Goal: Information Seeking & Learning: Learn about a topic

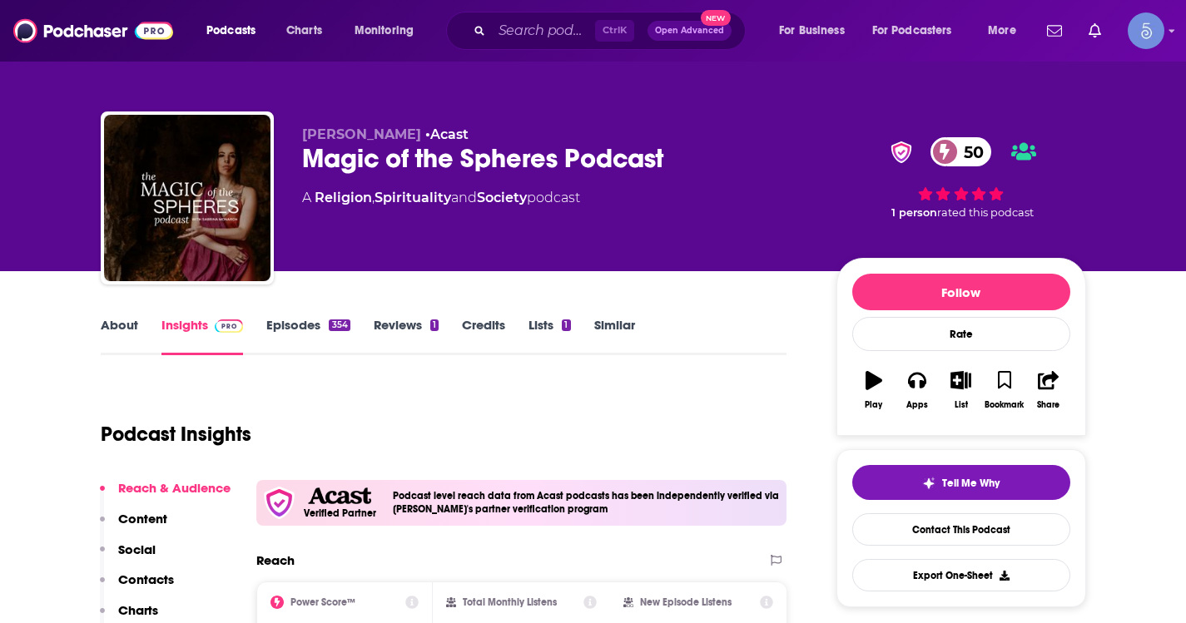
click at [133, 318] on link "About" at bounding box center [119, 336] width 37 height 38
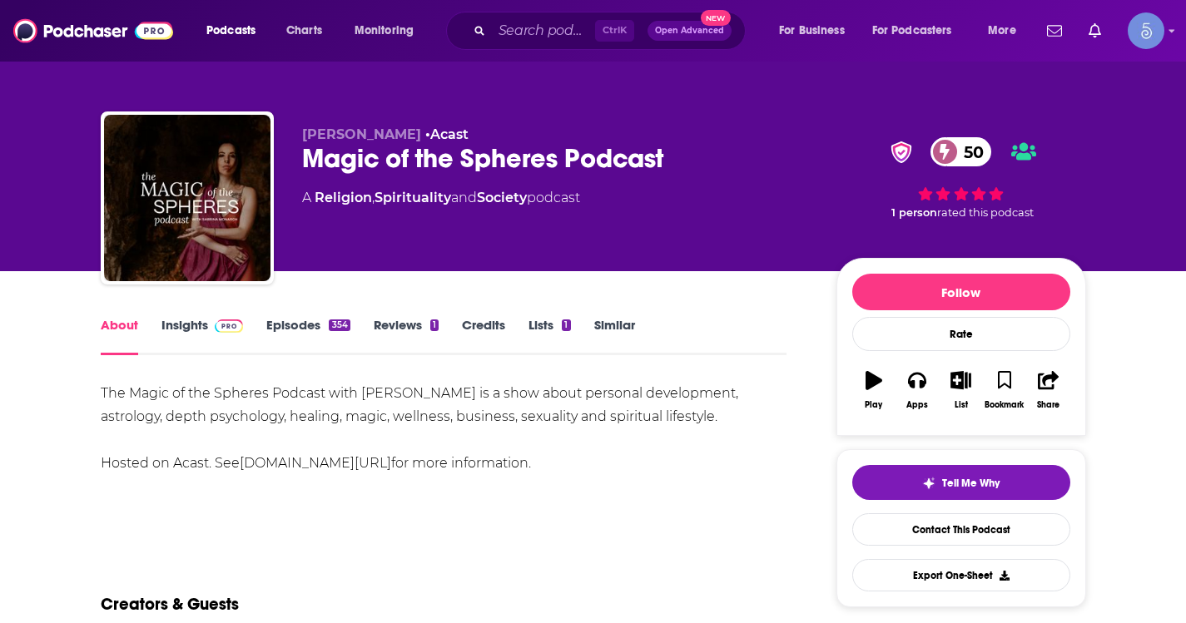
click at [178, 331] on link "Insights" at bounding box center [202, 336] width 82 height 38
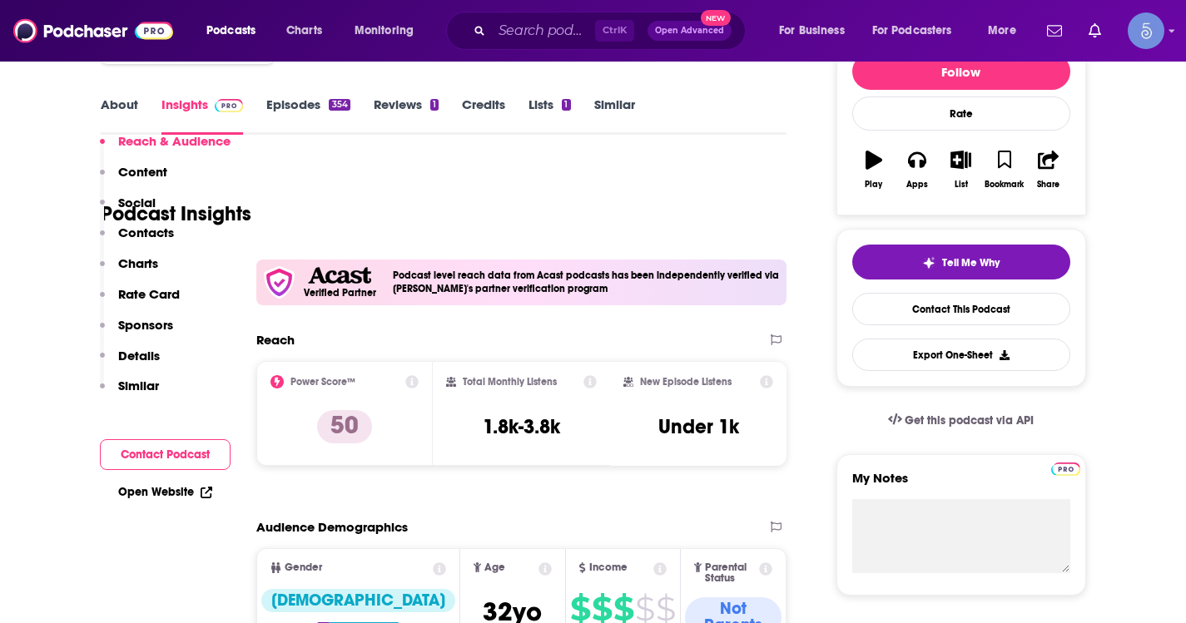
scroll to position [416, 0]
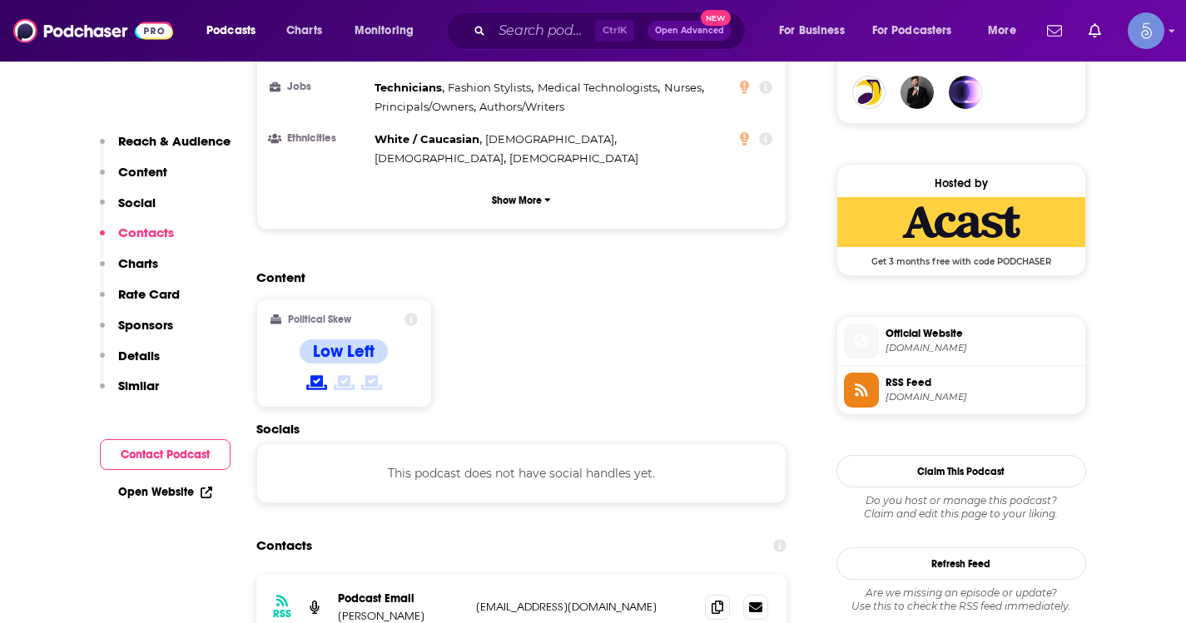
scroll to position [1498, 0]
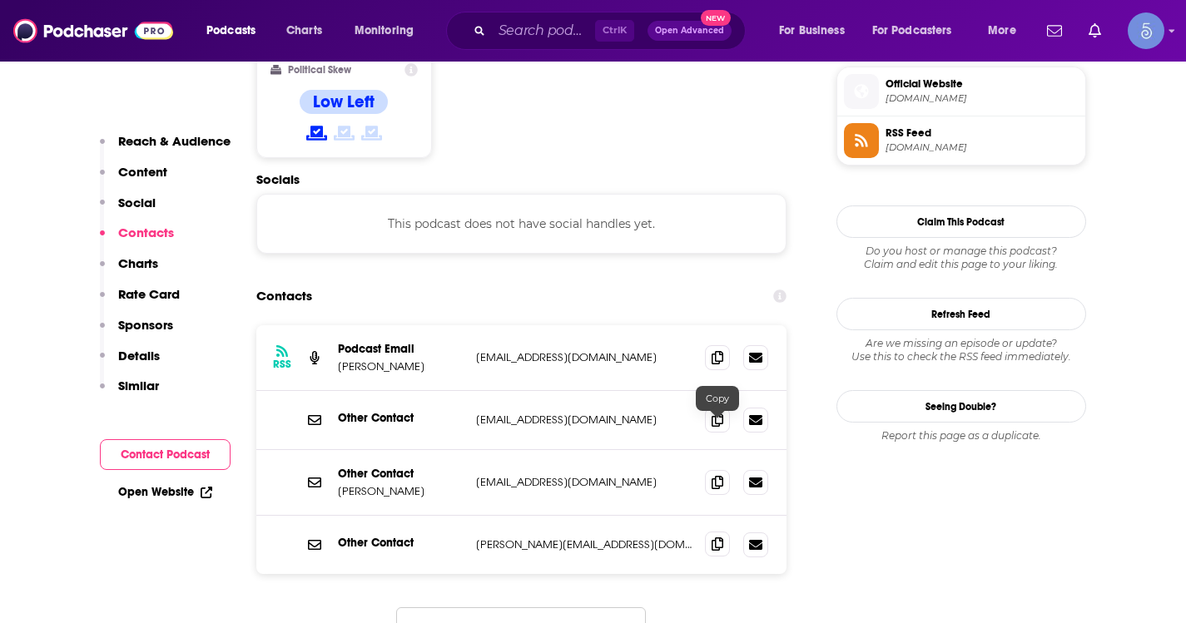
click at [709, 532] on span at bounding box center [717, 544] width 25 height 25
click at [728, 469] on span at bounding box center [717, 481] width 25 height 25
click at [533, 28] on input "Search podcasts, credits, & more..." at bounding box center [543, 30] width 103 height 27
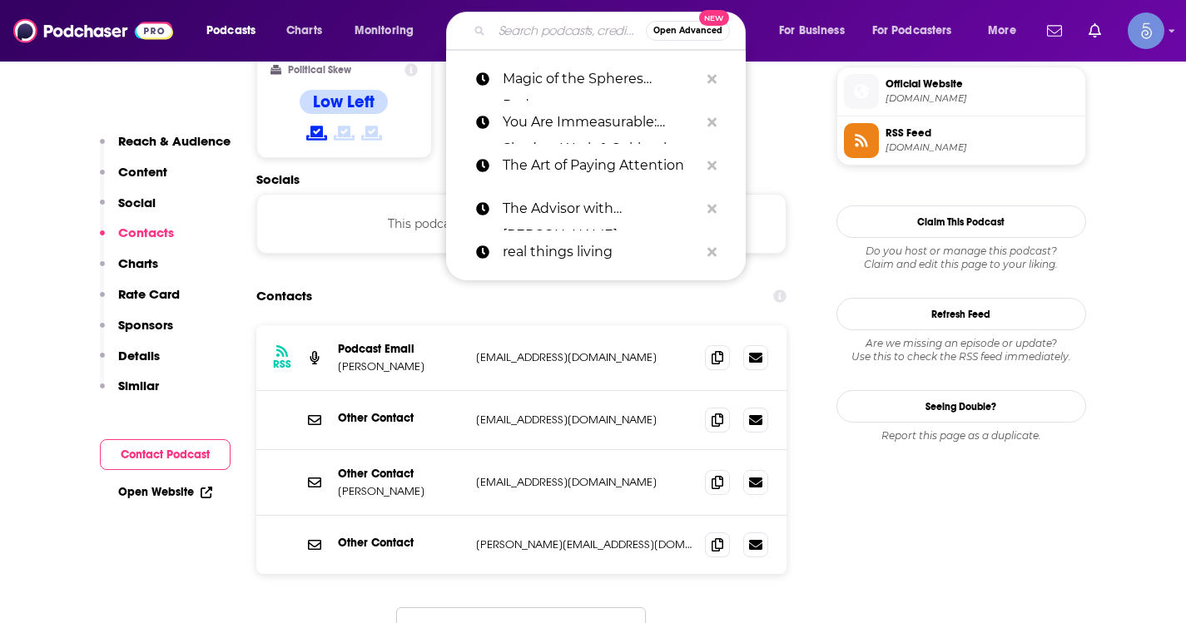
paste input "The Alchemist's Inkwell"
type input "The Alchemist's Inkwell"
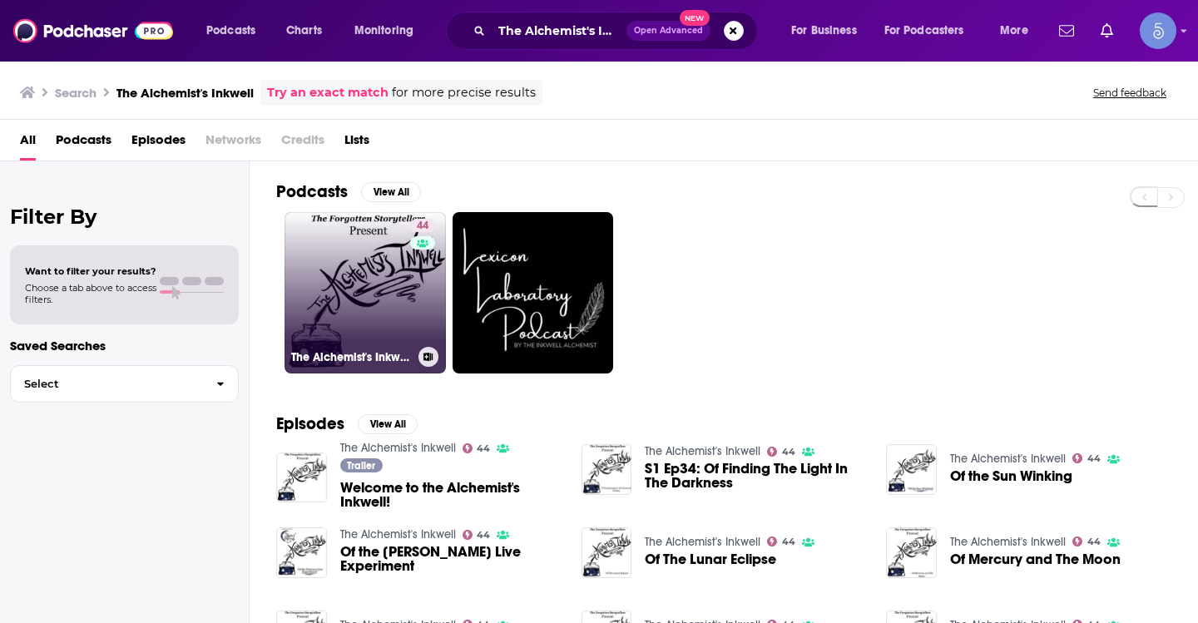
click at [368, 290] on link "44 The Alchemist's Inkwell" at bounding box center [365, 292] width 161 height 161
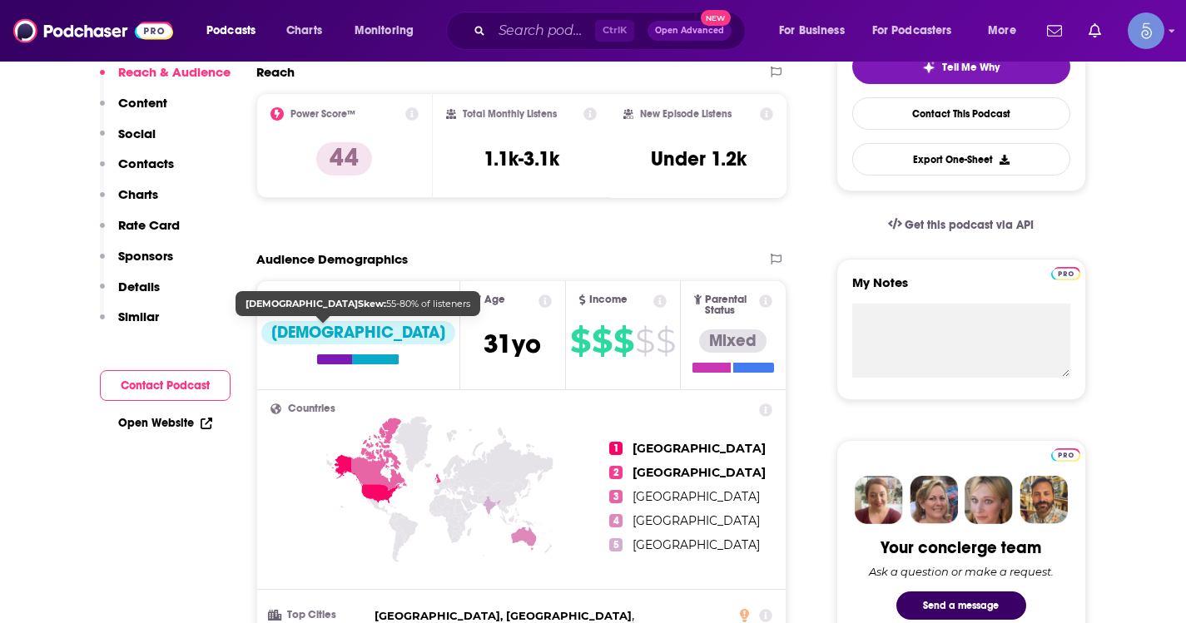
scroll to position [166, 0]
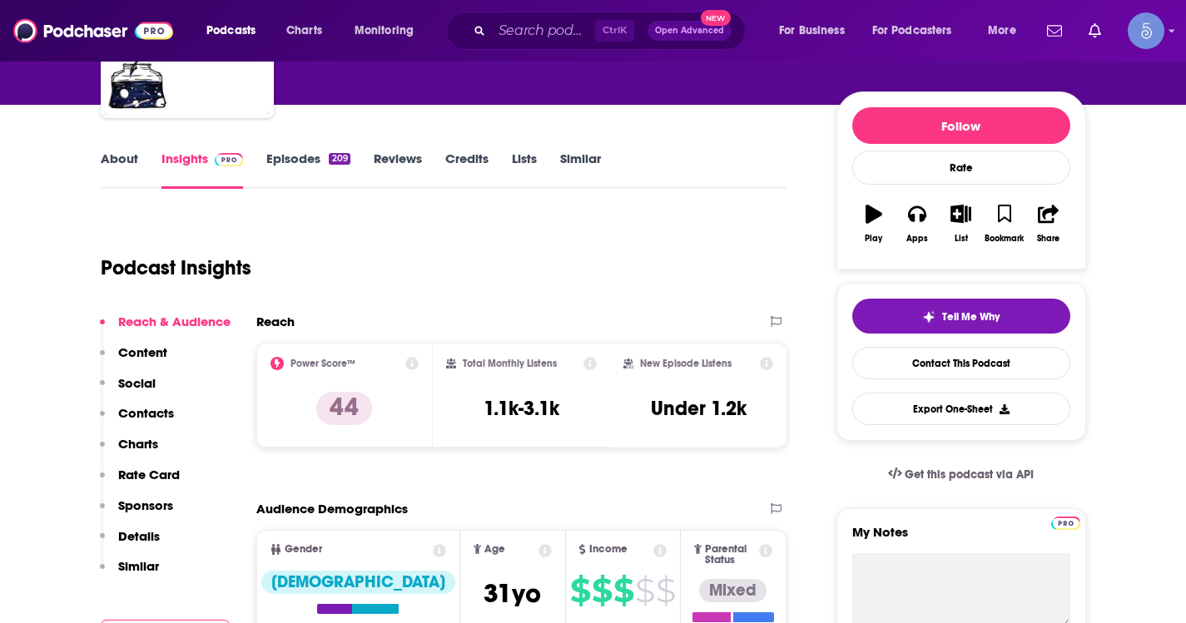
click at [131, 160] on link "About" at bounding box center [119, 170] width 37 height 38
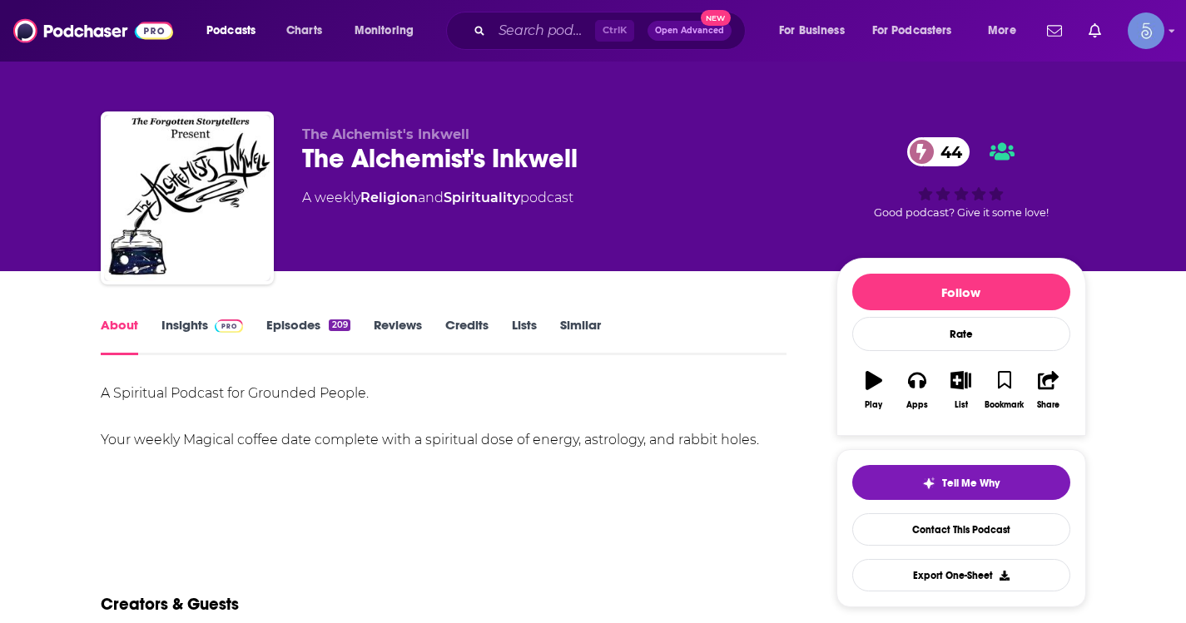
click at [210, 340] on link "Insights" at bounding box center [202, 336] width 82 height 38
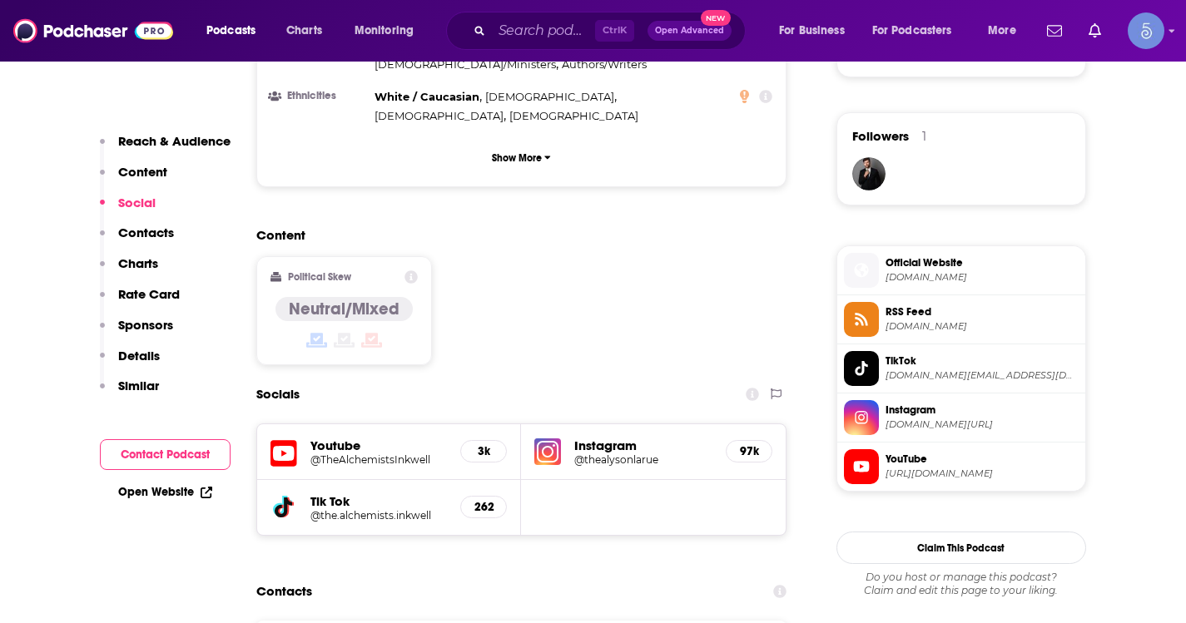
scroll to position [1248, 0]
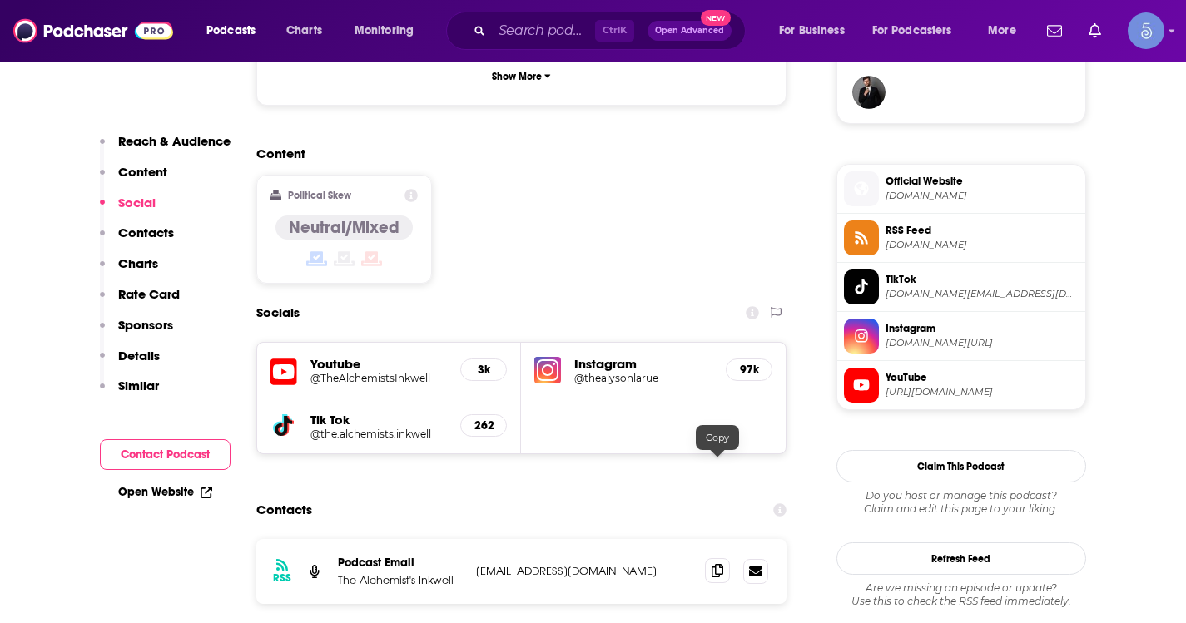
click at [714, 564] on icon at bounding box center [718, 570] width 12 height 13
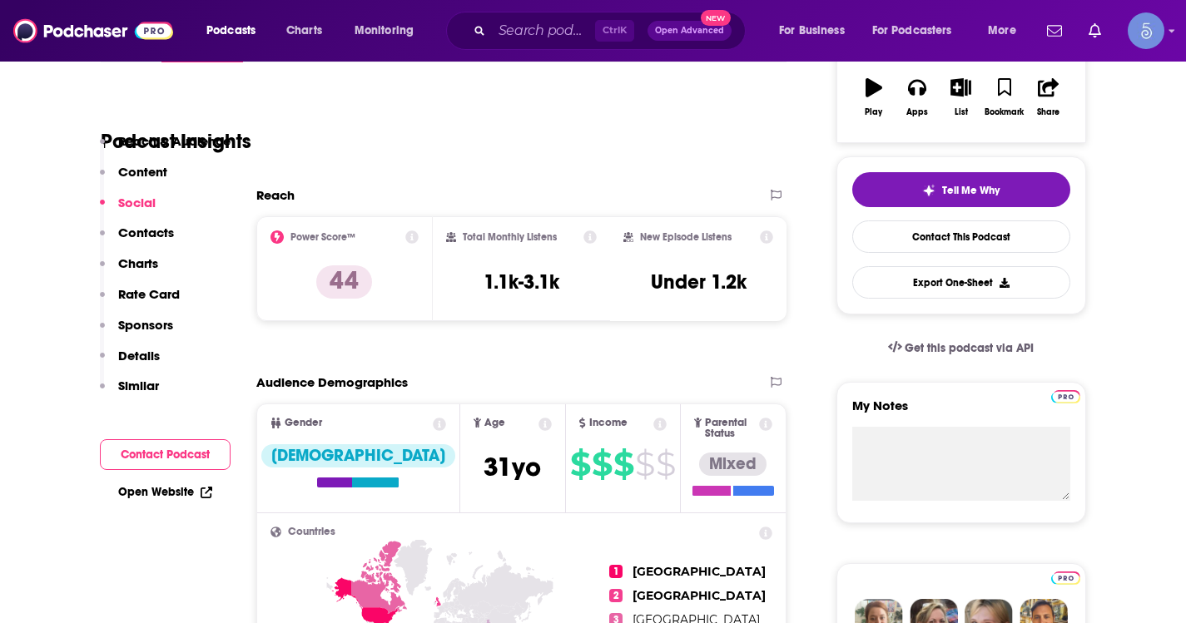
scroll to position [0, 0]
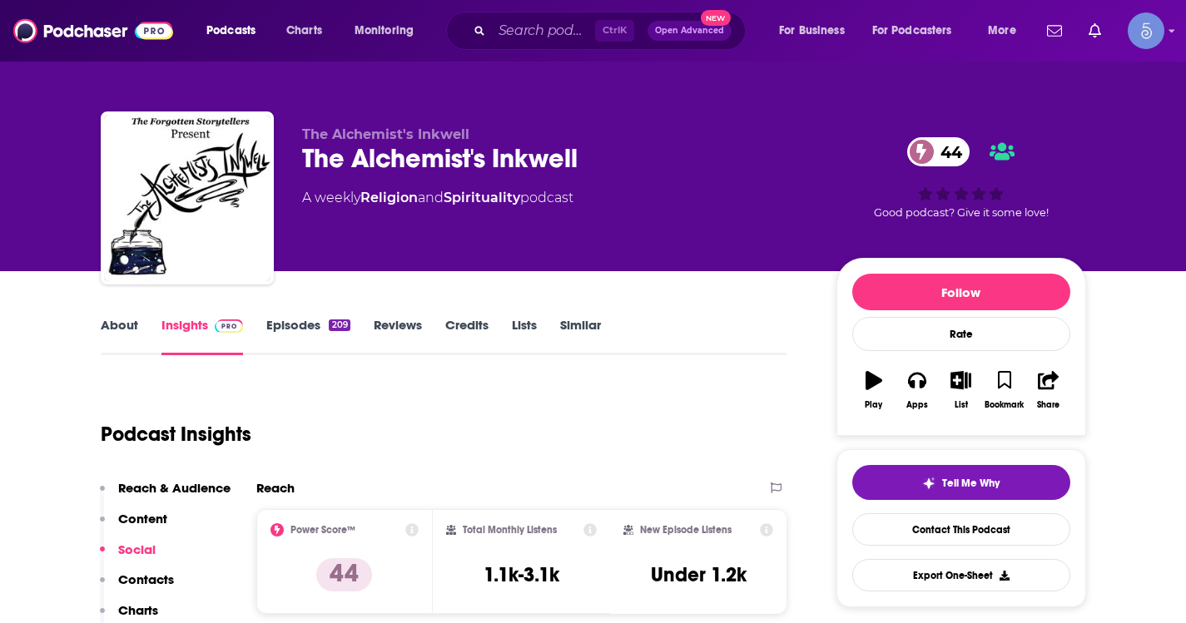
click at [107, 335] on link "About" at bounding box center [119, 336] width 37 height 38
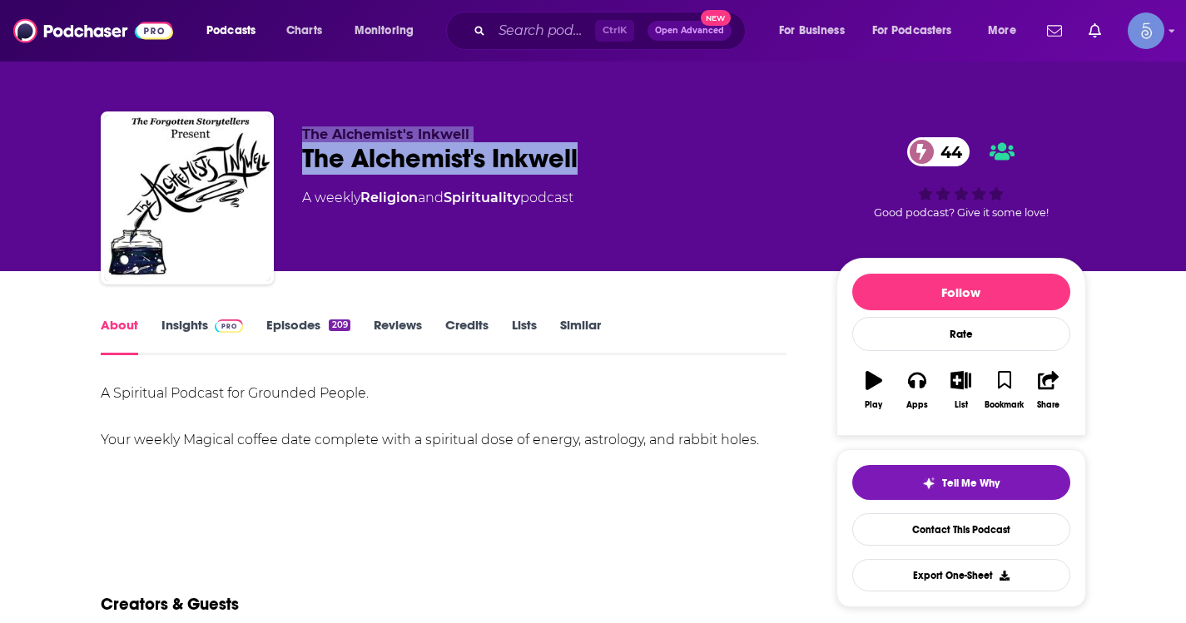
drag, startPoint x: 636, startPoint y: 166, endPoint x: 284, endPoint y: 136, distance: 353.3
click at [284, 136] on div "The Alchemist's Inkwell The Alchemist's Inkwell 44 A weekly Religion and Spirit…" at bounding box center [593, 202] width 985 height 180
copy div "The Alchemist's Inkwell The Alchemist's Inkwell"
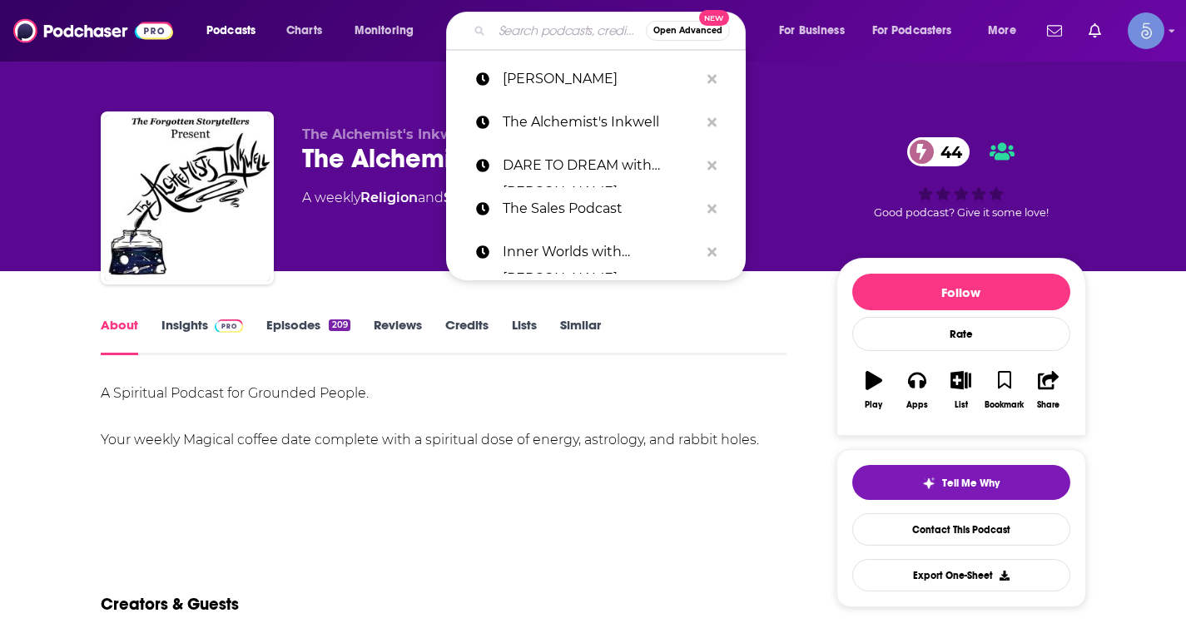
click at [509, 42] on input "Search podcasts, credits, & more..." at bounding box center [569, 30] width 154 height 27
paste input "Heal Within with Dr. Evette Rose"
type input "Heal Within with Dr. Evette Rose"
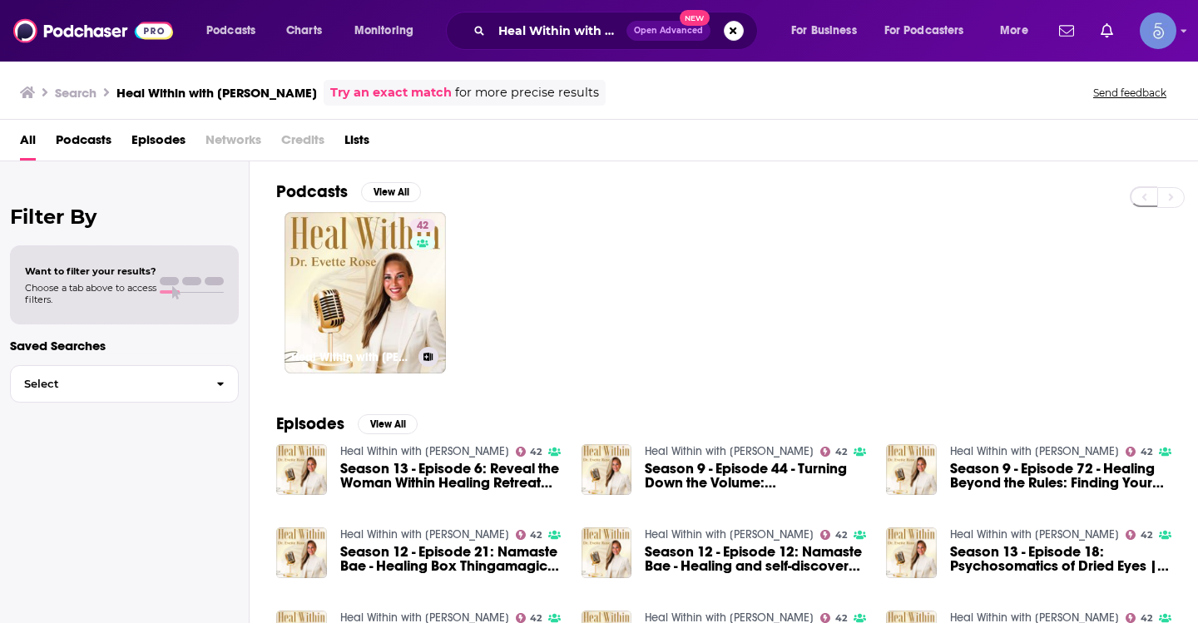
click at [361, 297] on link "42 Heal Within with Dr. Evette Rose" at bounding box center [365, 292] width 161 height 161
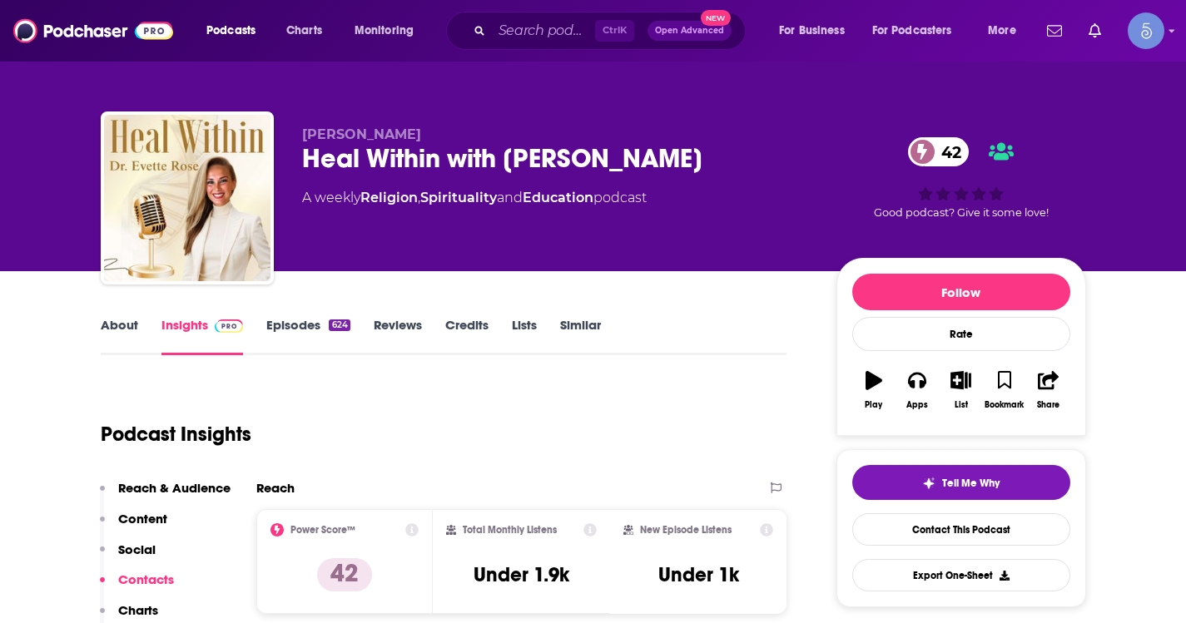
drag, startPoint x: 698, startPoint y: 167, endPoint x: 304, endPoint y: 176, distance: 394.6
click at [304, 176] on div "Dr. Evette Rose Heal Within with Dr. Evette Rose 42 A weekly Religion , Spiritu…" at bounding box center [556, 192] width 508 height 133
copy h2 "Heal Within with Dr. Evette Rose"
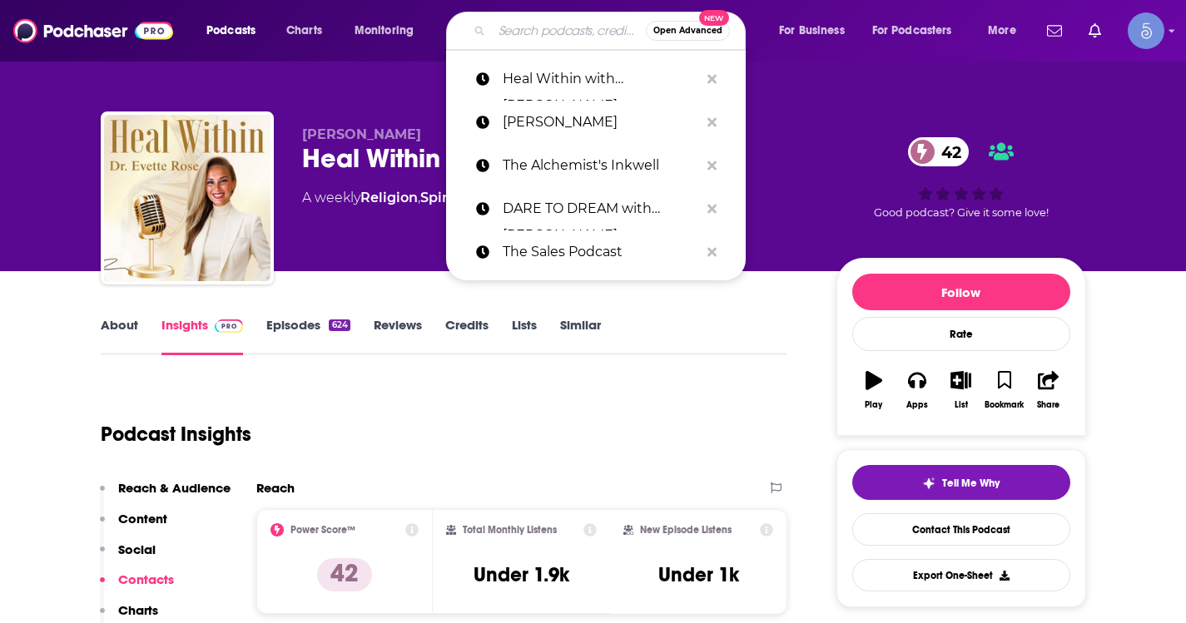
click at [539, 24] on input "Search podcasts, credits, & more..." at bounding box center [569, 30] width 154 height 27
paste input "Heal You, Heal Your Relationship"
type input "Heal You, Heal Your Relationship"
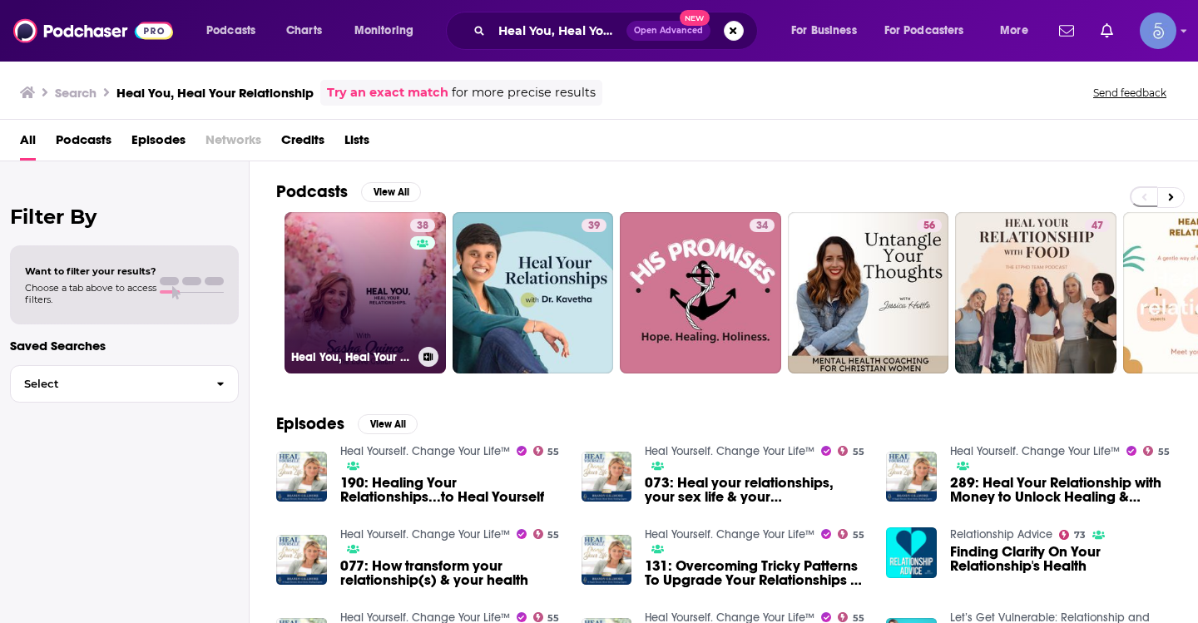
click at [404, 255] on link "38 Heal You, Heal Your Relationship" at bounding box center [365, 292] width 161 height 161
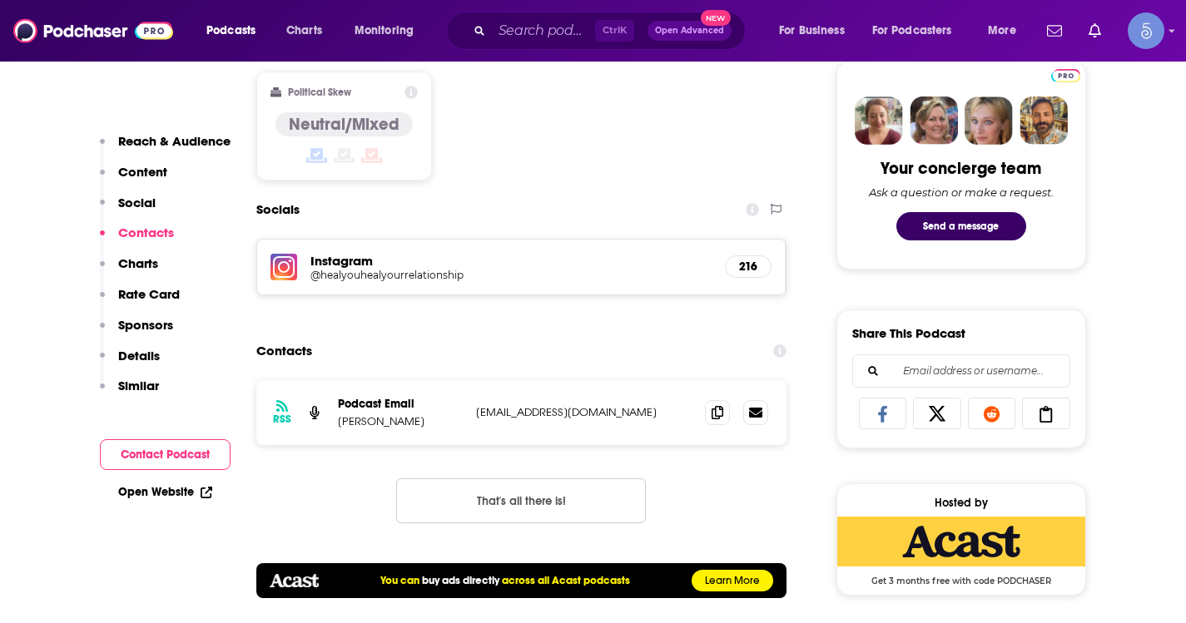
scroll to position [832, 0]
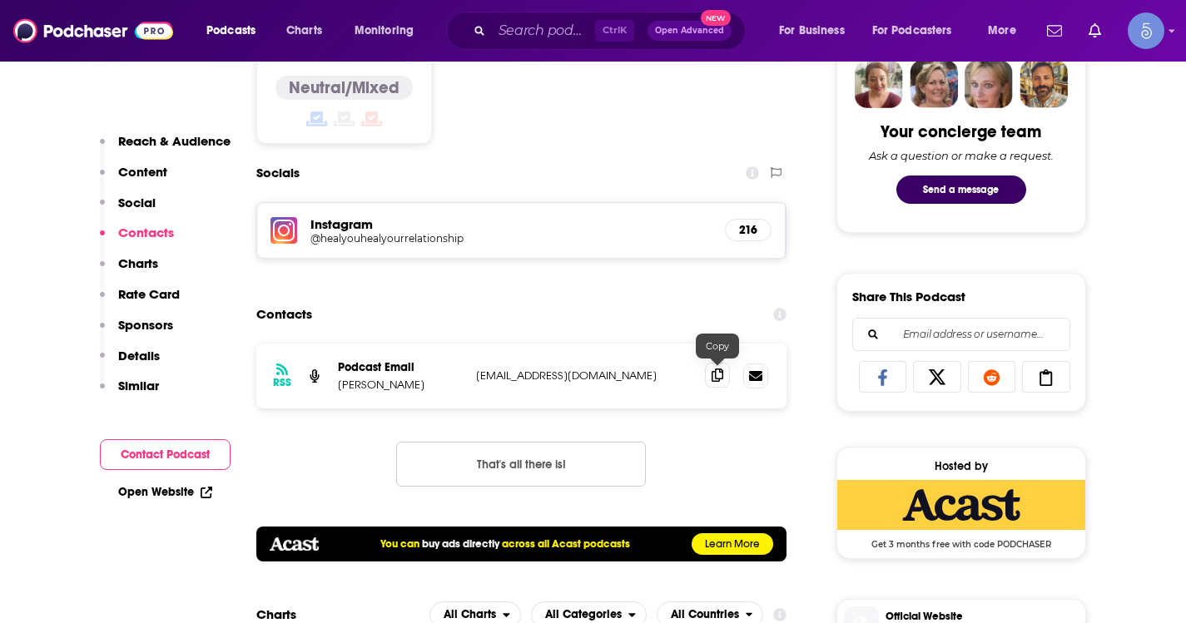
click at [708, 380] on span at bounding box center [717, 375] width 25 height 25
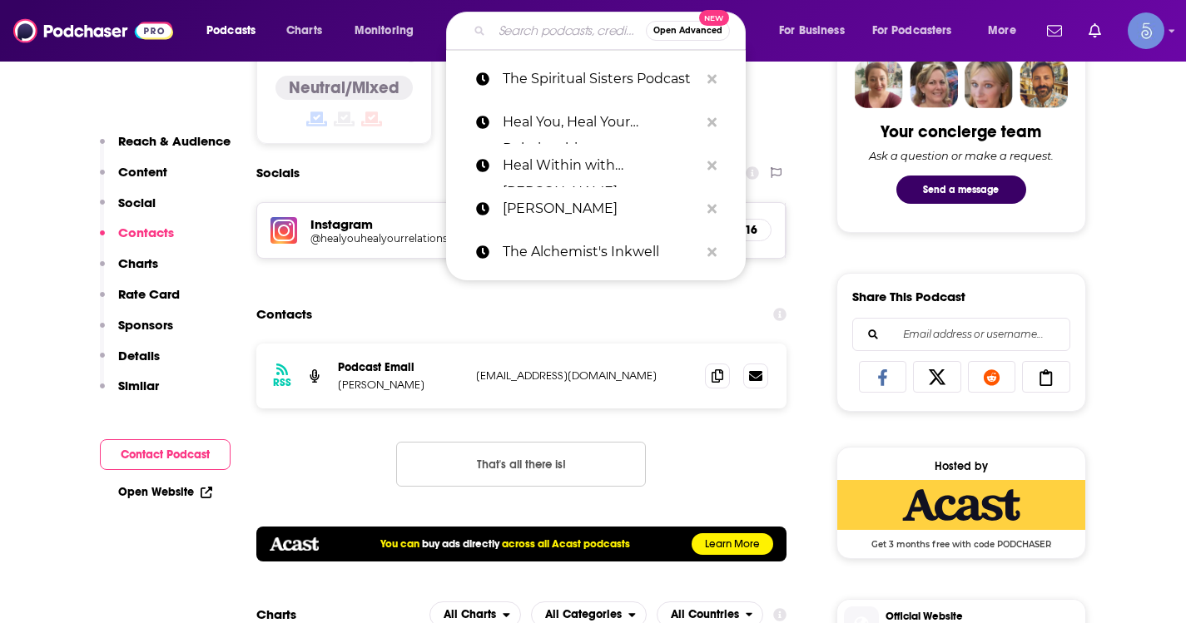
click at [519, 19] on input "Search podcasts, credits, & more..." at bounding box center [569, 30] width 154 height 27
paste input "Awakening with Amy Robeson"
type input "Awakening with Amy Robeson"
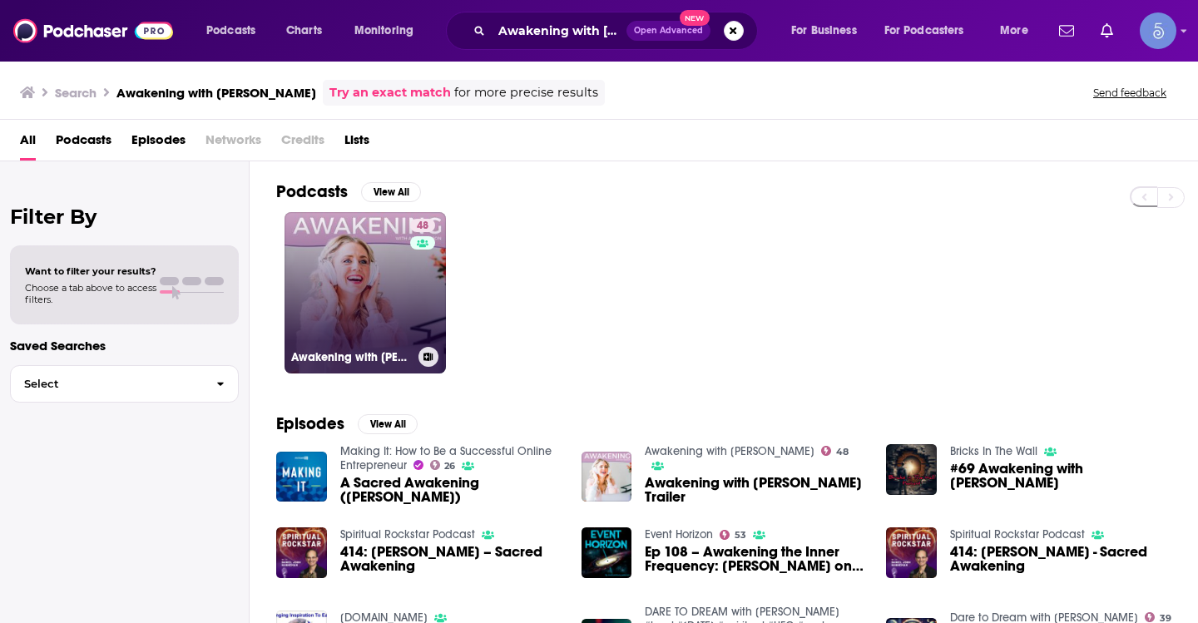
click at [408, 266] on link "48 Awakening with Amy Robeson" at bounding box center [365, 292] width 161 height 161
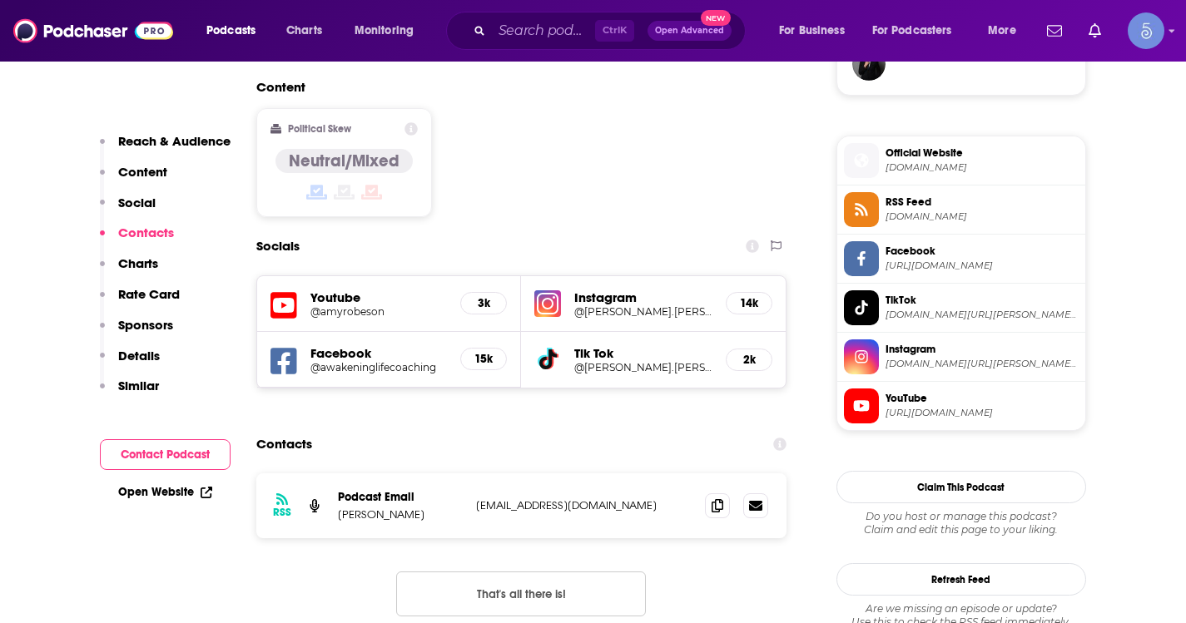
scroll to position [1415, 0]
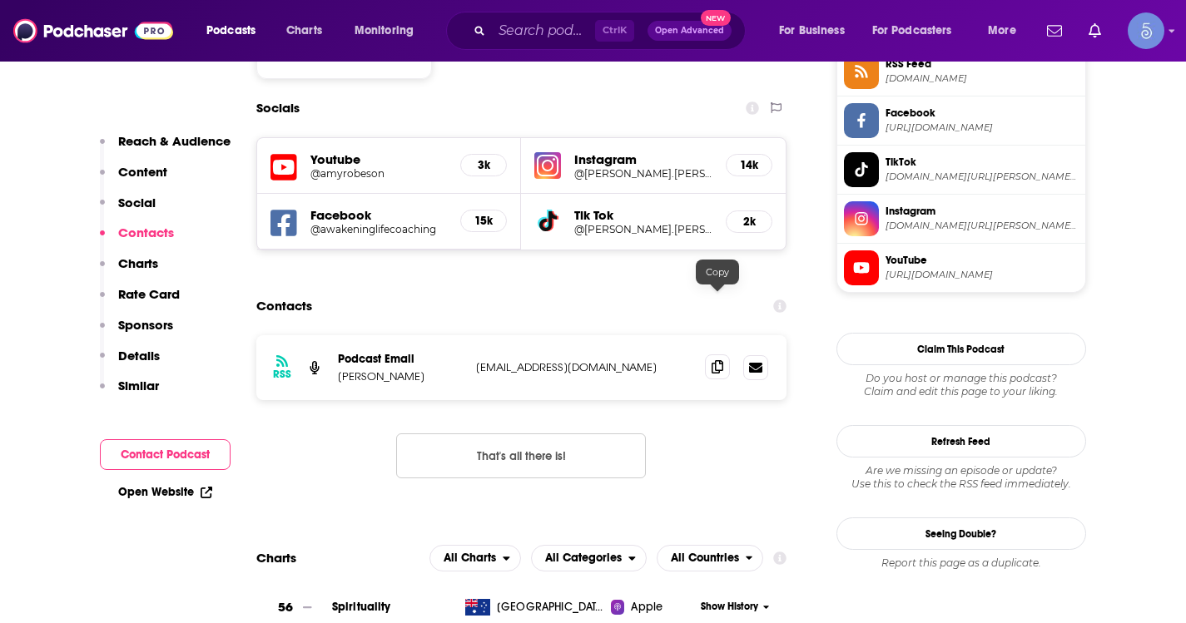
click at [717, 360] on icon at bounding box center [718, 366] width 12 height 13
drag, startPoint x: 409, startPoint y: 317, endPoint x: 340, endPoint y: 309, distance: 69.6
click at [340, 369] on p "Amy Robeson" at bounding box center [400, 376] width 125 height 14
copy p "Amy Robeson"
click at [724, 355] on span at bounding box center [717, 367] width 25 height 25
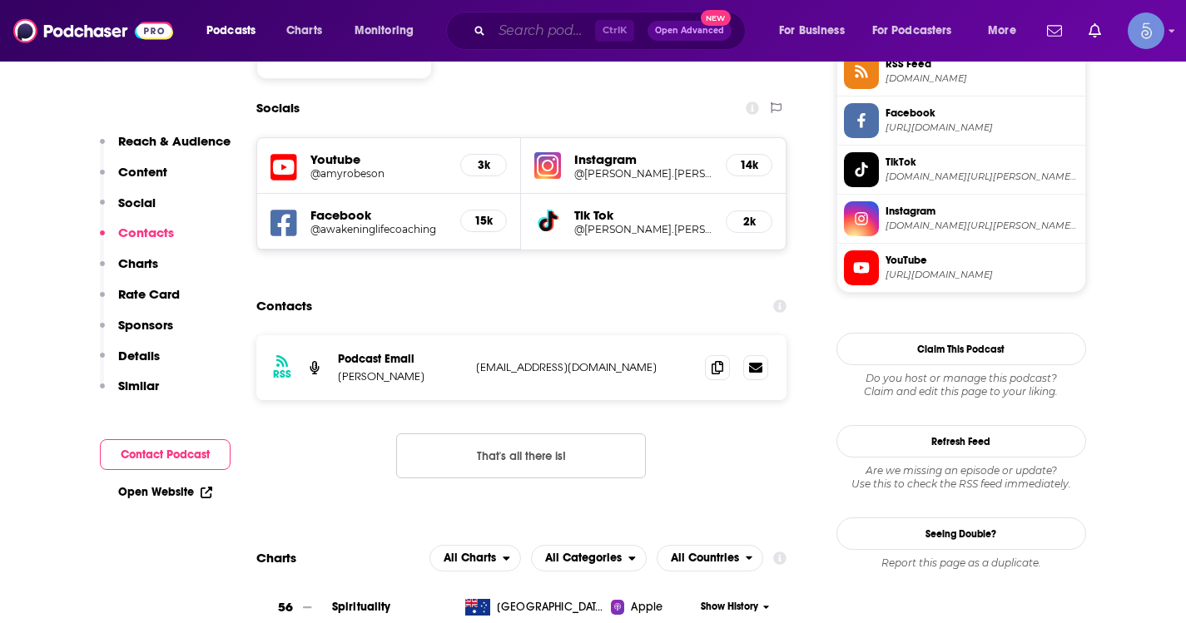
click at [521, 42] on input "Search podcasts, credits, & more..." at bounding box center [543, 30] width 103 height 27
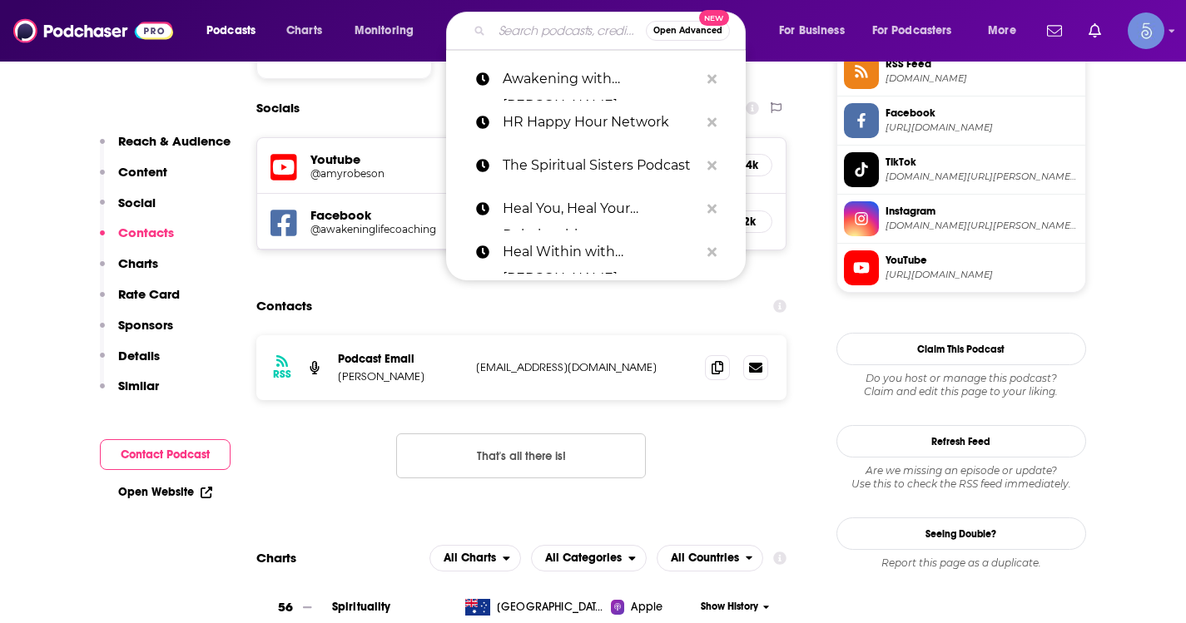
paste input "Your Energy First"
type input "Your Energy First"
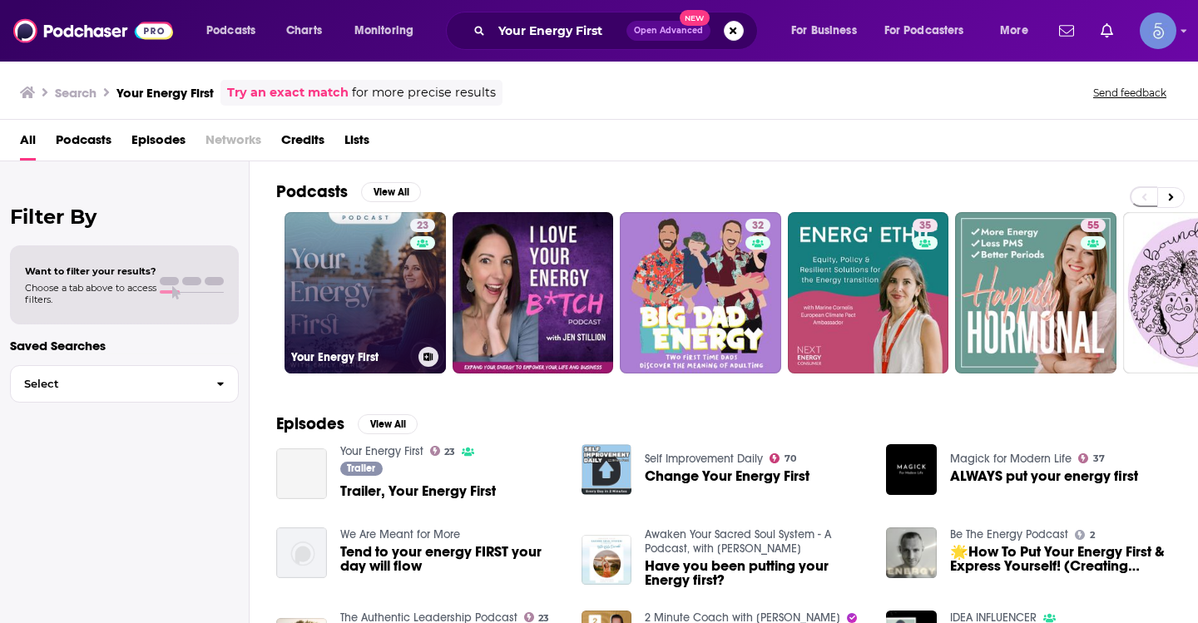
click at [352, 280] on link "23 Your Energy First" at bounding box center [365, 292] width 161 height 161
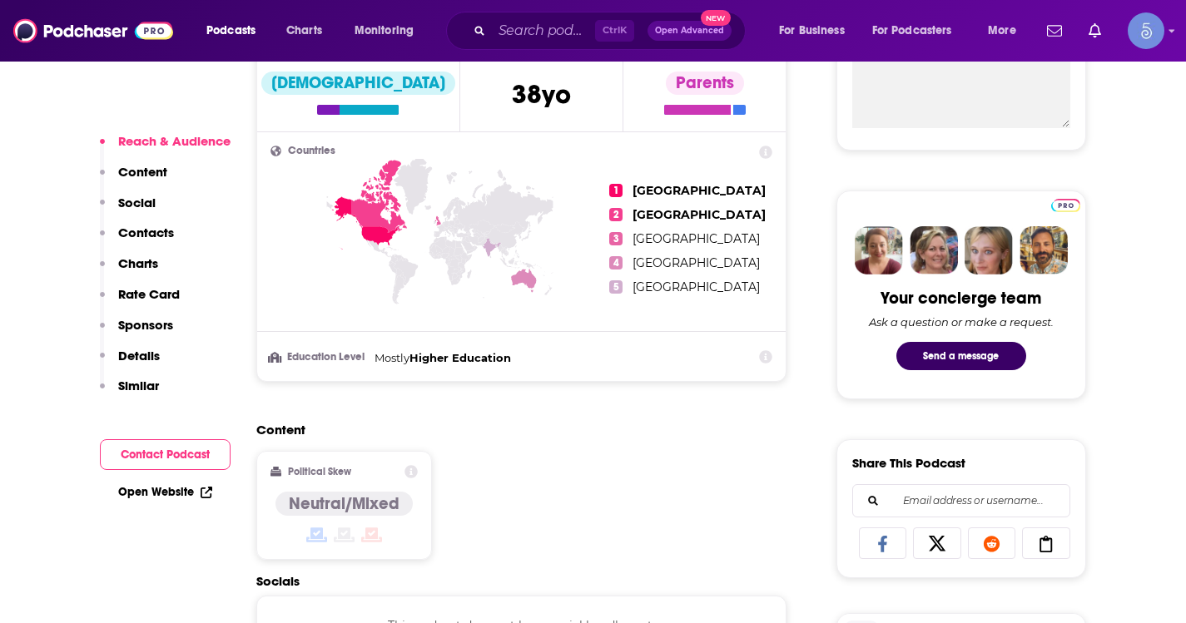
scroll to position [999, 0]
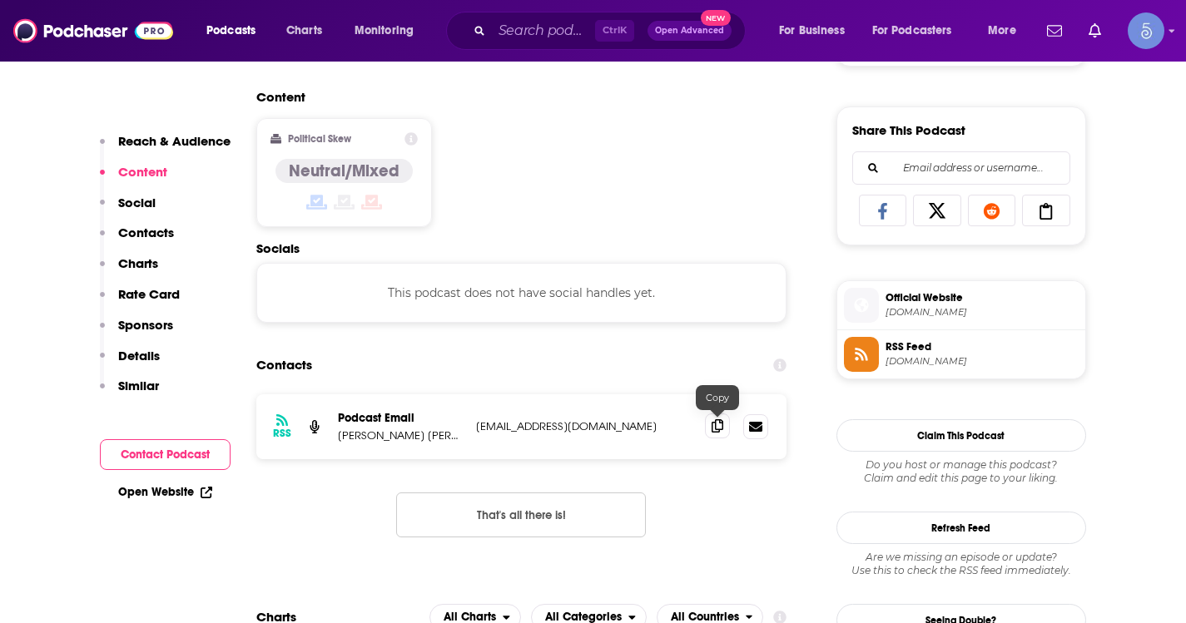
click at [725, 425] on span at bounding box center [717, 426] width 25 height 25
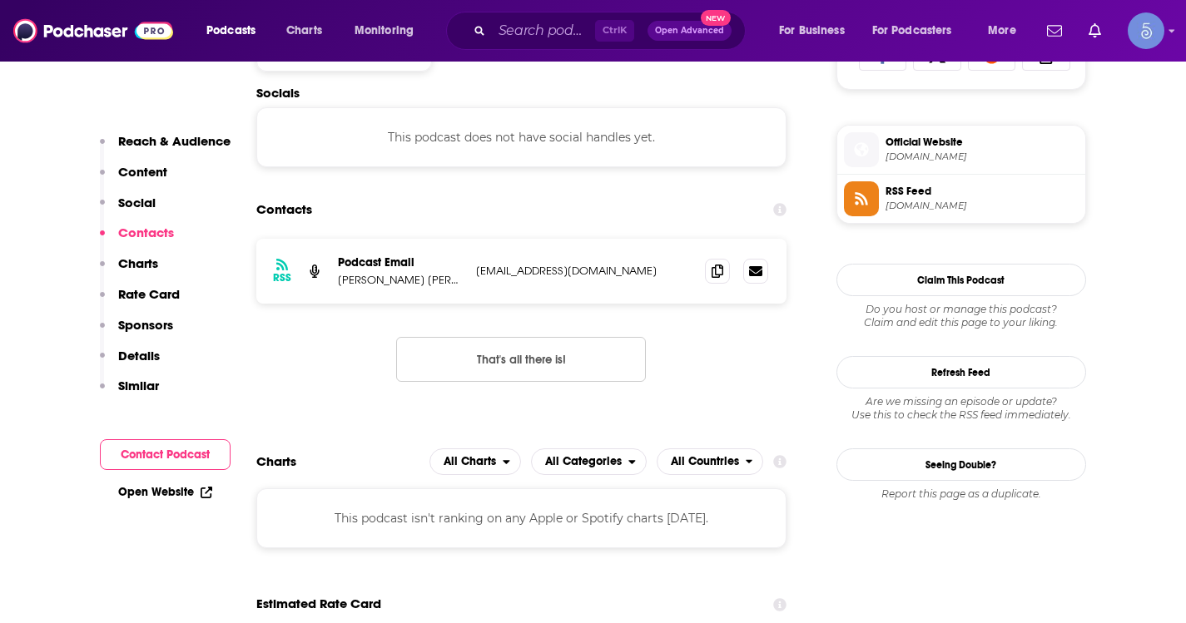
scroll to position [1165, 0]
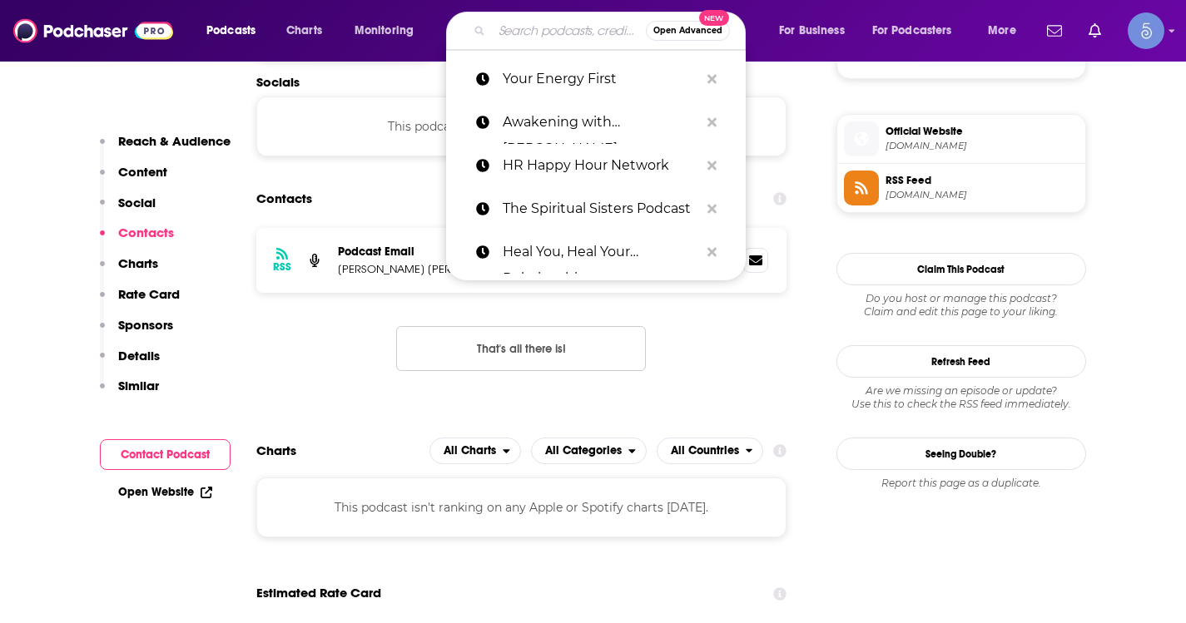
click at [515, 38] on input "Search podcasts, credits, & more..." at bounding box center [569, 30] width 154 height 27
paste input "The Timeless Teachings"
type input "The Timeless Teachings"
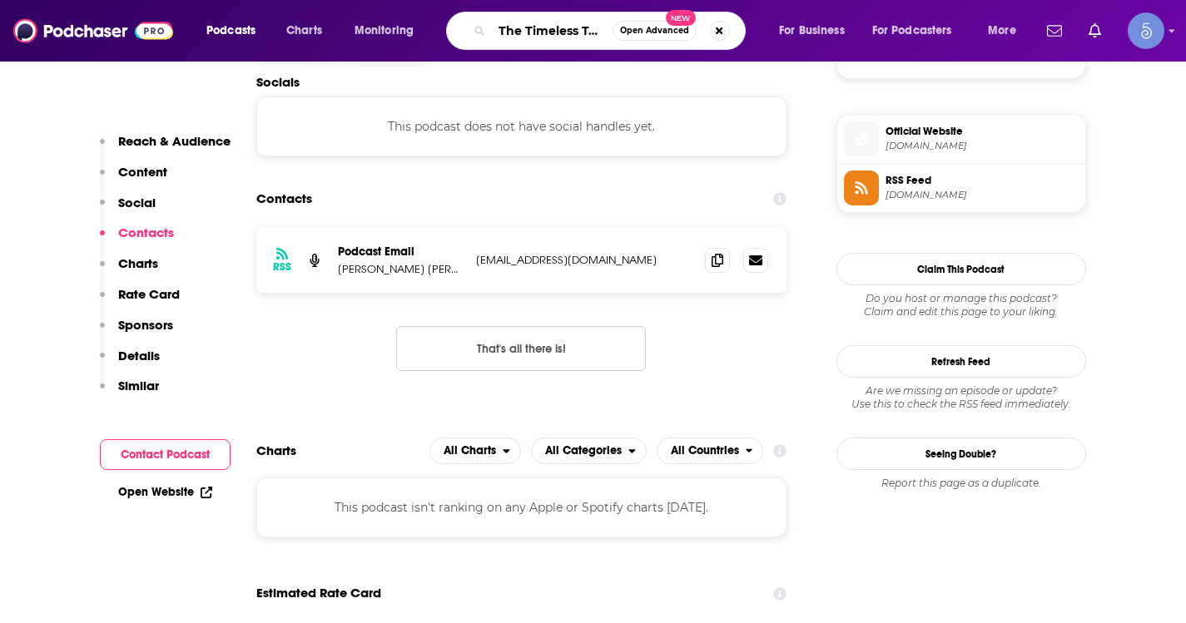
scroll to position [0, 39]
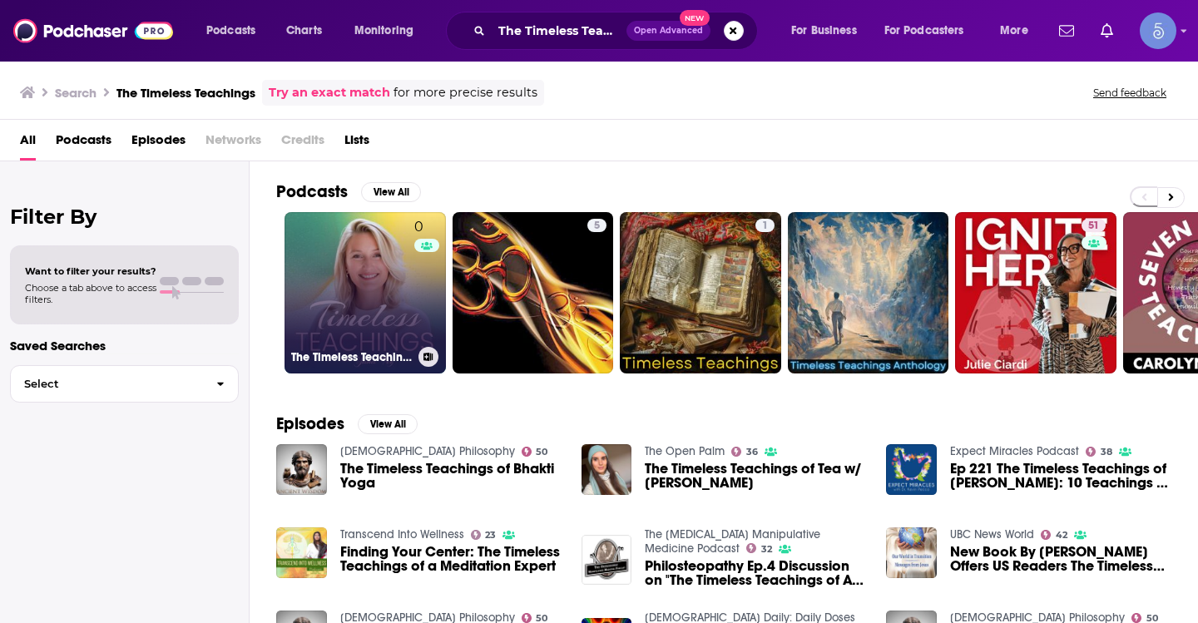
click at [336, 260] on link "0 The Timeless Teachings" at bounding box center [365, 292] width 161 height 161
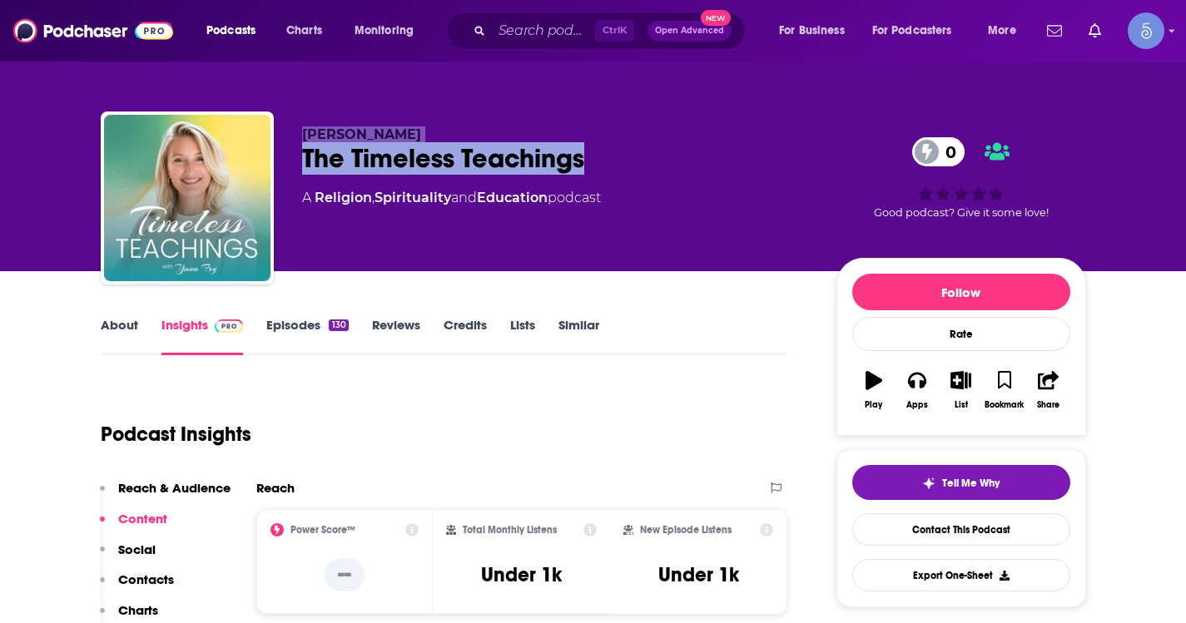
drag, startPoint x: 628, startPoint y: 151, endPoint x: 305, endPoint y: 125, distance: 324.0
click at [305, 125] on div "Yana Fry The Timeless Teachings 0 A Religion , Spirituality and Education podca…" at bounding box center [593, 202] width 985 height 180
copy div "Yana Fry The Timeless Teachings"
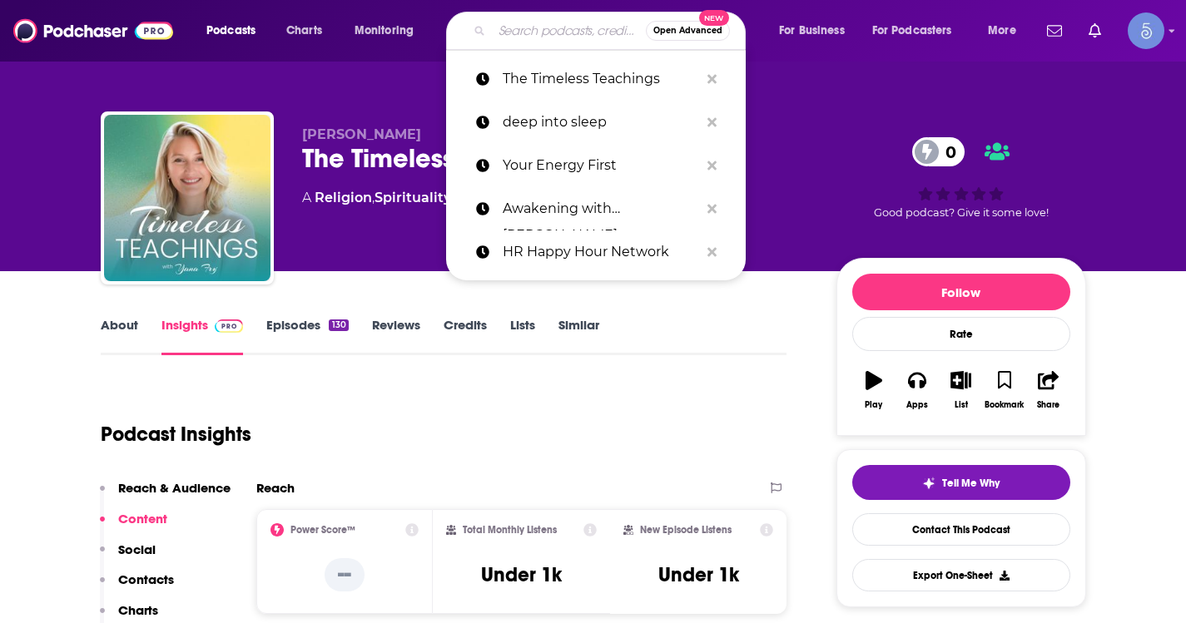
click at [552, 27] on input "Search podcasts, credits, & more..." at bounding box center [569, 30] width 154 height 27
paste input "Wisdom Rising"
type input "Wisdom Rising"
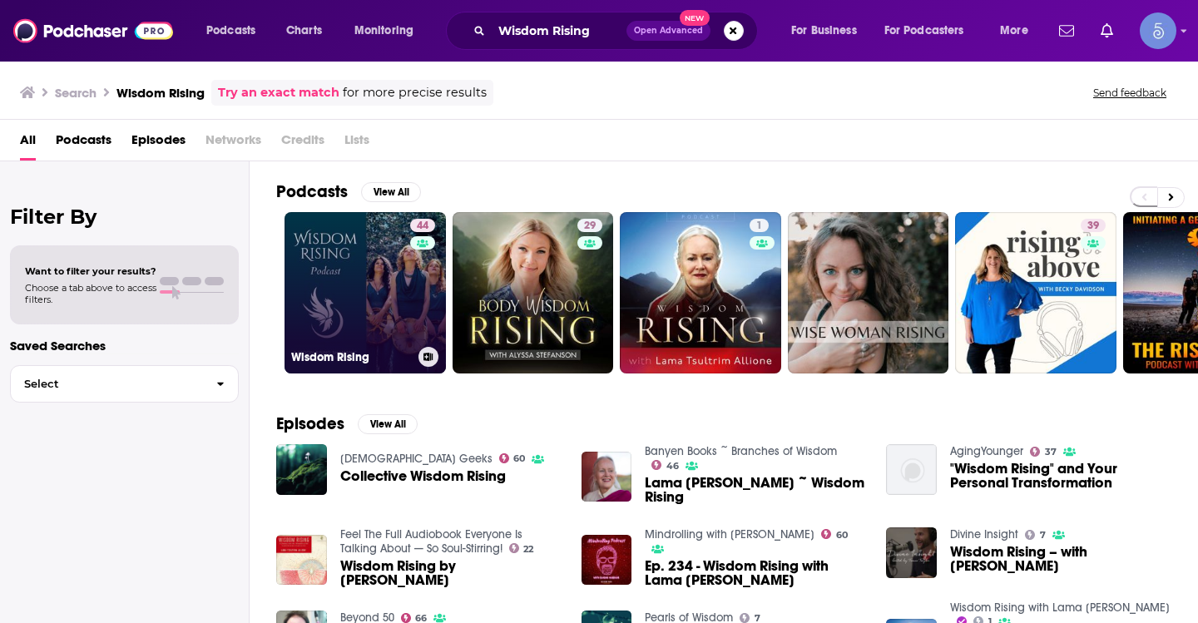
click at [319, 282] on link "44 Wisdom Rising" at bounding box center [365, 292] width 161 height 161
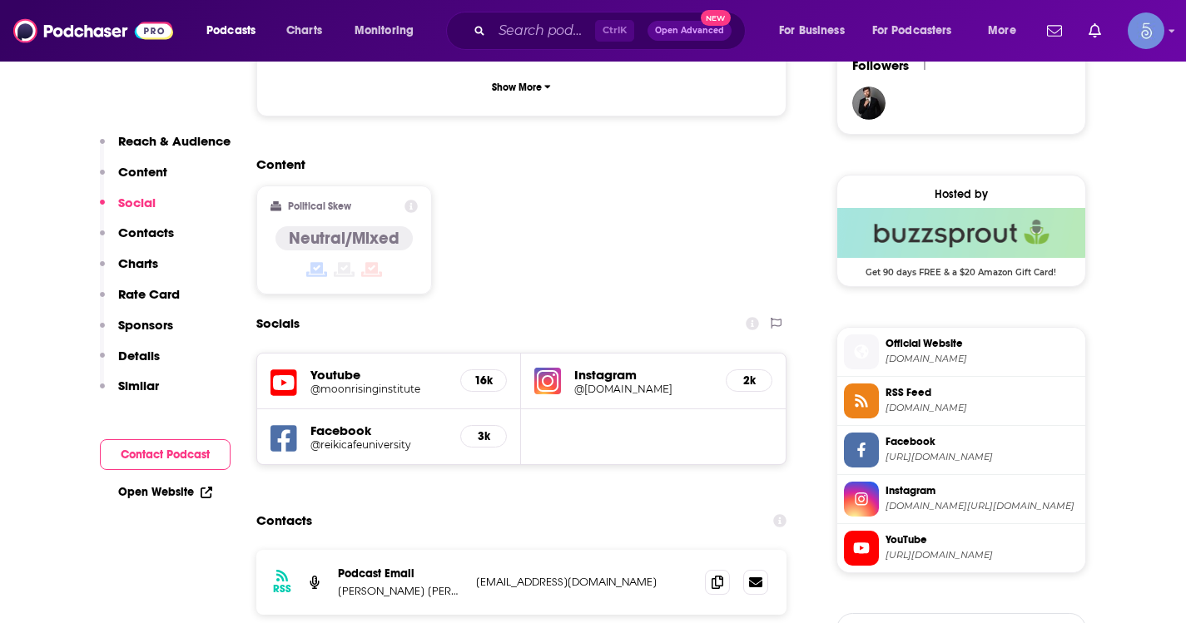
scroll to position [1248, 0]
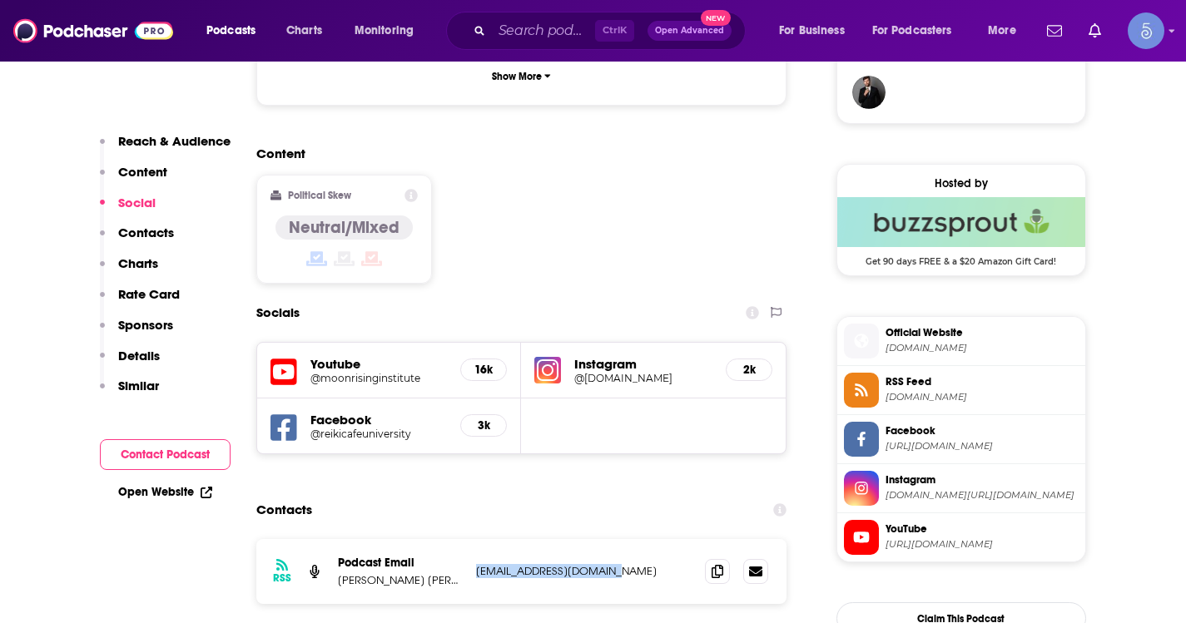
drag, startPoint x: 620, startPoint y: 484, endPoint x: 474, endPoint y: 486, distance: 145.6
click at [474, 539] on div "RSS Podcast Email Christine Renee and Isabel Wells info@christinerenee.org info…" at bounding box center [521, 571] width 531 height 65
copy p "info@christinerenee.org"
drag, startPoint x: 419, startPoint y: 495, endPoint x: 337, endPoint y: 501, distance: 82.6
click at [338, 573] on p "Christine Renee and Isabel Wells" at bounding box center [400, 580] width 125 height 14
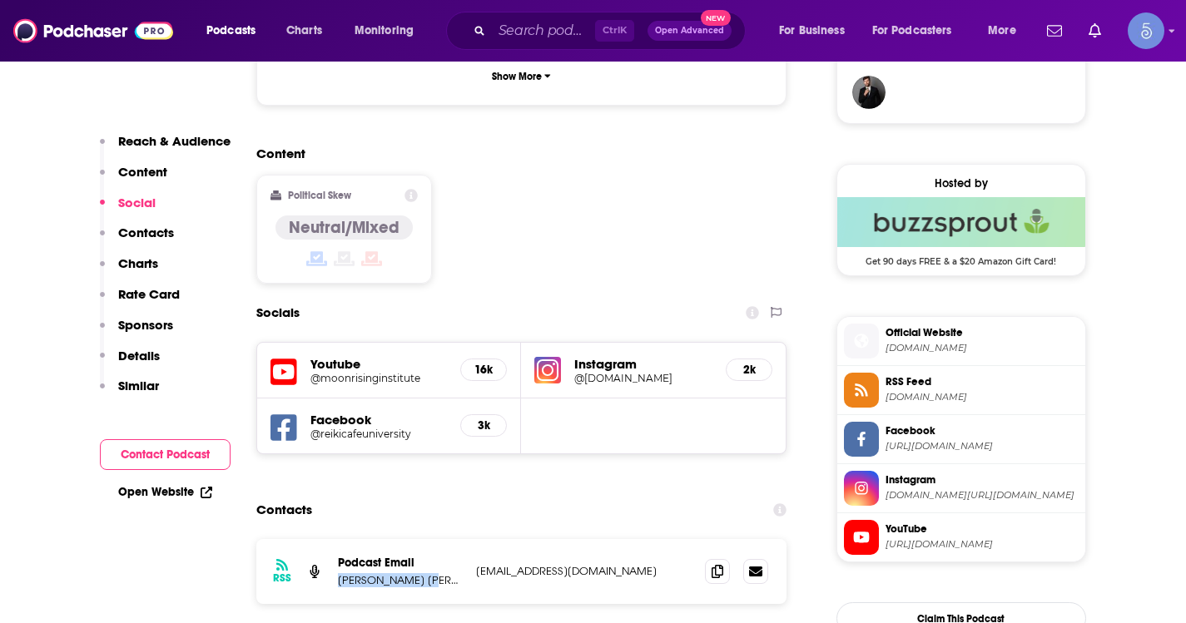
copy p "Christine Renee"
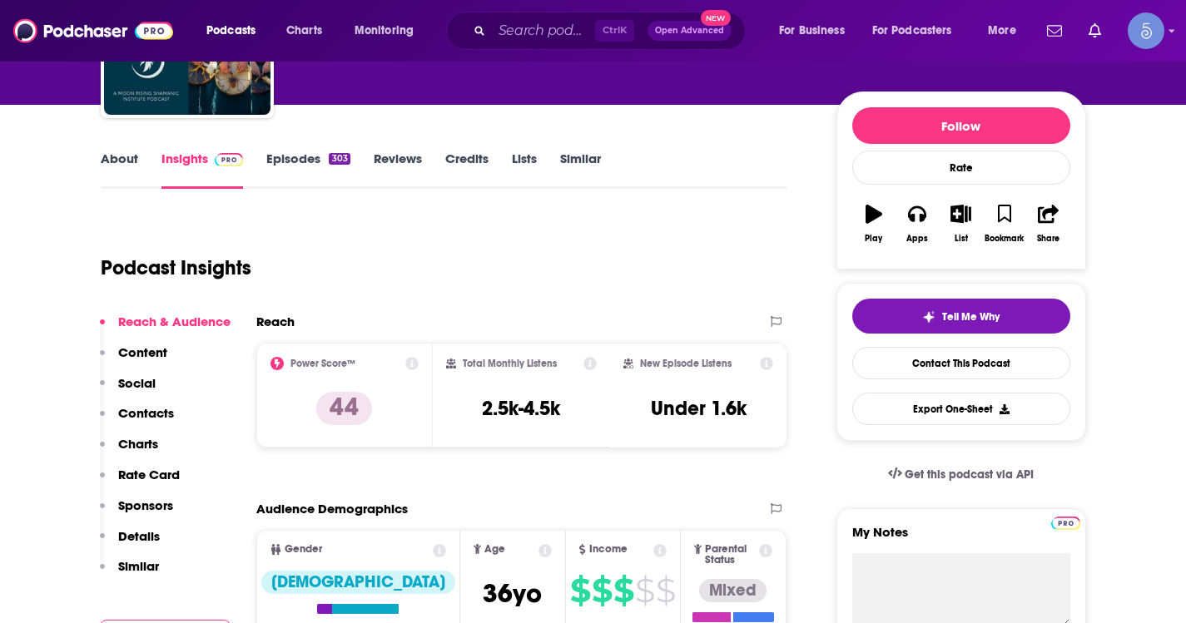
scroll to position [0, 0]
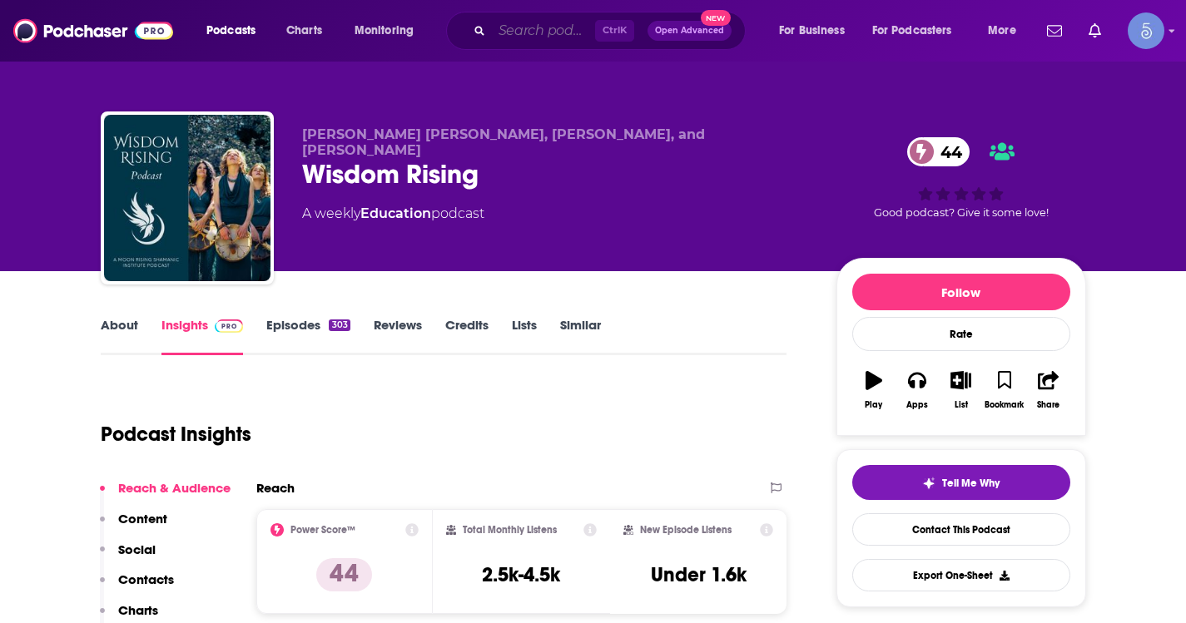
click at [496, 36] on input "Search podcasts, credits, & more..." at bounding box center [543, 30] width 103 height 27
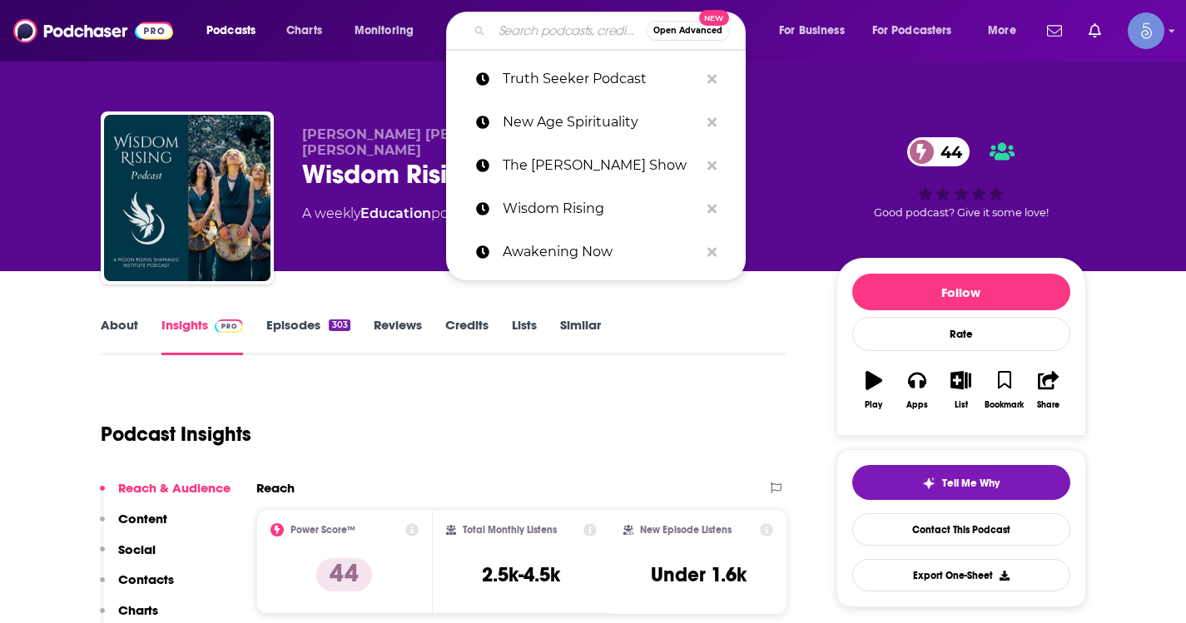
paste input "Heal Your Life Talk Radio Show with Victoria Johnson, Heal Your Life Trainer an…"
type input "Heal Your Life Talk Radio Show with Victoria Johnson, Heal Your Life Trainer an…"
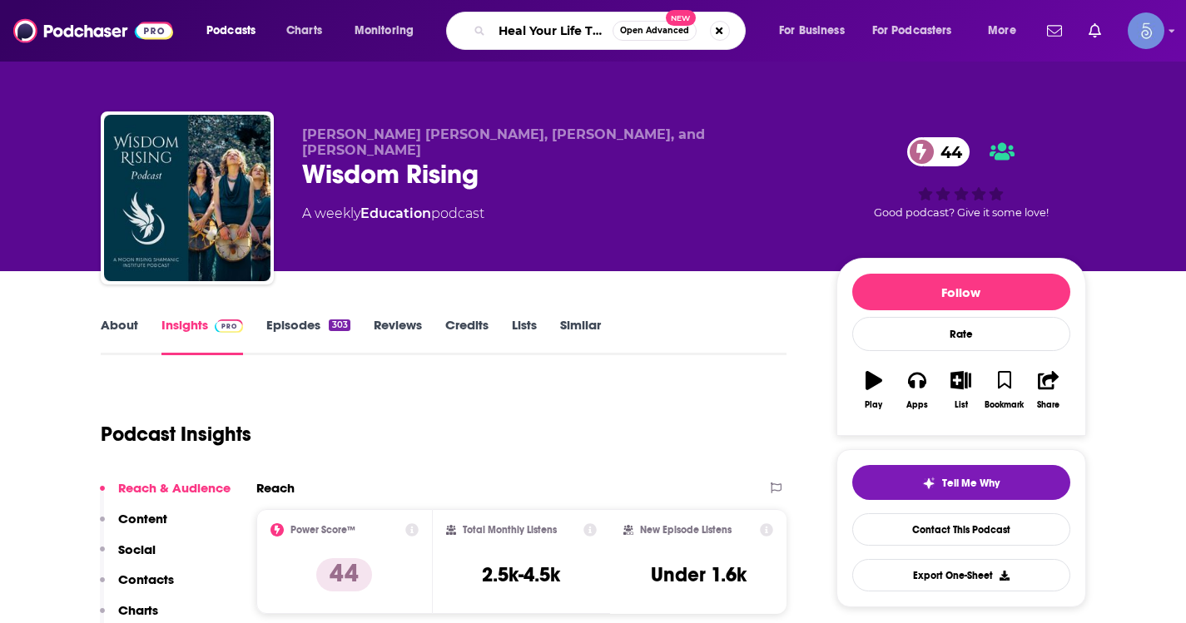
scroll to position [0, 470]
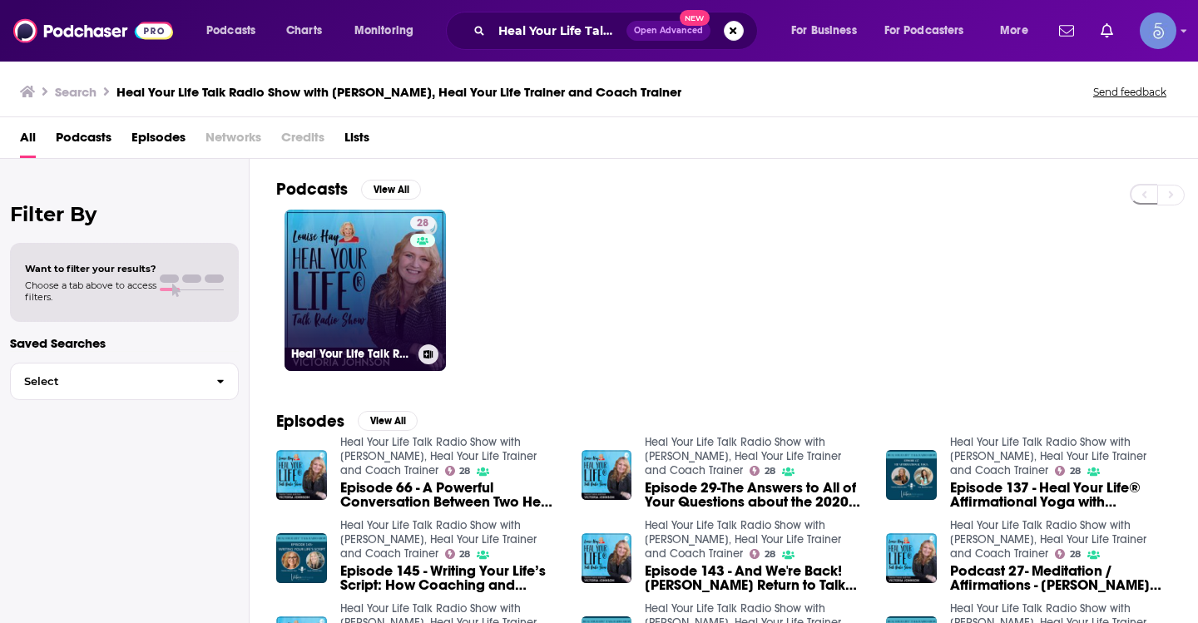
click at [404, 288] on link "28 Heal Your Life Talk Radio Show with Victoria Johnson, Heal Your Life Trainer…" at bounding box center [365, 290] width 161 height 161
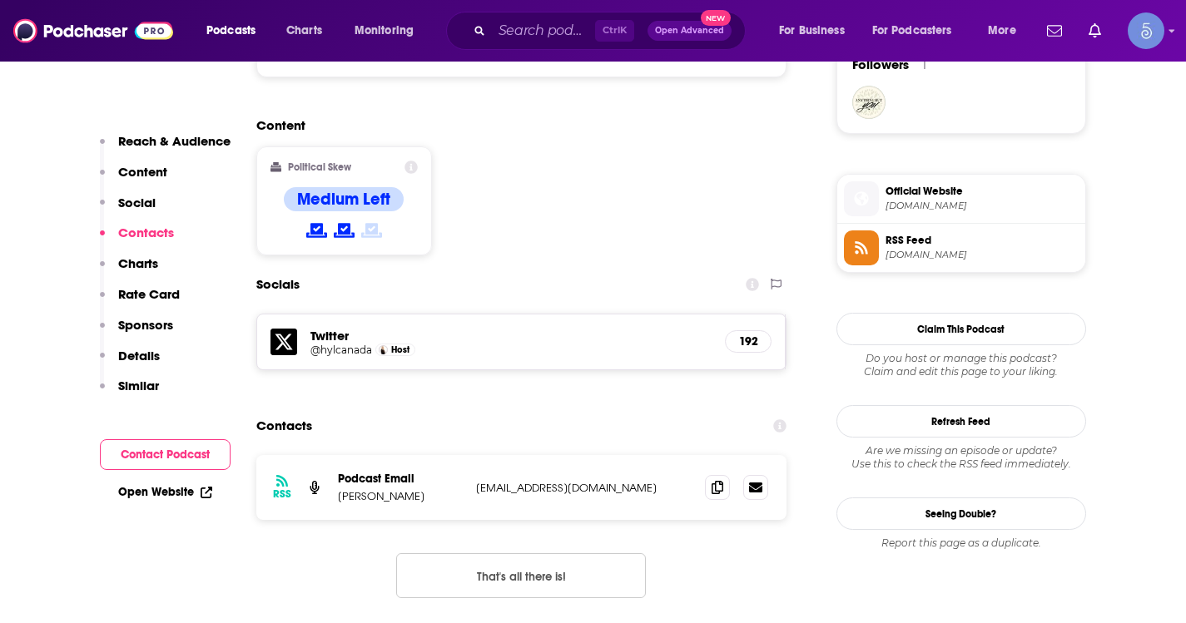
scroll to position [1415, 0]
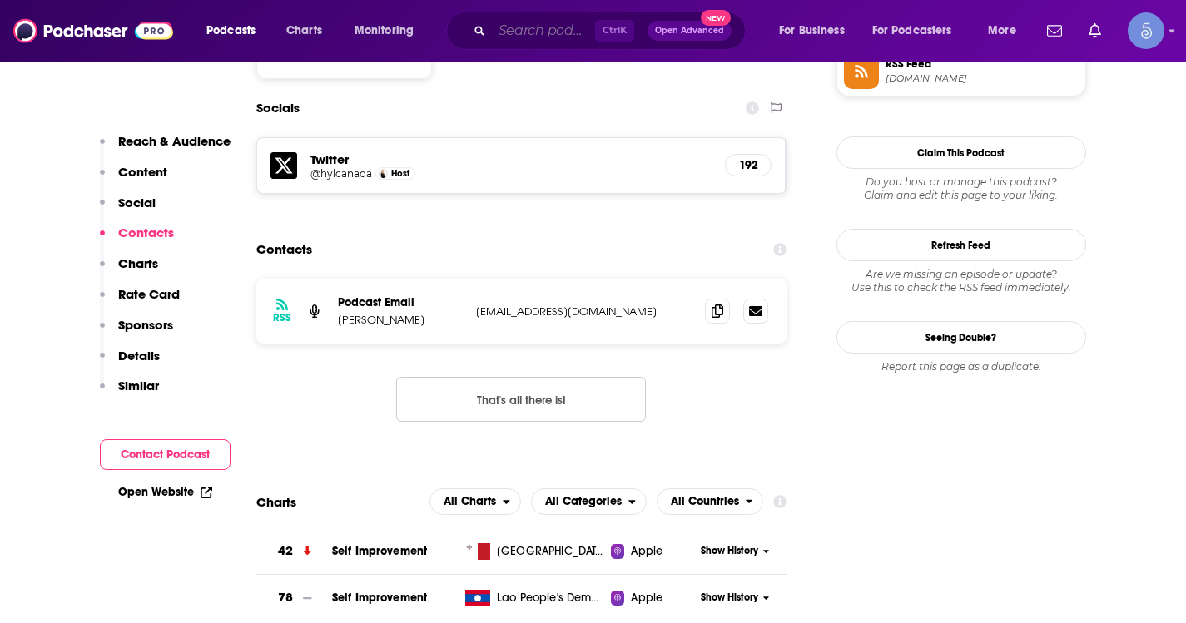
click at [498, 24] on input "Search podcasts, credits, & more..." at bounding box center [543, 30] width 103 height 27
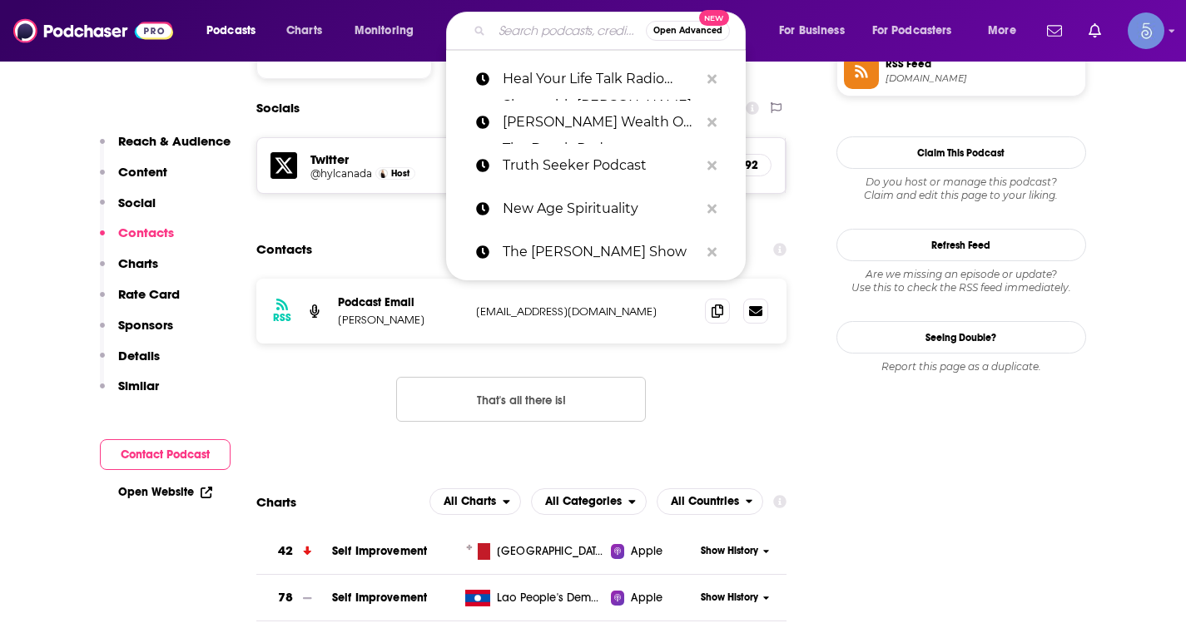
paste input "It's Karmic | Astrology, Past Lives, and Soul Healing"
type input "It's Karmic | Astrology, Past Lives, and Soul Healing"
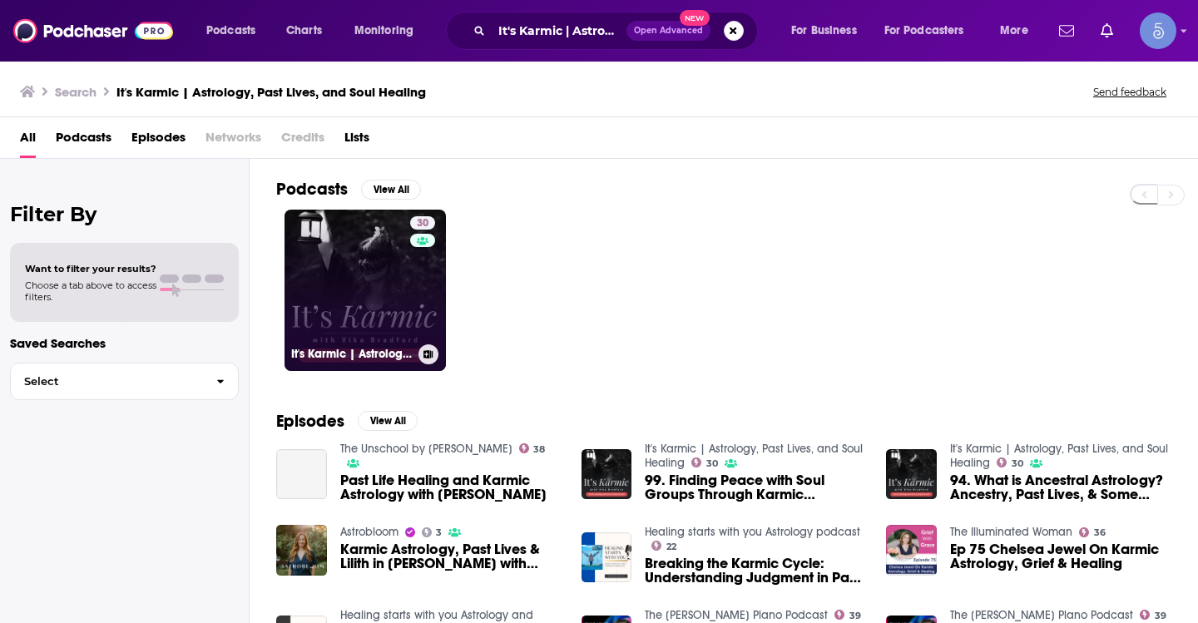
click at [385, 296] on link "30 It's Karmic | Astrology, Past Lives, and Soul Healing" at bounding box center [365, 290] width 161 height 161
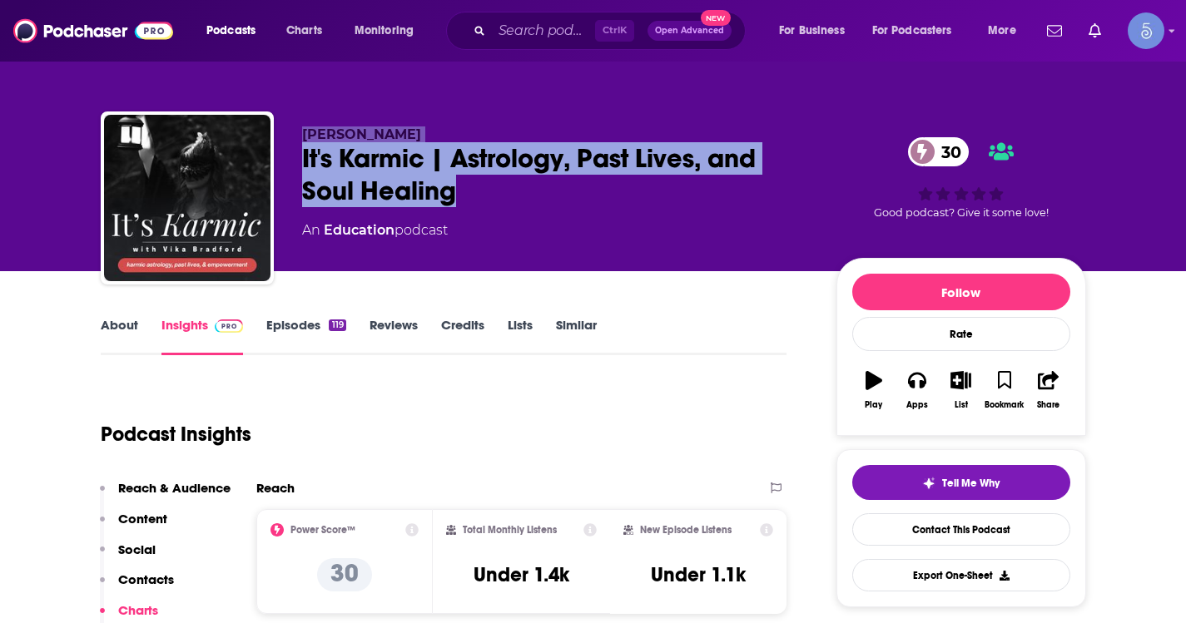
drag, startPoint x: 501, startPoint y: 206, endPoint x: 278, endPoint y: 130, distance: 235.8
click at [278, 130] on div "Vika Bradford It's Karmic | Astrology, Past Lives, and Soul Healing 30 An Educa…" at bounding box center [593, 202] width 985 height 180
copy div "Vika Bradford It's Karmic | Astrology, Past Lives, and Soul Healing"
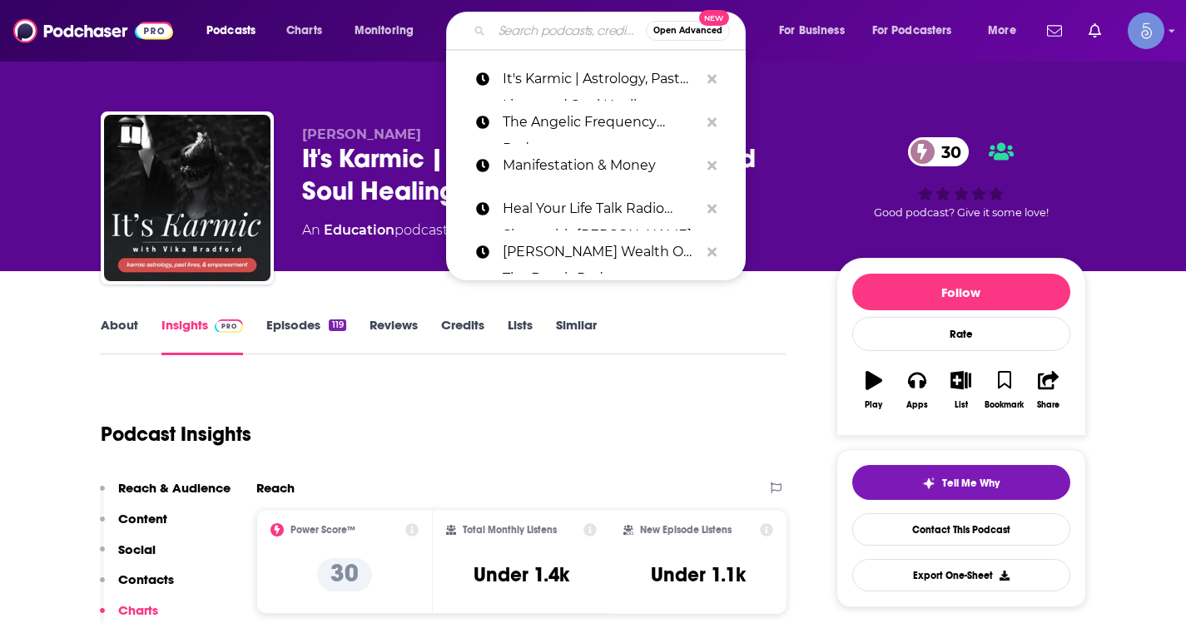
click at [528, 37] on input "Search podcasts, credits, & more..." at bounding box center [569, 30] width 154 height 27
paste input "Intuitive Hypnotherapy Podcast"
type input "Intuitive Hypnotherapy Podcast"
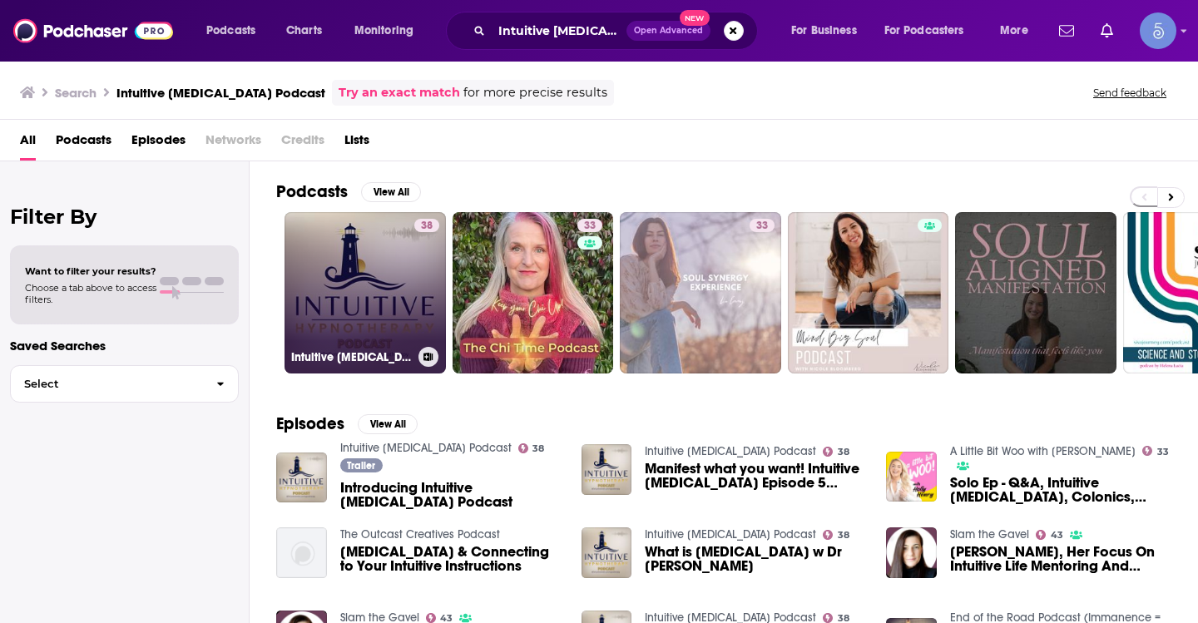
click at [372, 278] on link "38 Intuitive Hypnotherapy Podcast" at bounding box center [365, 292] width 161 height 161
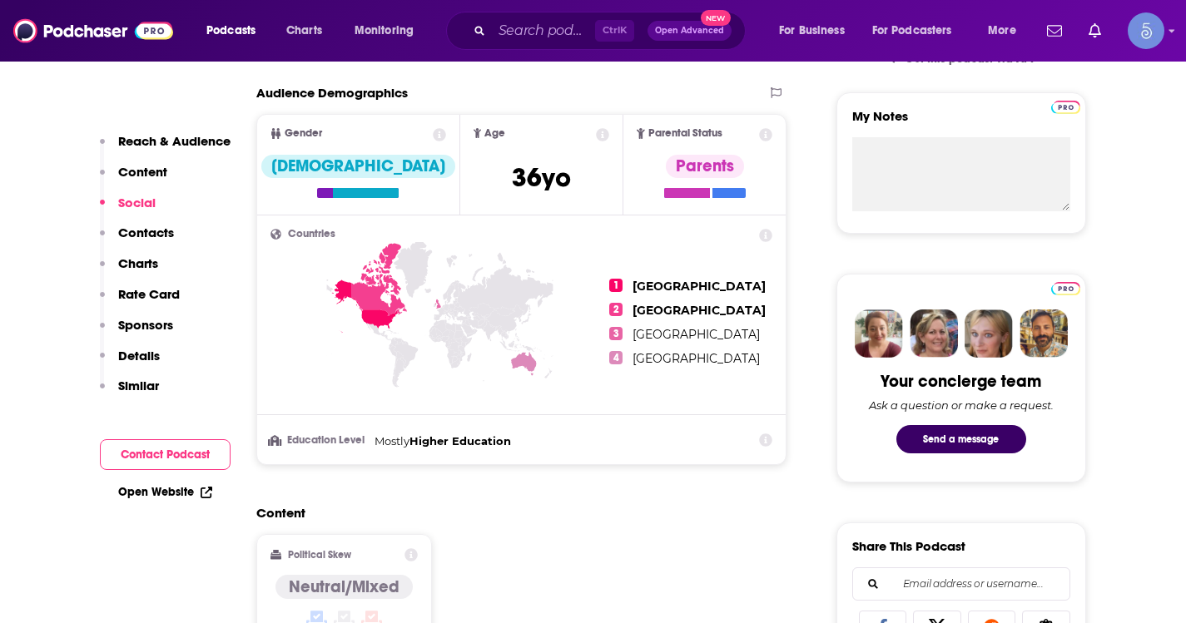
scroll to position [1165, 0]
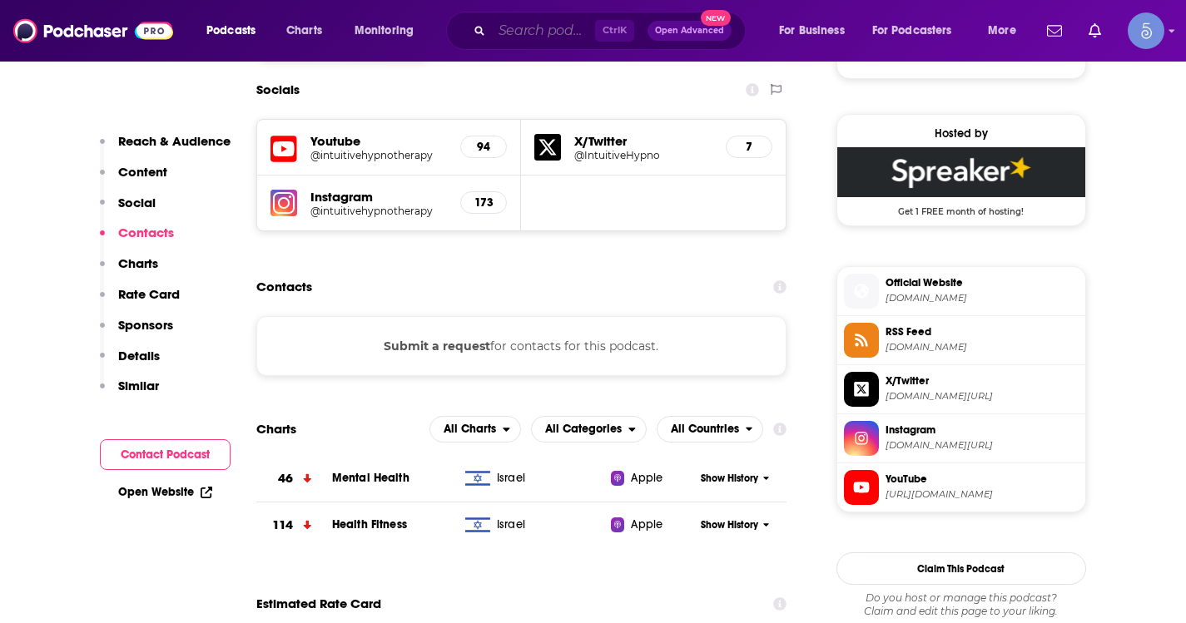
click at [563, 33] on input "Search podcasts, credits, & more..." at bounding box center [543, 30] width 103 height 27
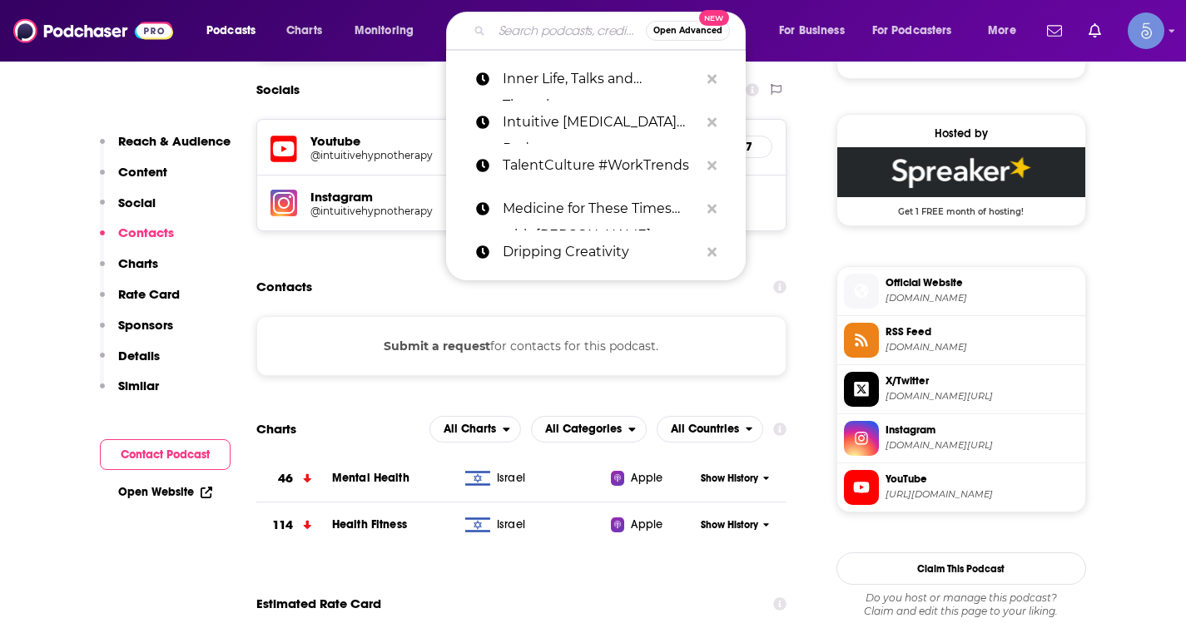
paste input "Angelic Healing Podcast"
type input "Angelic Healing Podcast"
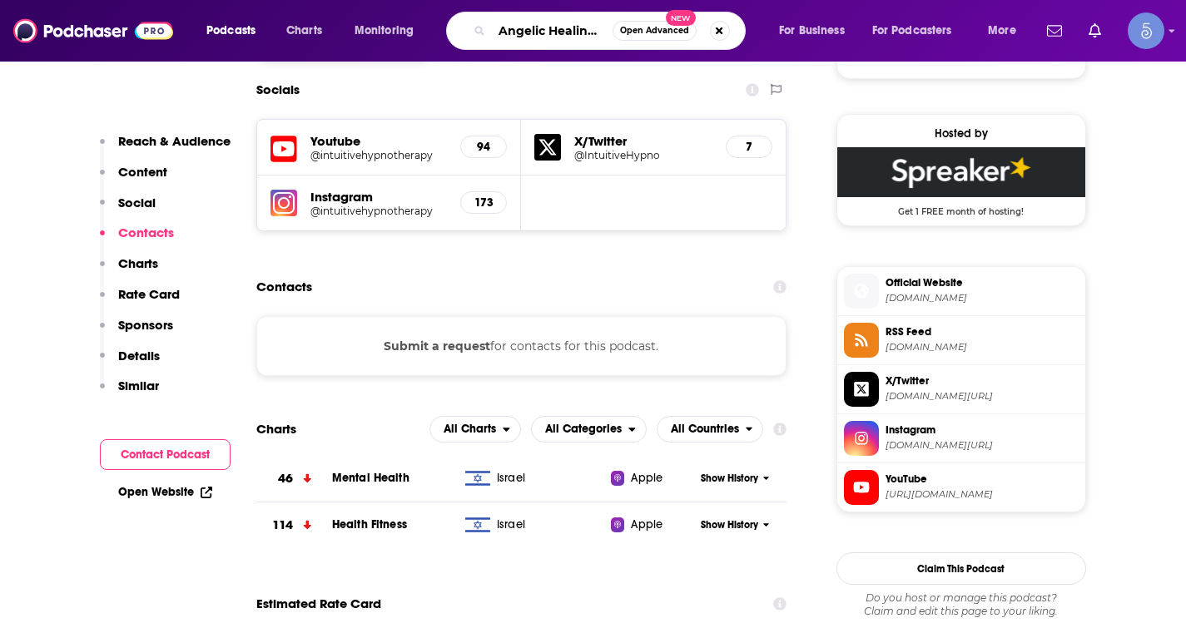
scroll to position [0, 44]
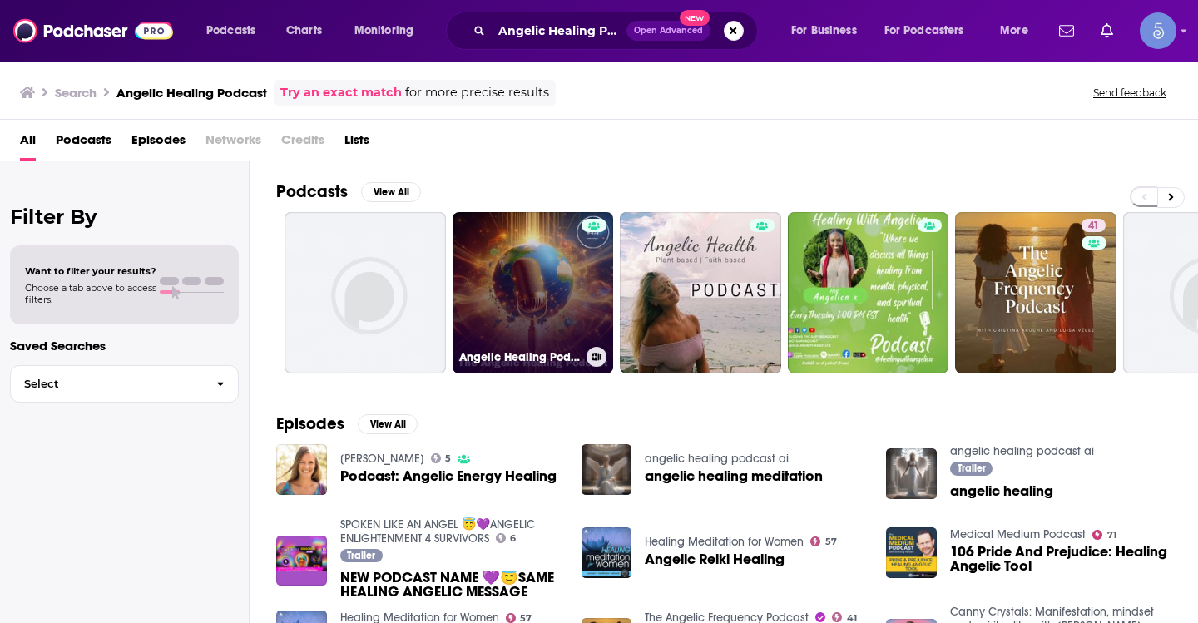
click at [538, 276] on link "Angelic Healing Podcast" at bounding box center [533, 292] width 161 height 161
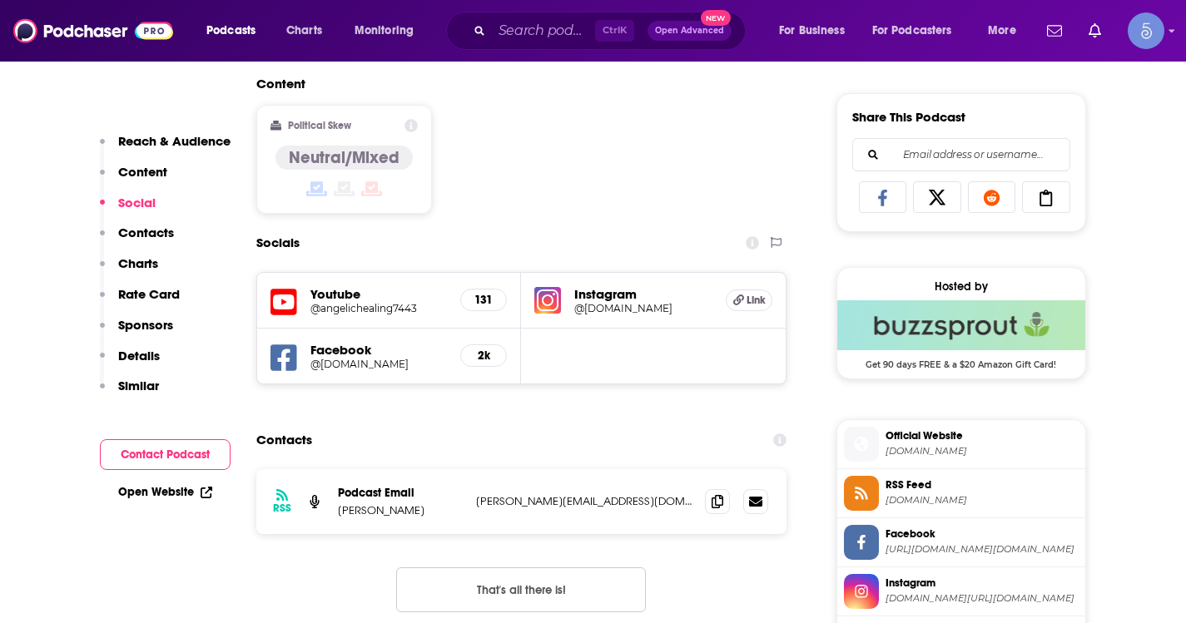
scroll to position [1082, 0]
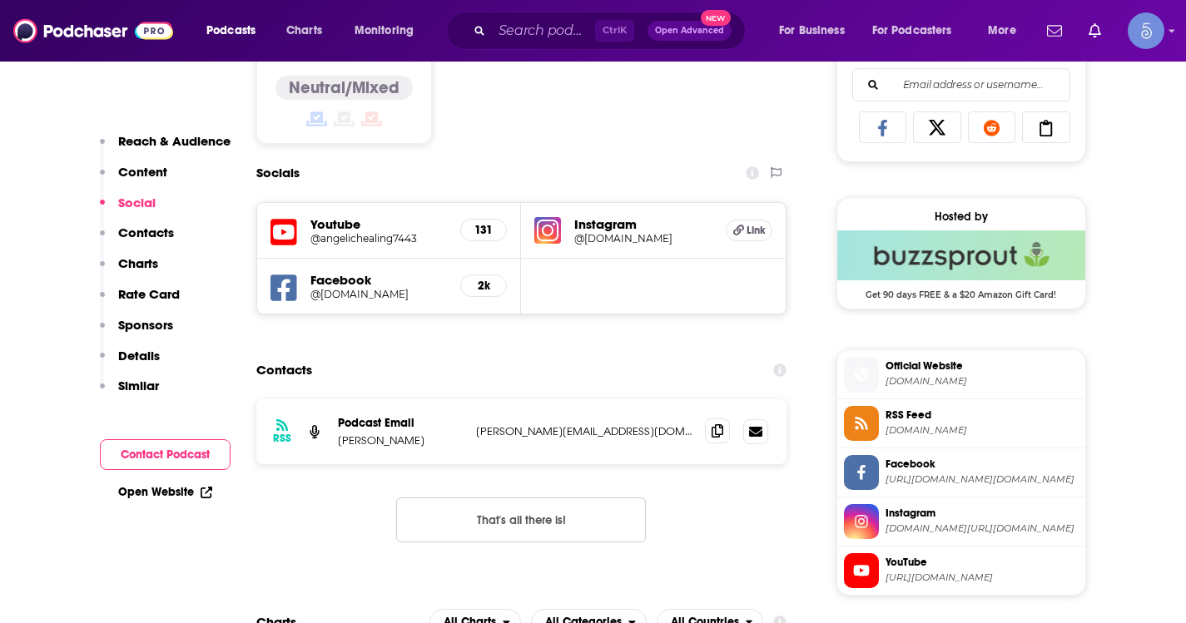
click at [724, 444] on span at bounding box center [717, 431] width 25 height 25
click at [539, 56] on div "Podcasts Charts Monitoring Ctrl K Open Advanced New For Business For Podcasters…" at bounding box center [593, 31] width 1186 height 62
click at [532, 32] on input "Search podcasts, credits, & more..." at bounding box center [543, 30] width 103 height 27
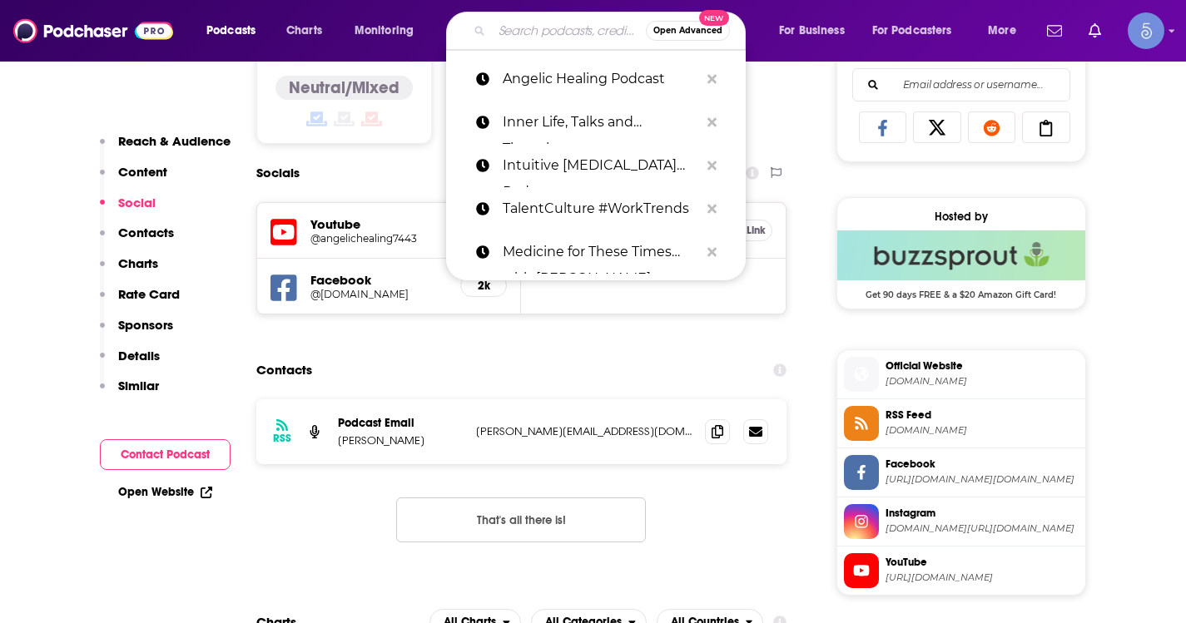
paste input "Red Nail Energy"
type input "Red Nail Energy"
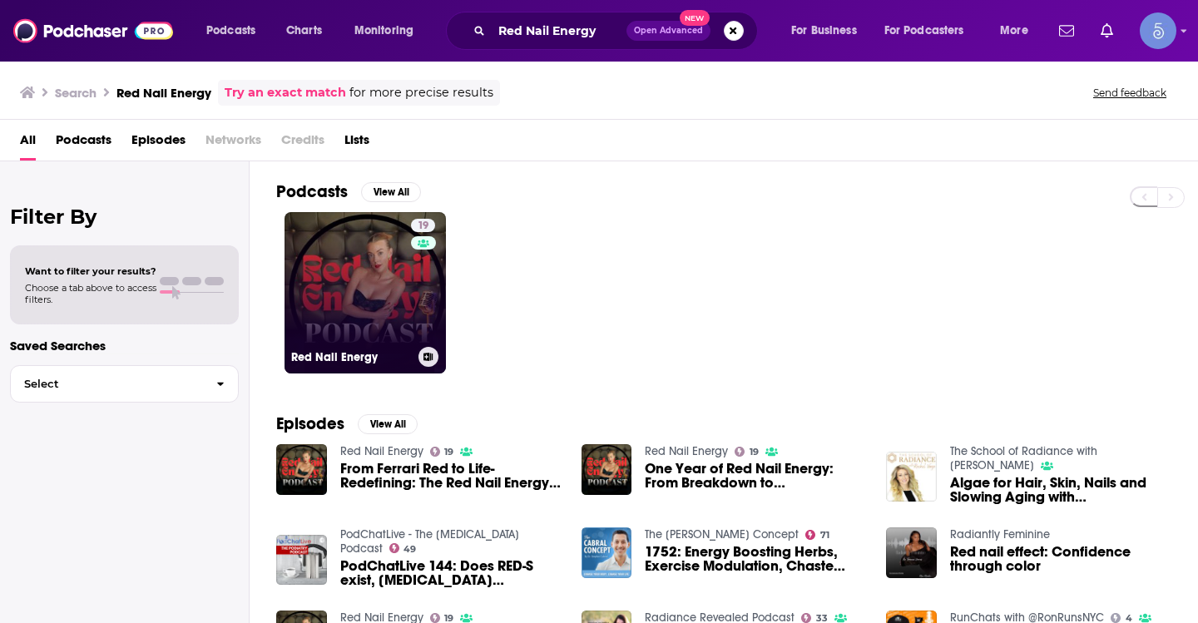
click at [350, 278] on link "19 Red Nail Energy" at bounding box center [365, 292] width 161 height 161
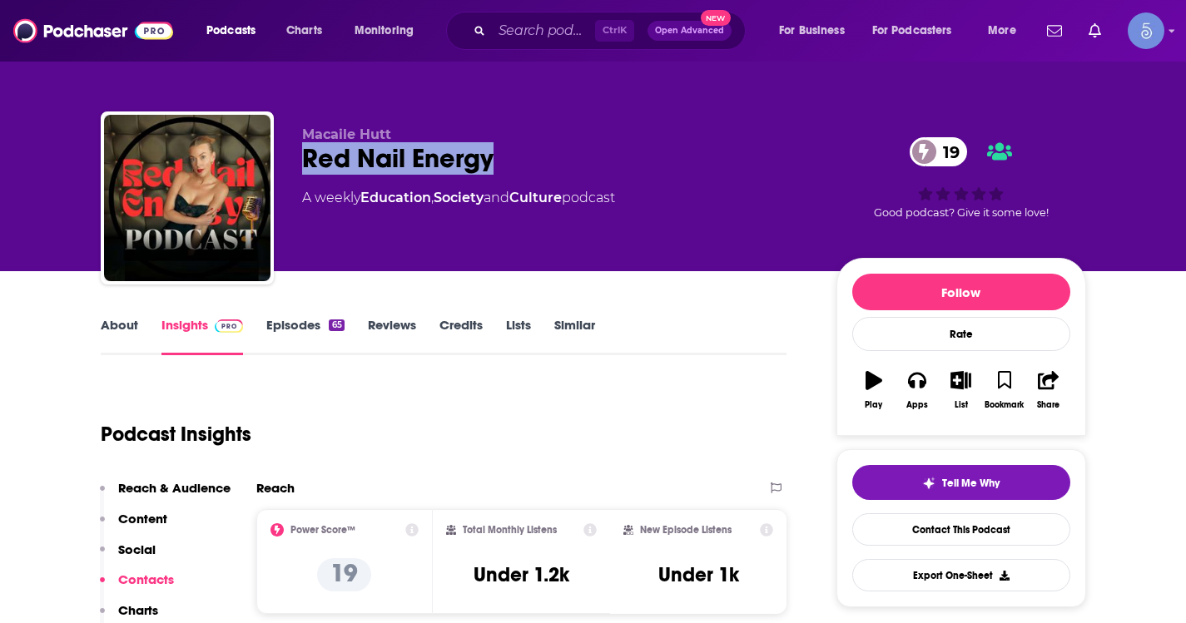
drag, startPoint x: 523, startPoint y: 154, endPoint x: 303, endPoint y: 162, distance: 220.7
click at [303, 162] on div "Red Nail Energy 19" at bounding box center [556, 158] width 508 height 32
copy h2 "Red Nail Energy"
click at [502, 140] on p "Macaile Hutt" at bounding box center [556, 134] width 508 height 16
drag, startPoint x: 507, startPoint y: 157, endPoint x: 302, endPoint y: 126, distance: 207.1
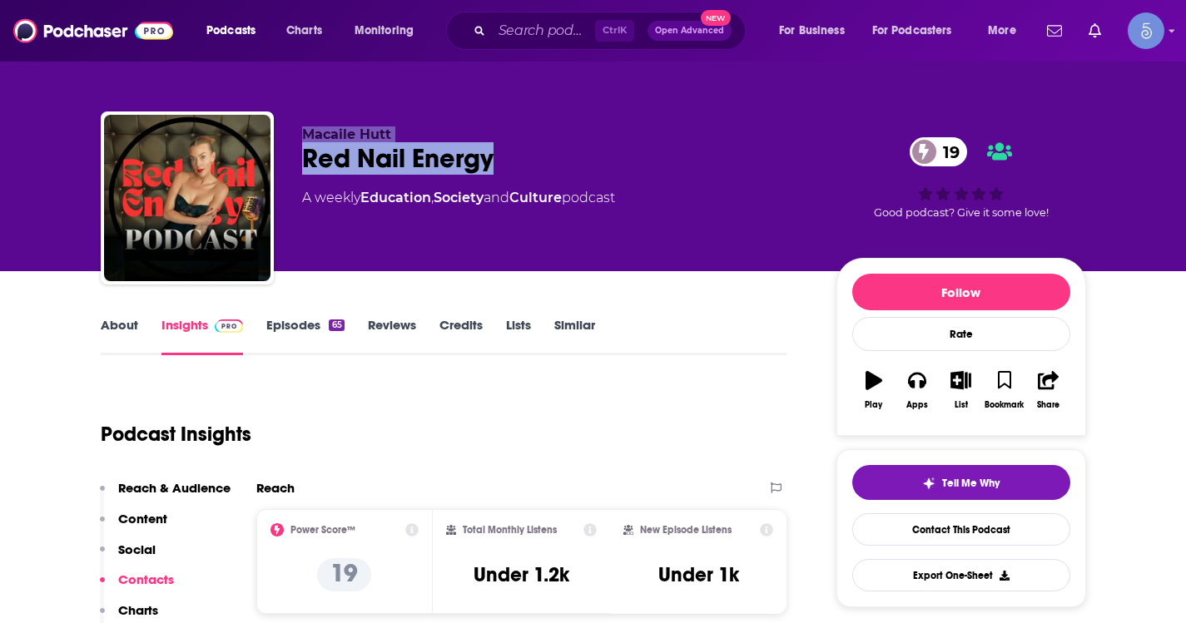
click at [302, 126] on div "Macaile Hutt Red Nail Energy 19 A weekly Education , Society and Culture podcas…" at bounding box center [593, 202] width 985 height 180
copy div "Macaile Hutt Red Nail Energy"
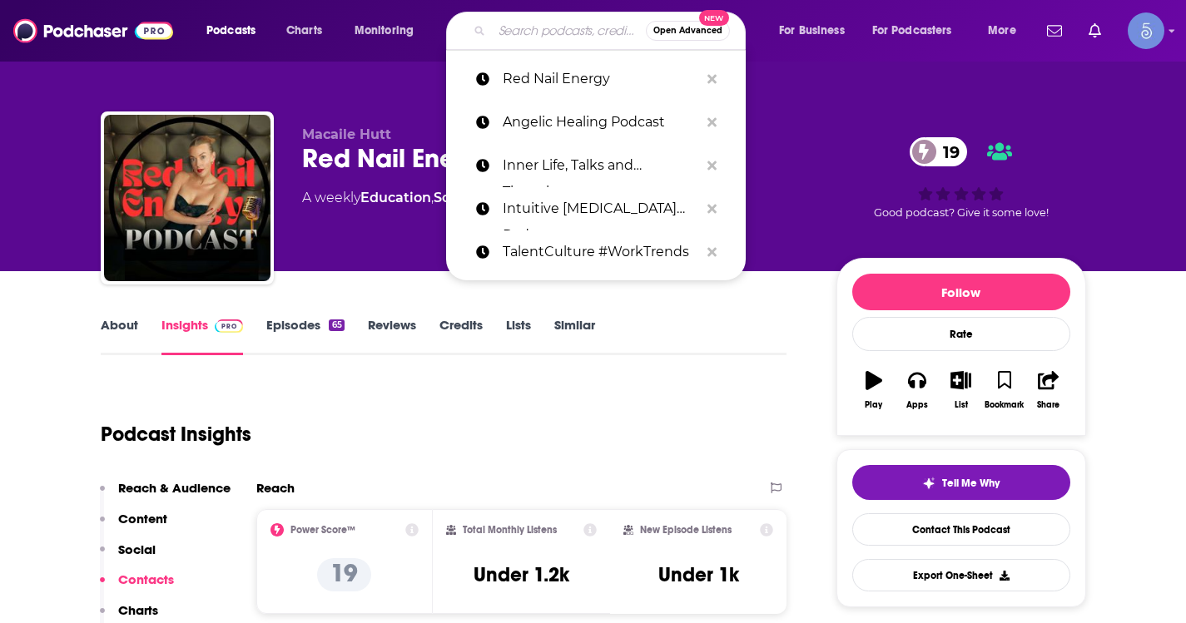
click at [543, 33] on input "Search podcasts, credits, & more..." at bounding box center [569, 30] width 154 height 27
paste input "Ramblings of an Appalachian Granny Woman"
type input "Ramblings of an Appalachian Granny Woman"
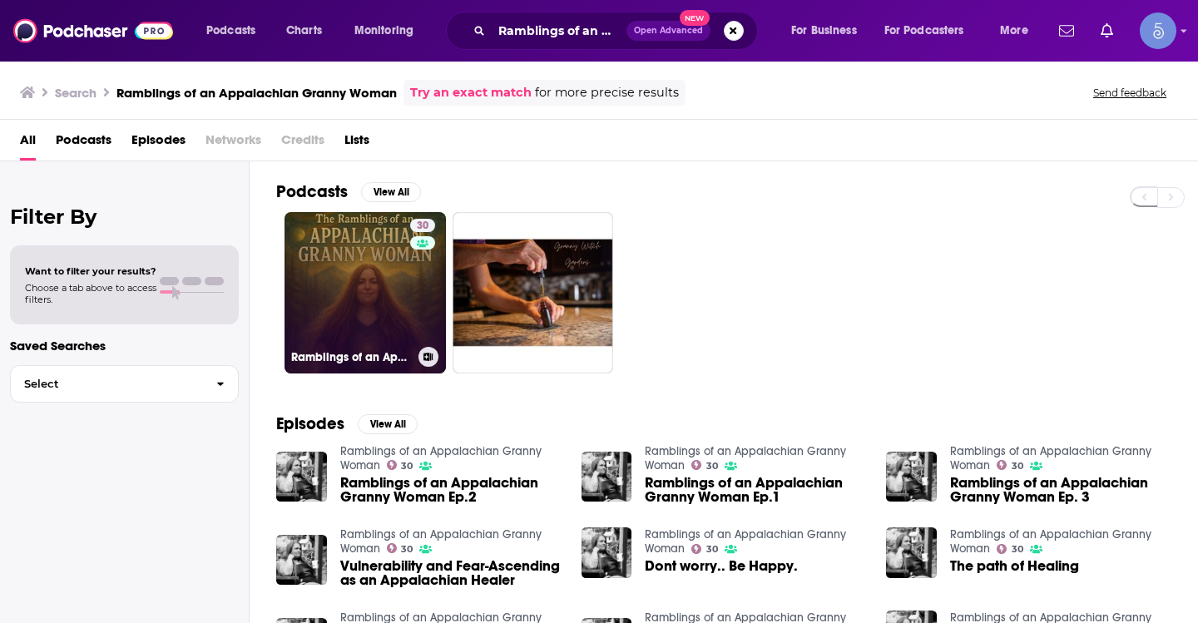
click at [413, 282] on div "30" at bounding box center [424, 283] width 29 height 128
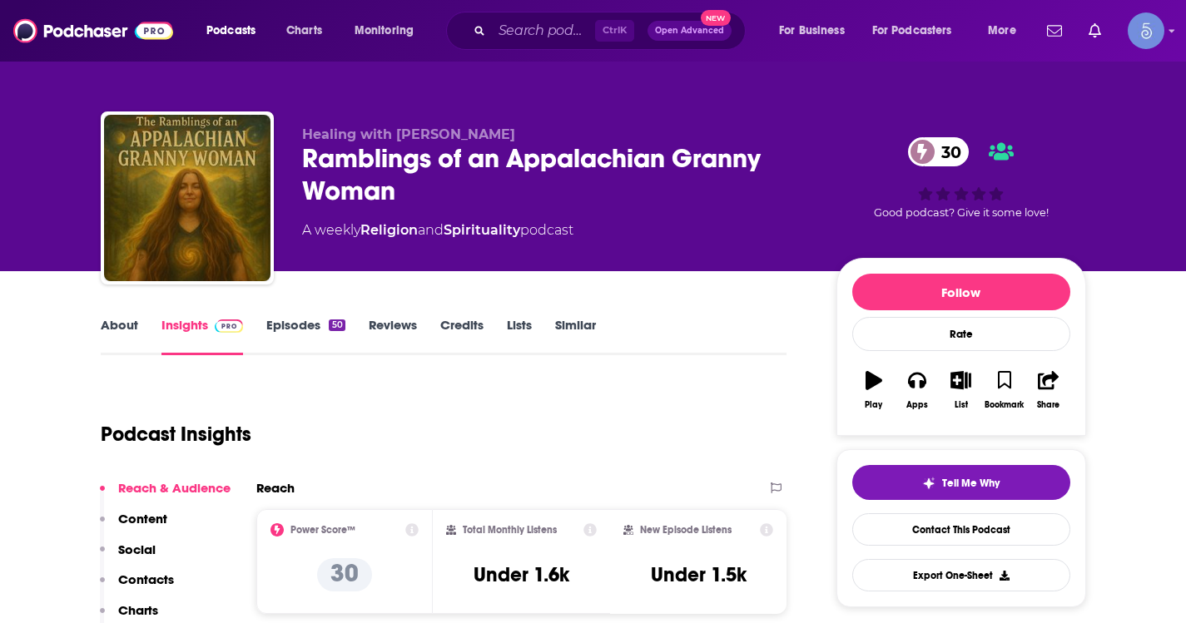
click at [102, 319] on link "About" at bounding box center [119, 336] width 37 height 38
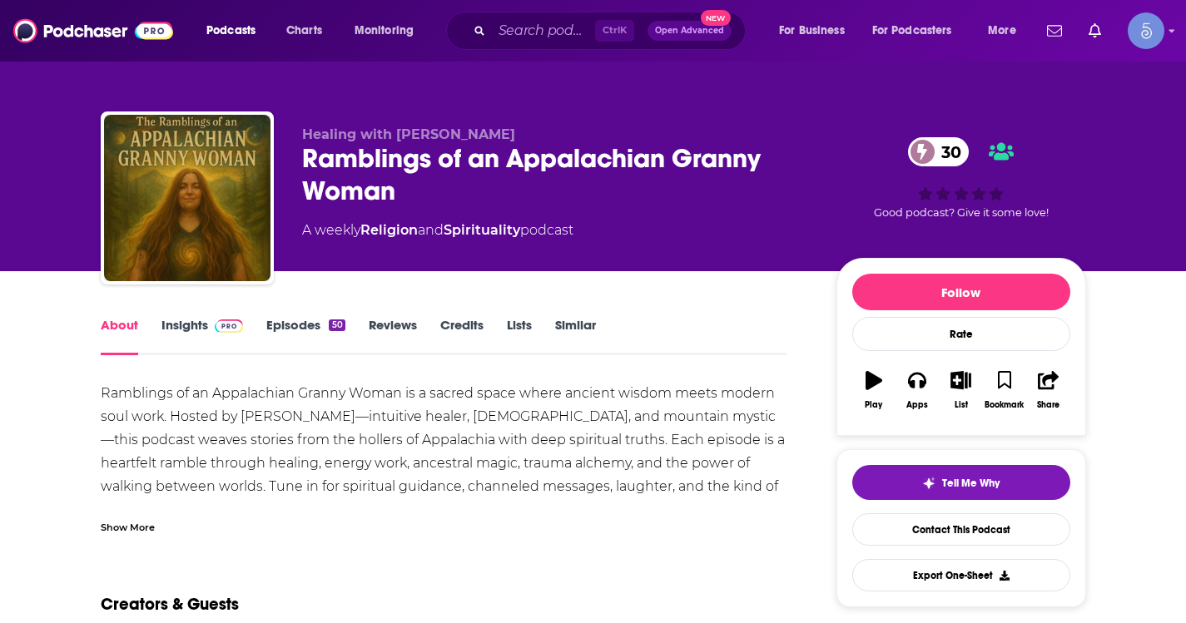
click at [126, 532] on div "Show More" at bounding box center [128, 526] width 54 height 16
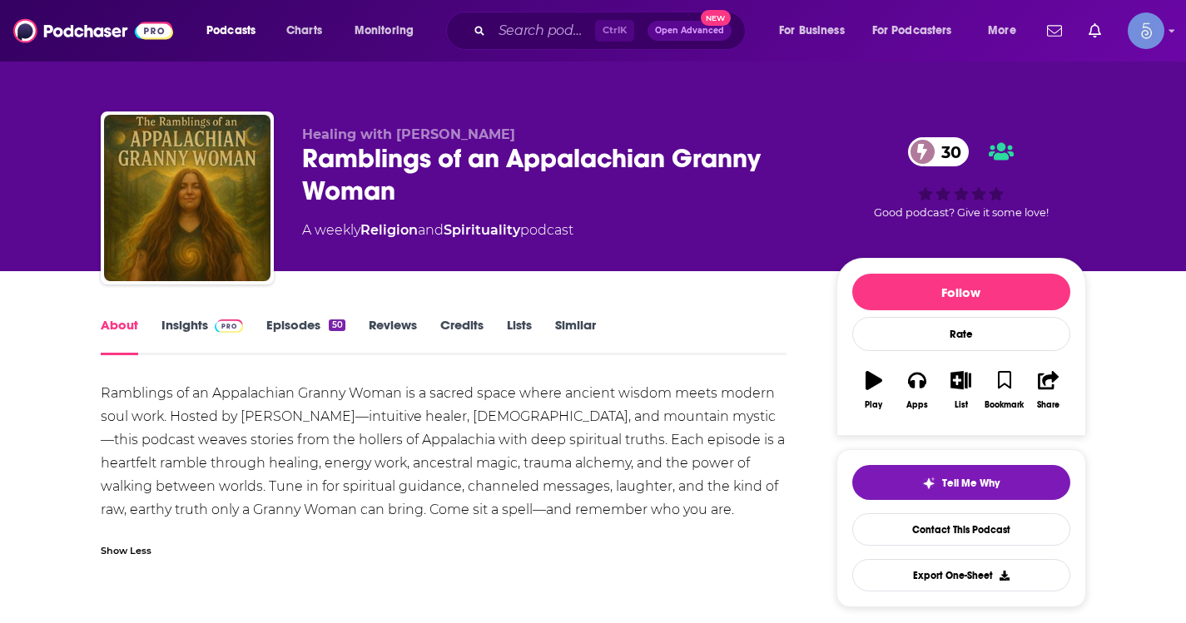
click at [189, 327] on link "Insights" at bounding box center [202, 336] width 82 height 38
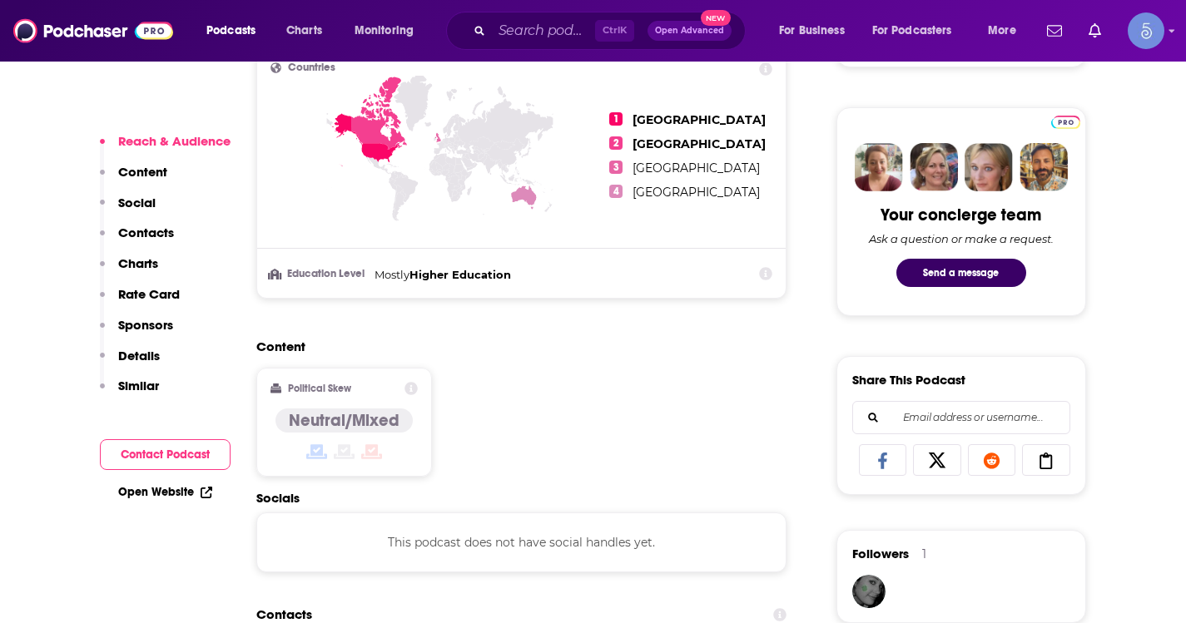
scroll to position [1082, 0]
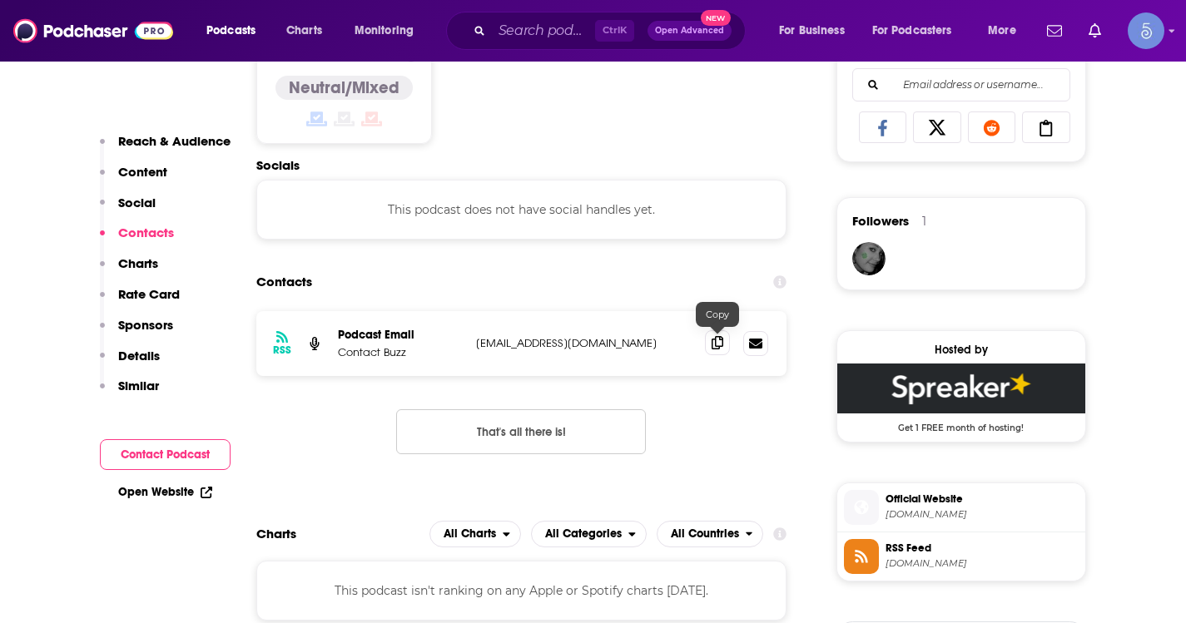
click at [714, 342] on icon at bounding box center [718, 342] width 12 height 13
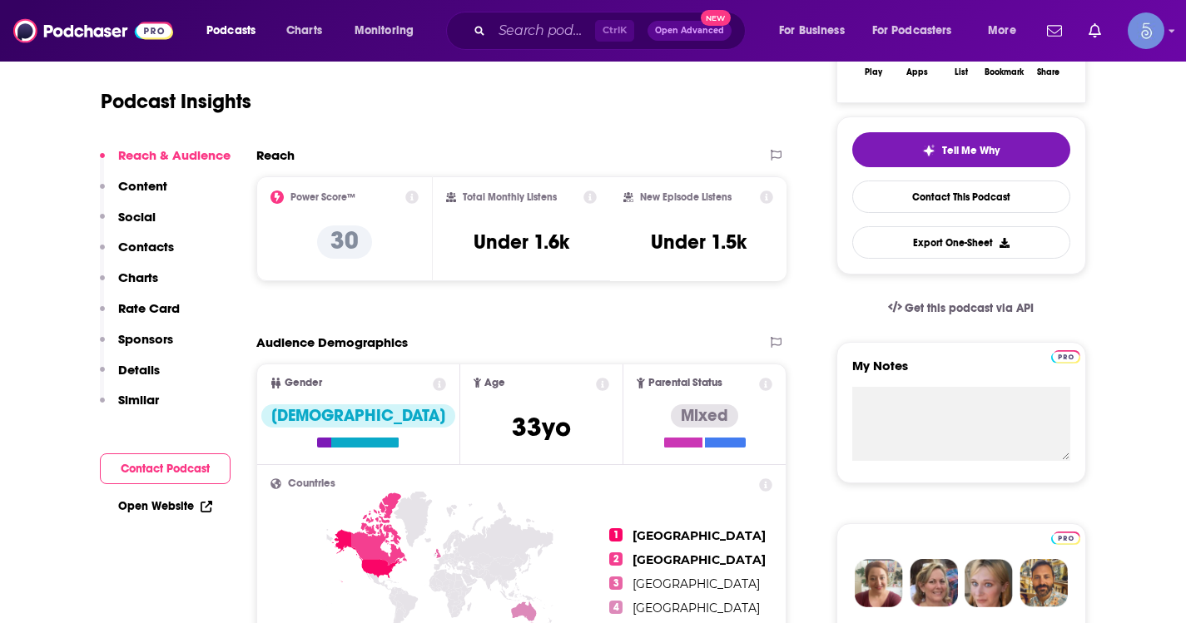
scroll to position [0, 0]
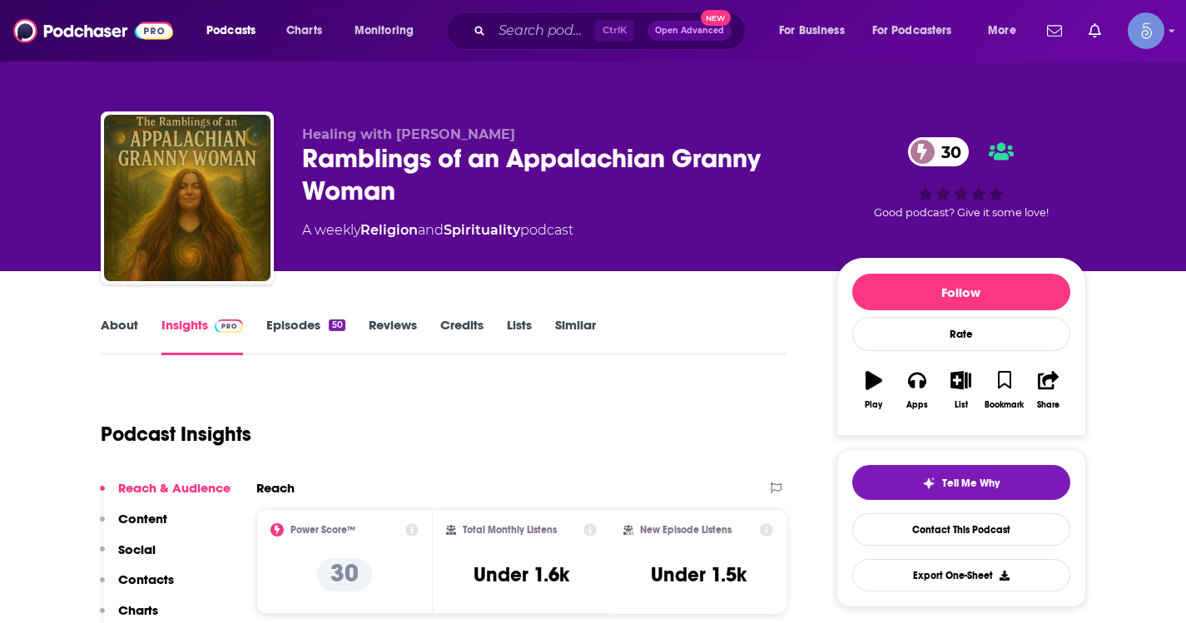
click at [115, 323] on link "About" at bounding box center [119, 336] width 37 height 38
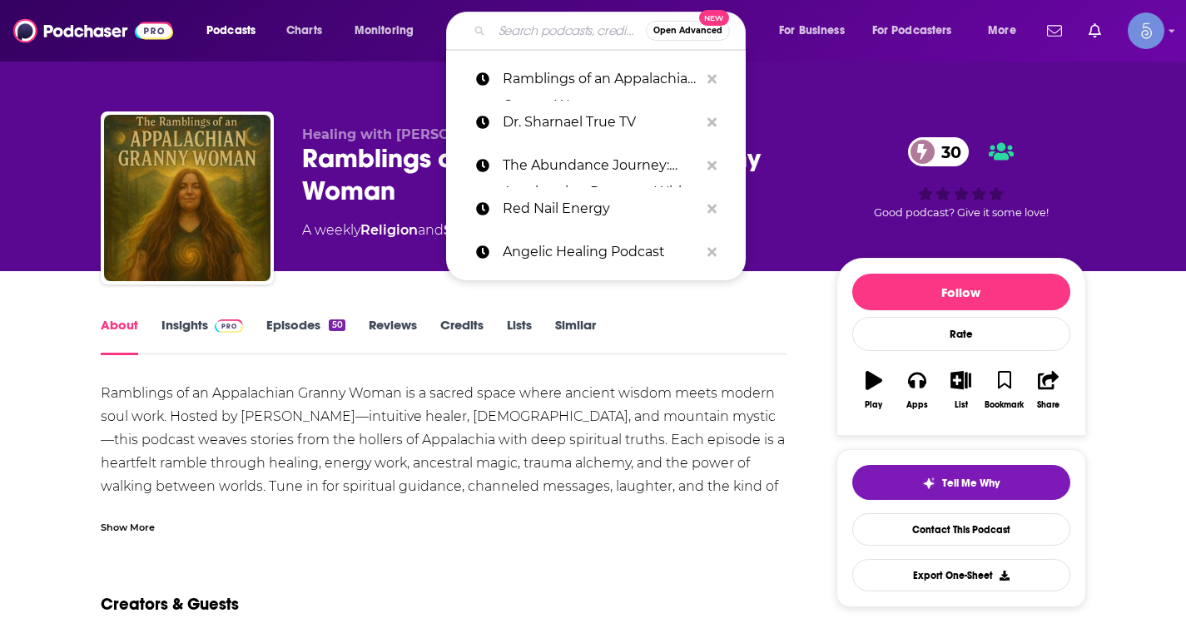
click at [528, 39] on input "Search podcasts, credits, & more..." at bounding box center [569, 30] width 154 height 27
paste input "World Healing Tour"
type input "World Healing Tour"
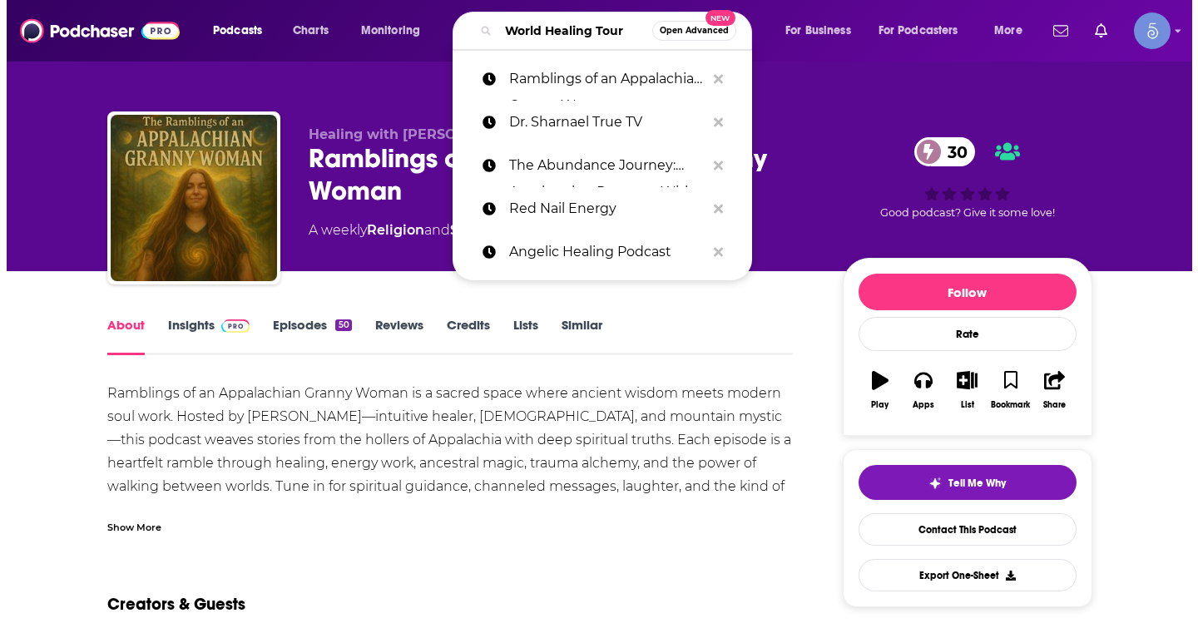
scroll to position [0, 12]
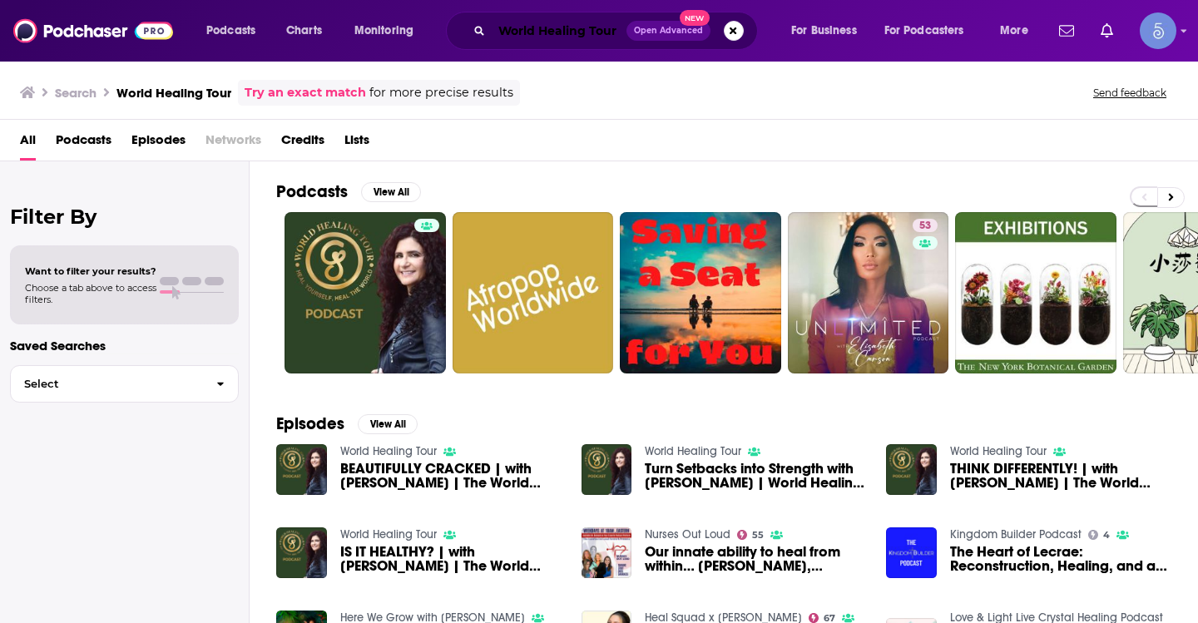
click at [557, 27] on input "World Healing Tour" at bounding box center [559, 30] width 135 height 27
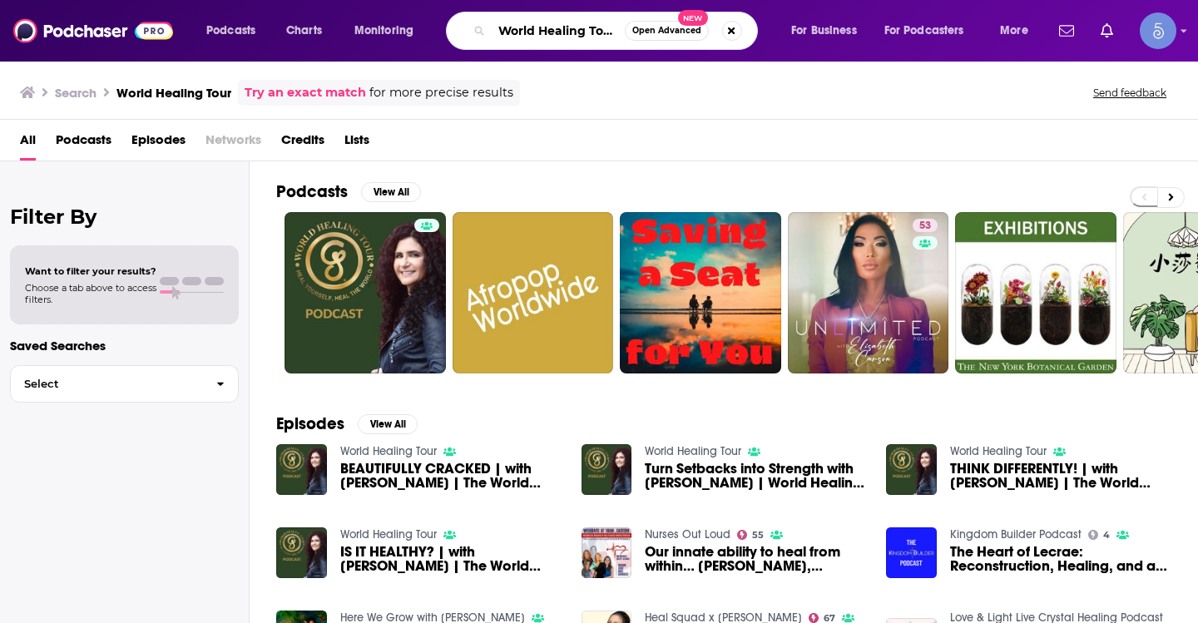
click at [557, 27] on input "World Healing Tour" at bounding box center [558, 30] width 133 height 27
paste input "SHE IS, HIRAYA HEALING"
type input "SHE IS, HIRAYA HEALING"
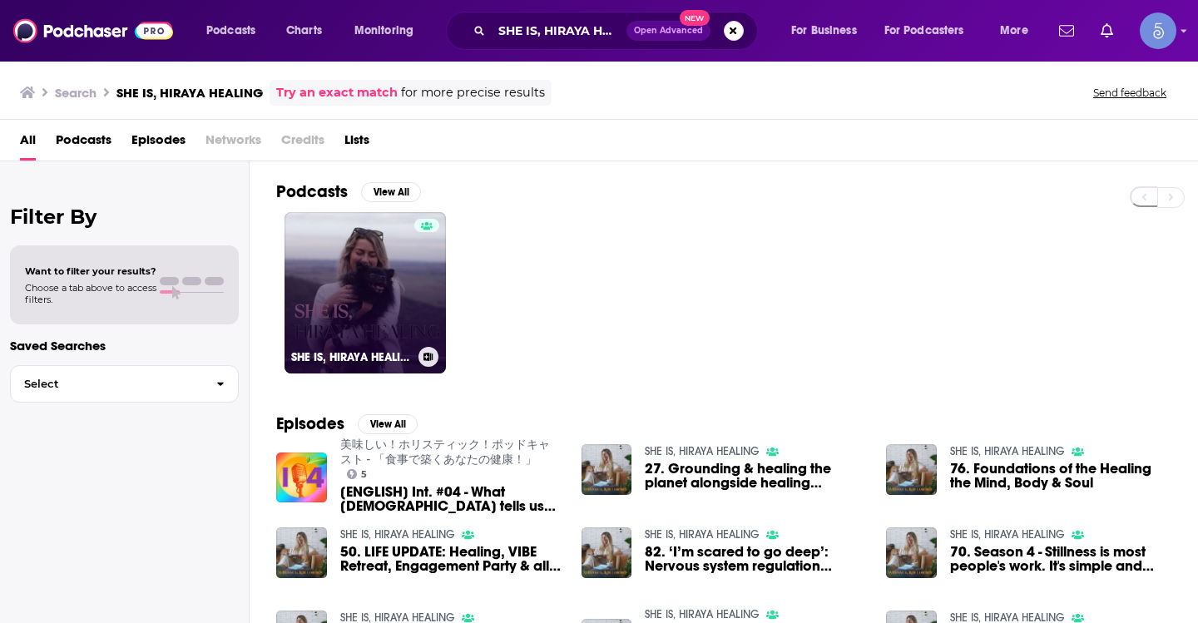
click at [327, 290] on link "SHE IS, HIRAYA HEALING" at bounding box center [365, 292] width 161 height 161
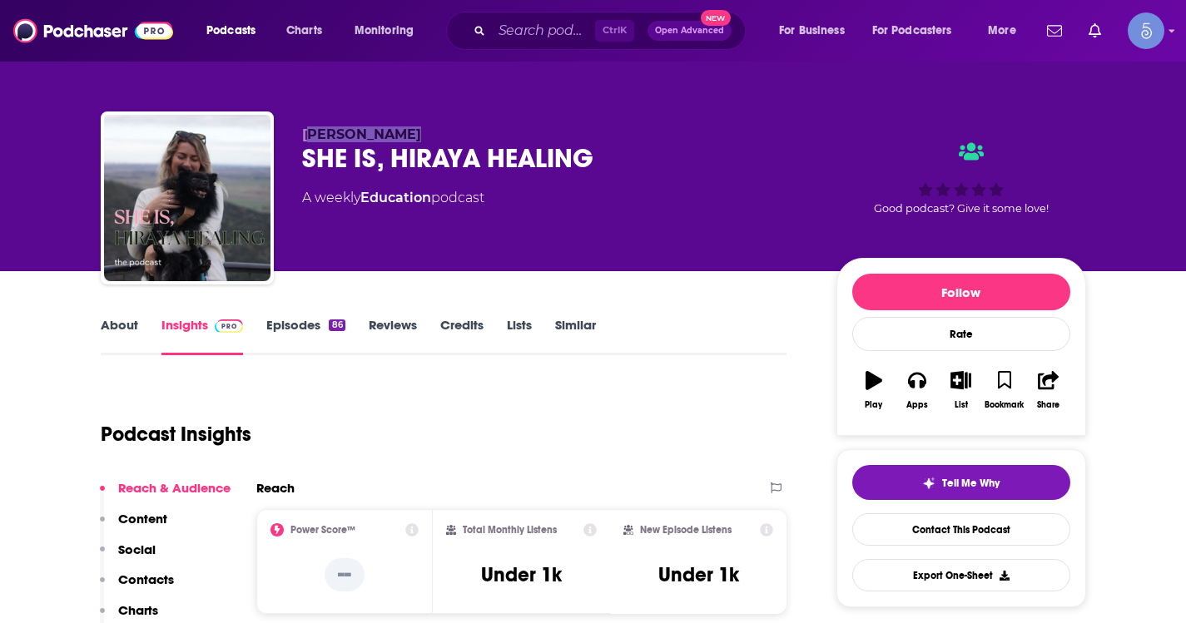
drag, startPoint x: 611, startPoint y: 138, endPoint x: 308, endPoint y: 140, distance: 302.9
click at [308, 140] on p "Courtney Reid" at bounding box center [556, 134] width 508 height 16
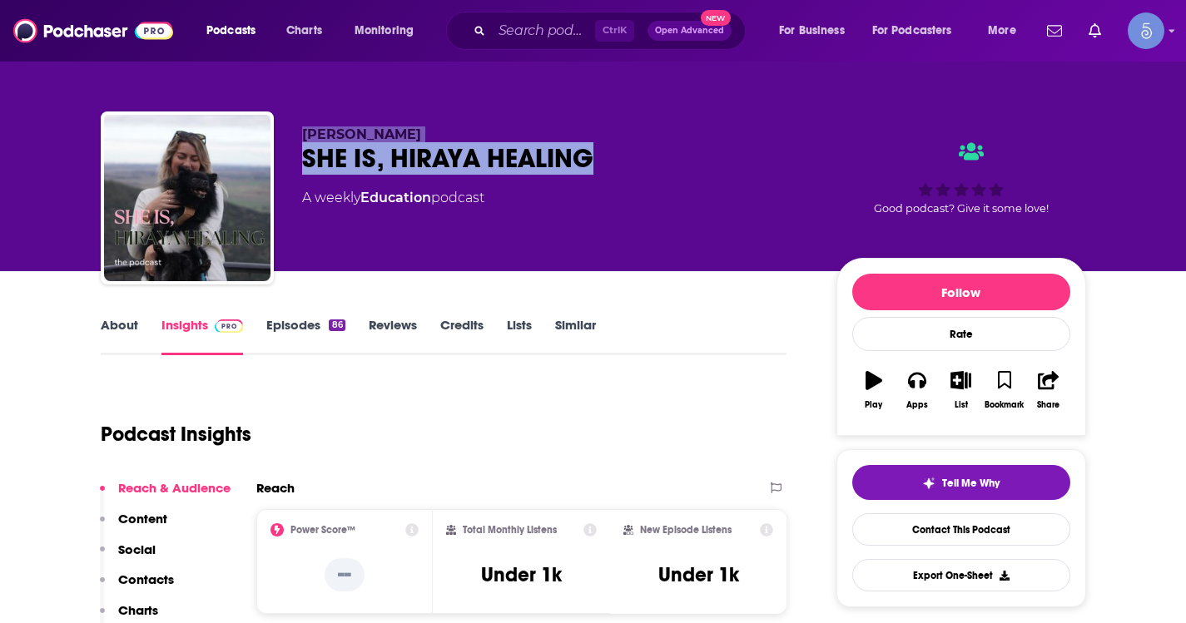
drag, startPoint x: 646, startPoint y: 155, endPoint x: 265, endPoint y: 137, distance: 381.5
click at [265, 137] on div "Courtney Reid SHE IS, HIRAYA HEALING A weekly Education podcast Good podcast? G…" at bounding box center [593, 202] width 985 height 180
copy div "Courtney Reid SHE IS, HIRAYA HEALING"
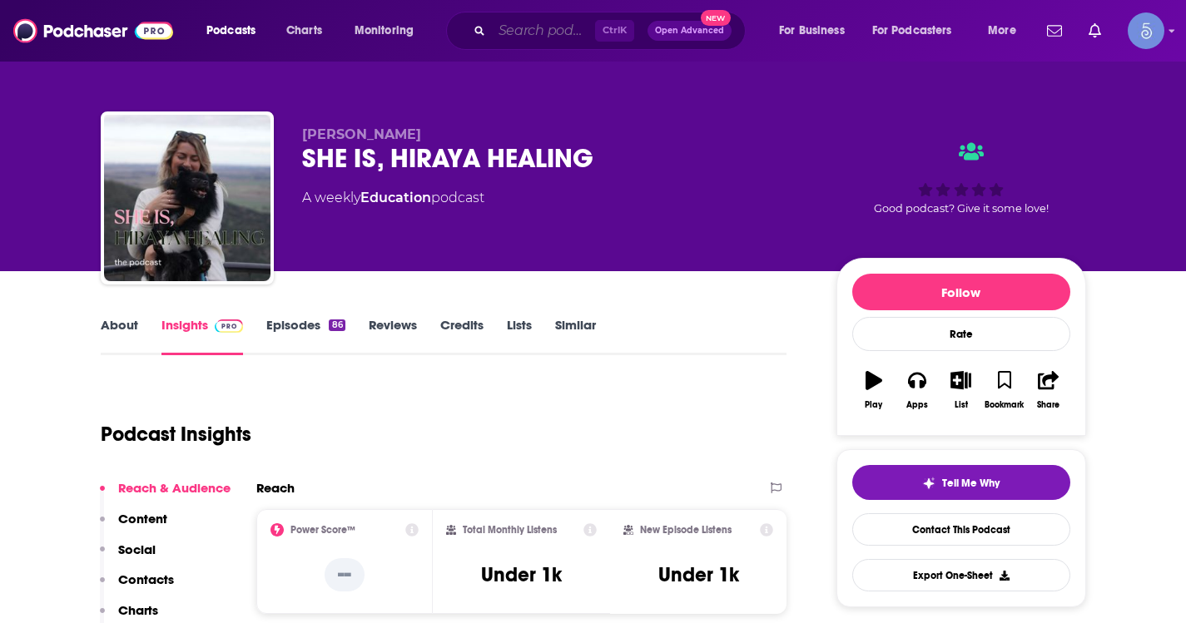
click at [546, 22] on input "Search podcasts, credits, & more..." at bounding box center [543, 30] width 103 height 27
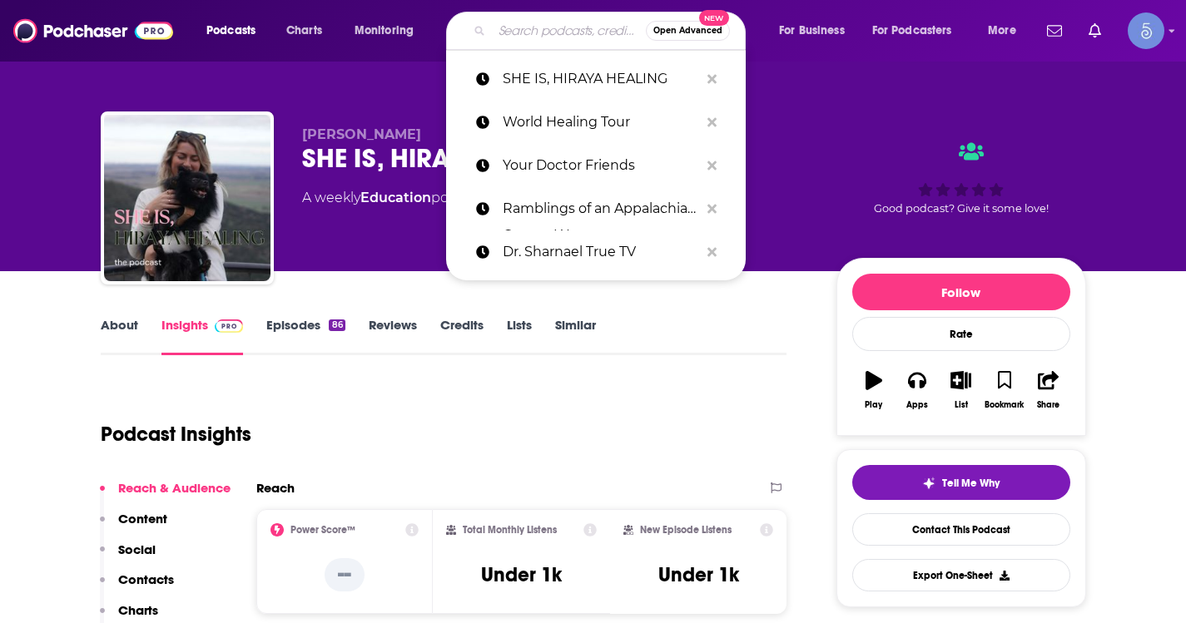
click at [546, 22] on input "Search podcasts, credits, & more..." at bounding box center [569, 30] width 154 height 27
paste input "Let's Start Healing"
type input "Let's Start Healing"
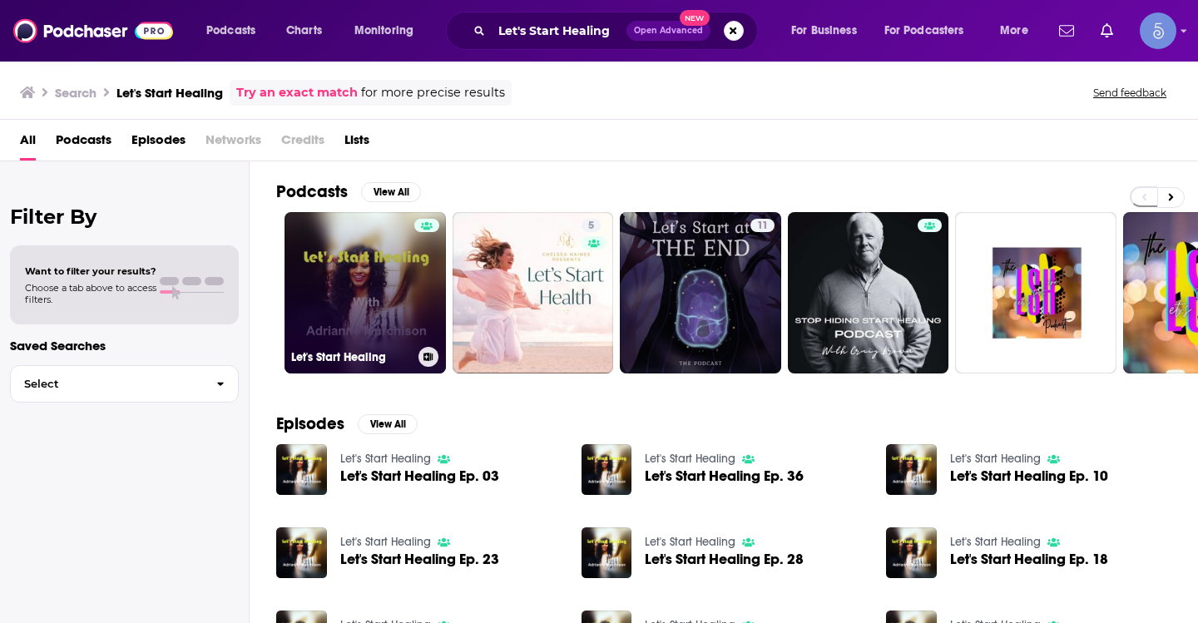
click at [373, 280] on link "Let's Start Healing" at bounding box center [365, 292] width 161 height 161
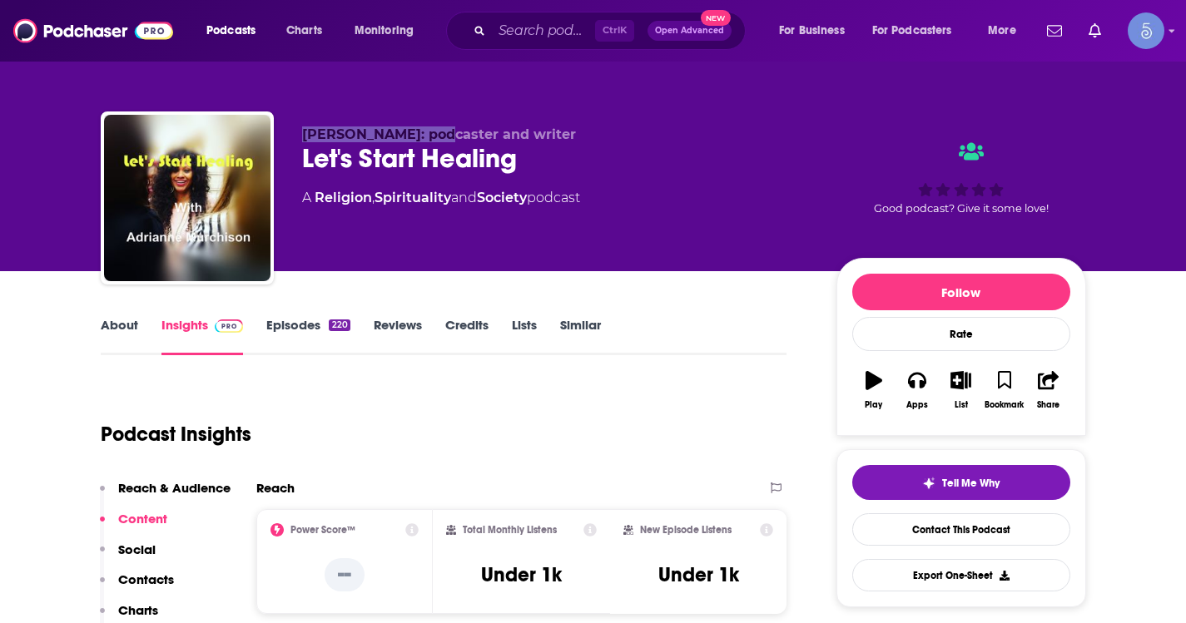
drag, startPoint x: 441, startPoint y: 136, endPoint x: 305, endPoint y: 136, distance: 135.6
click at [305, 136] on span "Adrianne Murchison: podcaster and writer" at bounding box center [439, 134] width 274 height 16
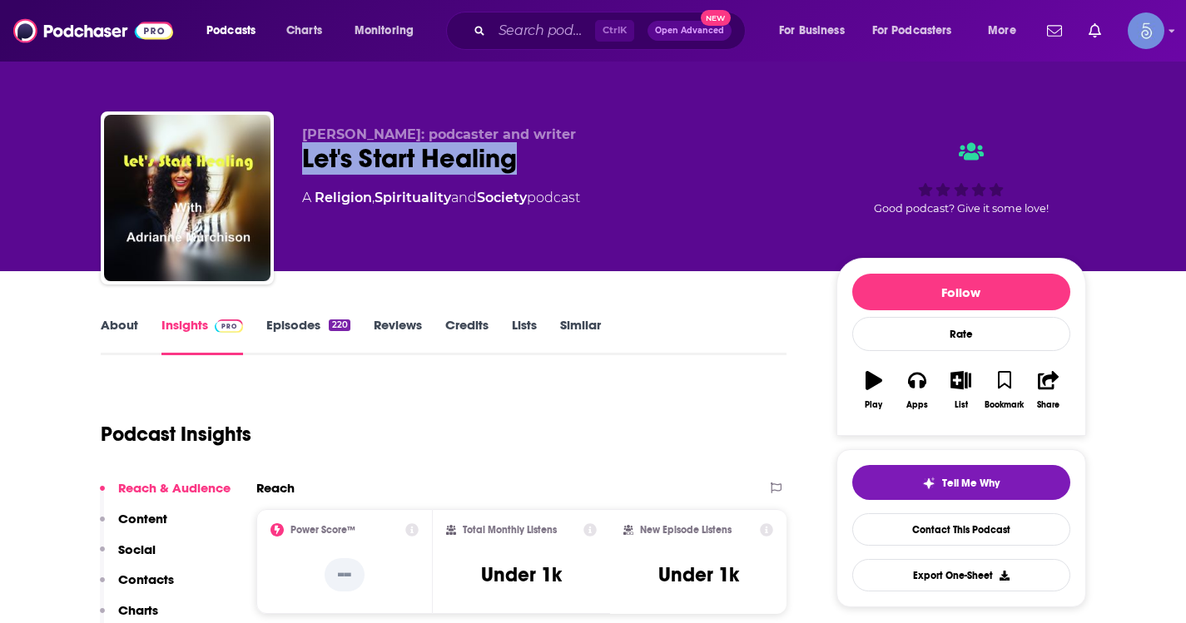
drag, startPoint x: 533, startPoint y: 171, endPoint x: 293, endPoint y: 163, distance: 239.8
click at [293, 163] on div "Adrianne Murchison: podcaster and writer Let's Start Healing A Religion , Spiri…" at bounding box center [593, 202] width 985 height 180
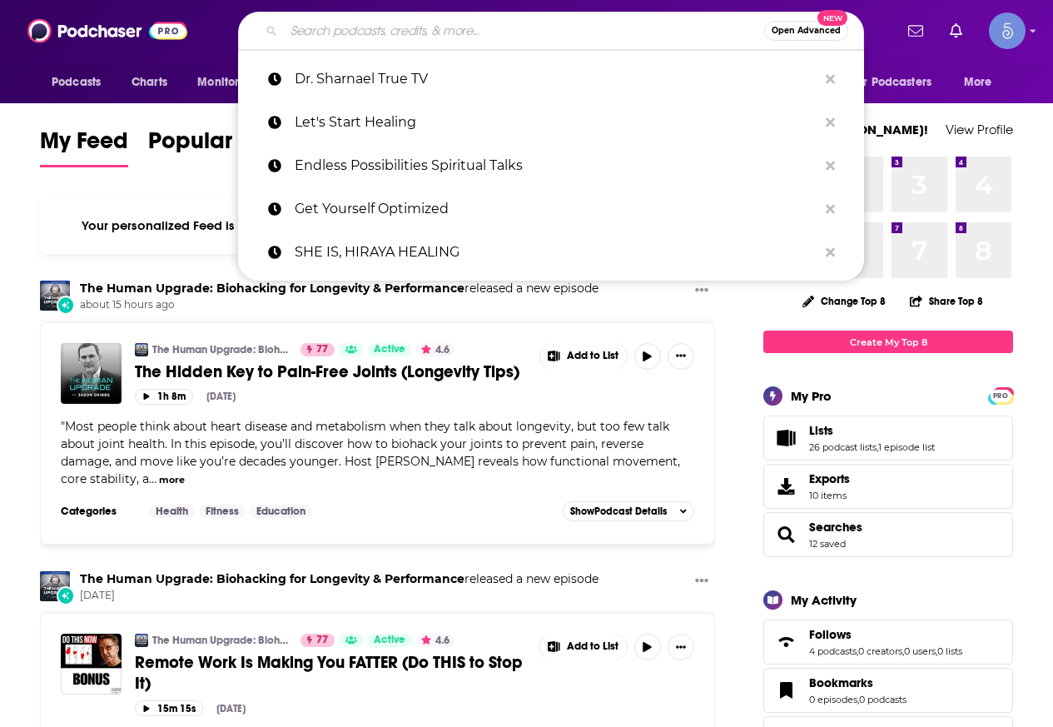
click at [490, 41] on input "Search podcasts, credits, & more..." at bounding box center [524, 30] width 480 height 27
paste input "Healing and Growing, Hand in Hand"
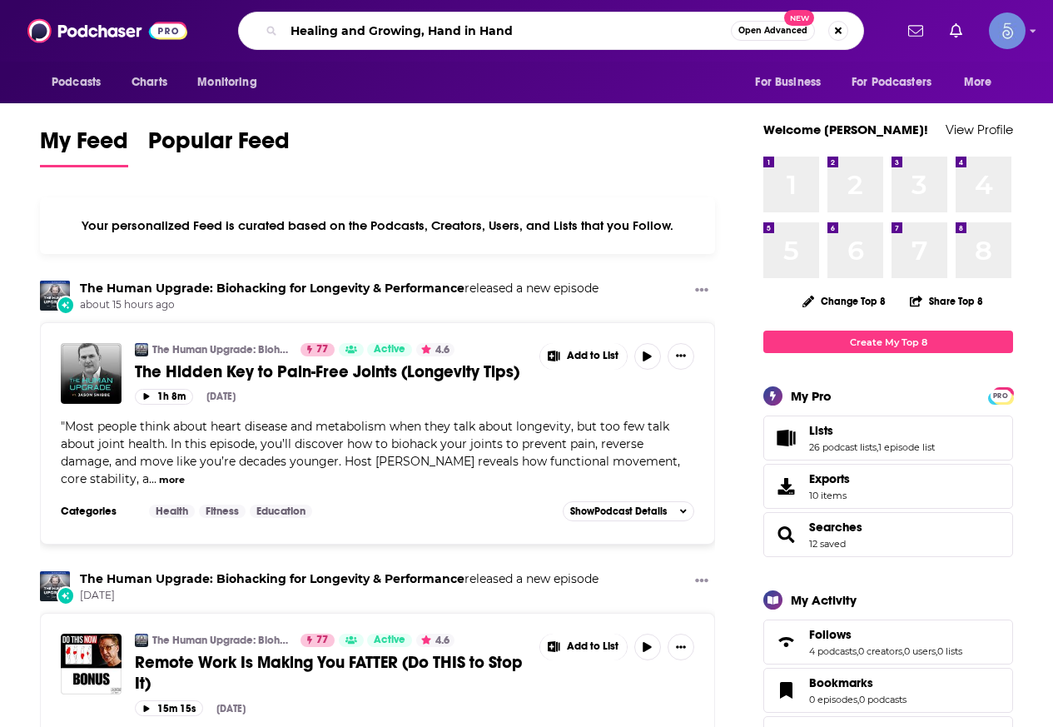
type input "Healing and Growing, Hand in Hand"
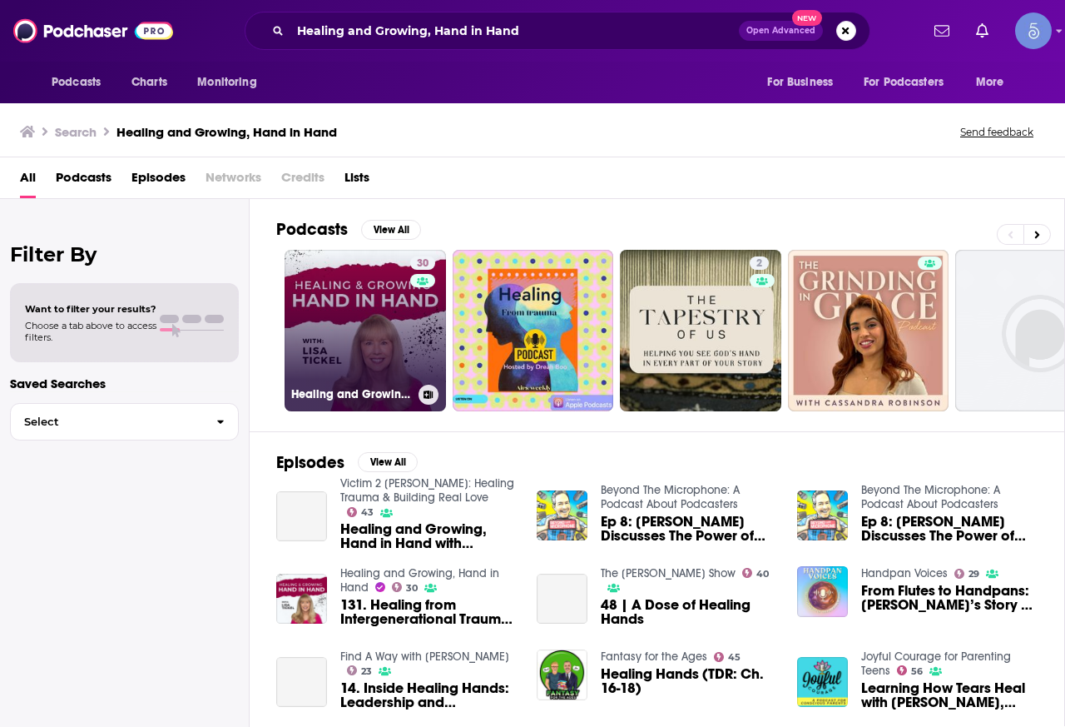
click at [367, 324] on link "30 Healing and Growing, Hand in Hand" at bounding box center [365, 330] width 161 height 161
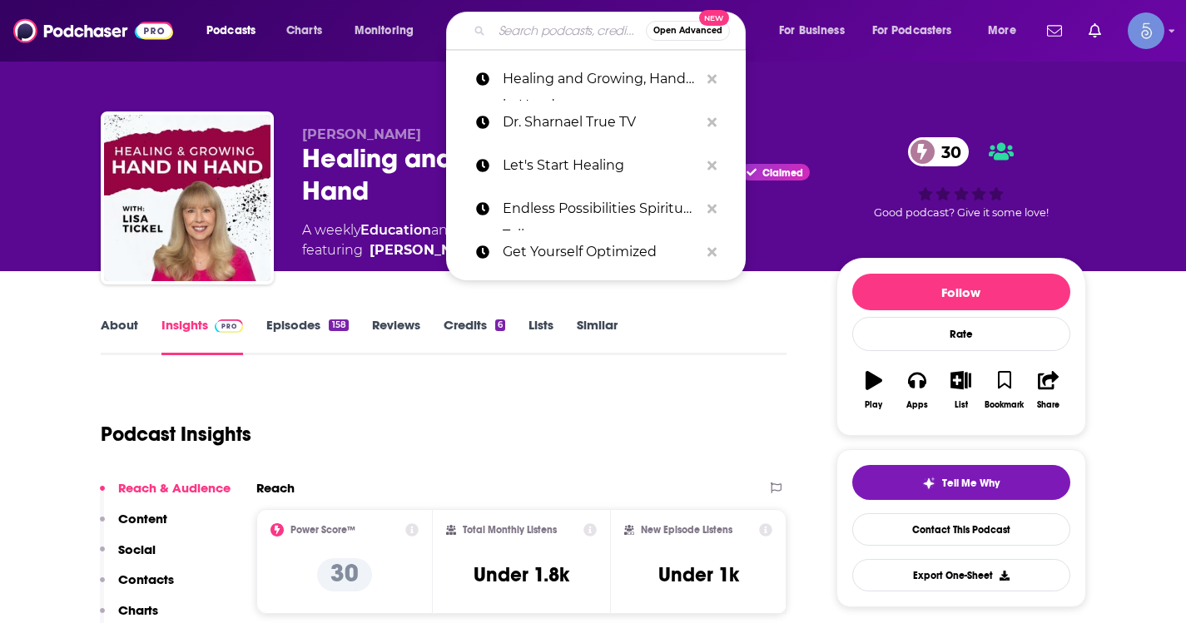
click at [507, 31] on input "Search podcasts, credits, & more..." at bounding box center [569, 30] width 154 height 27
paste input "Healing Rain with Sue Detweiler"
type input "Healing Rain with Sue Detweiler"
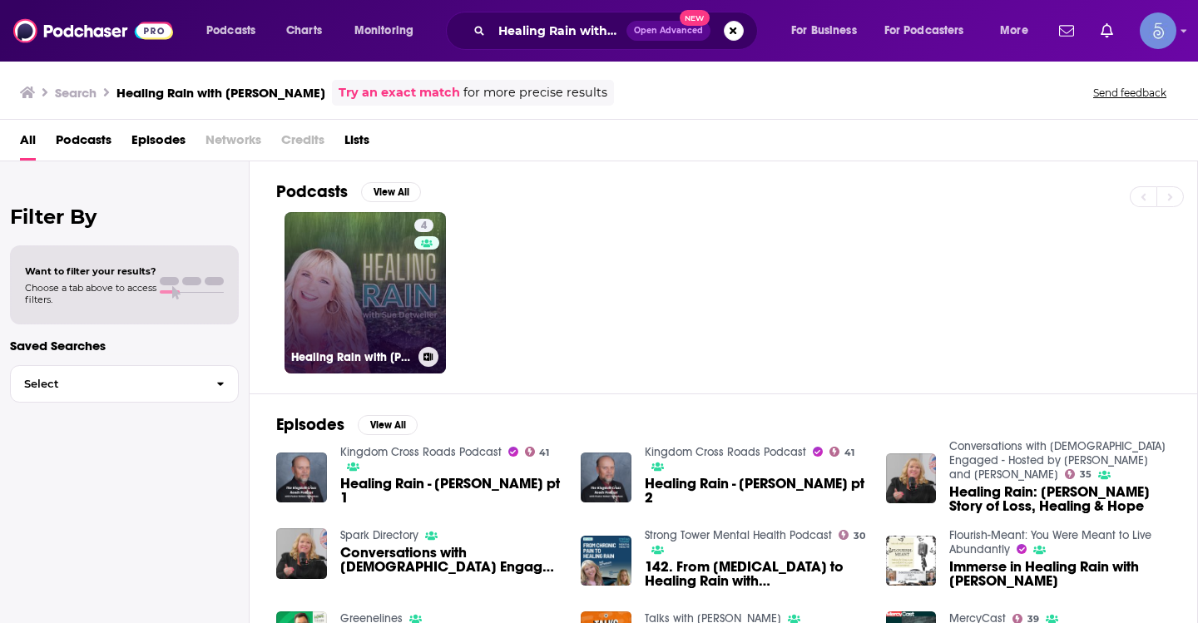
click at [428, 307] on div "4" at bounding box center [426, 283] width 25 height 128
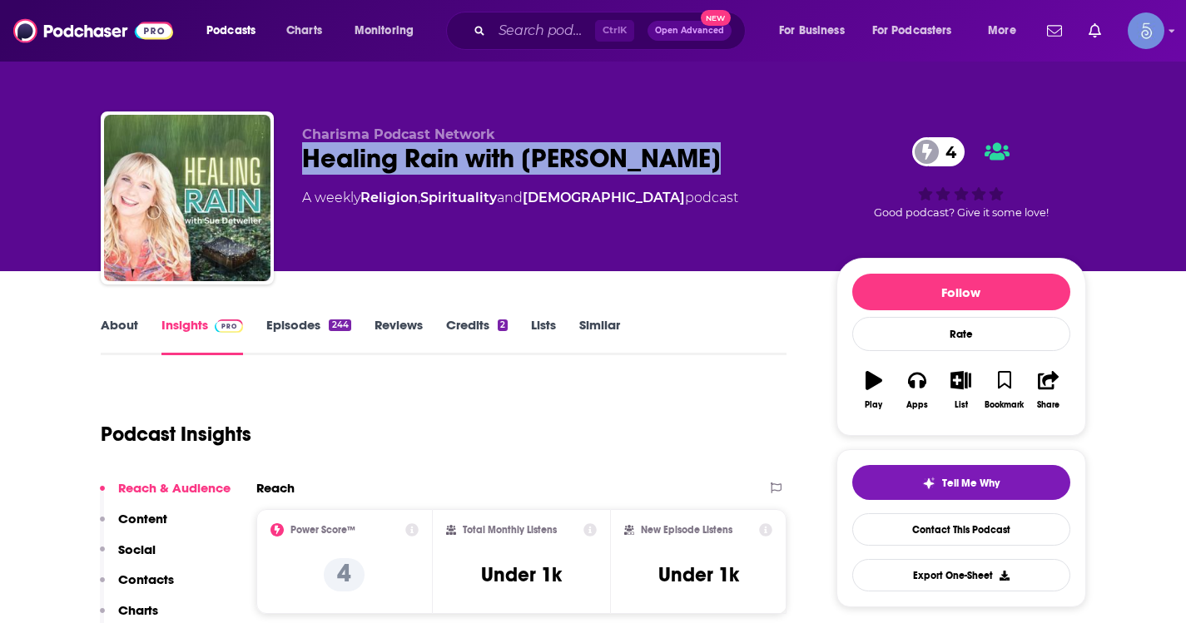
drag, startPoint x: 688, startPoint y: 152, endPoint x: 298, endPoint y: 166, distance: 390.5
click at [298, 166] on div "Charisma Podcast Network Healing Rain with Sue Detweiler 4 A weekly Religion , …" at bounding box center [593, 202] width 985 height 180
copy h2 "Healing Rain with Sue Detweiler"
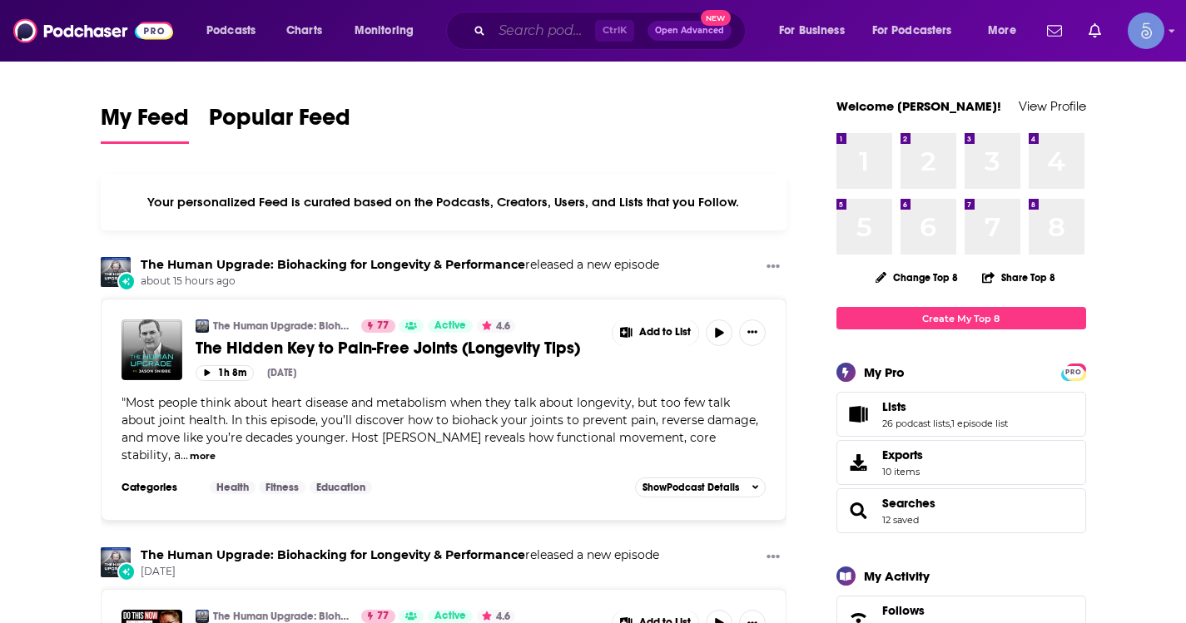
click at [553, 19] on input "Search podcasts, credits, & more..." at bounding box center [543, 30] width 103 height 27
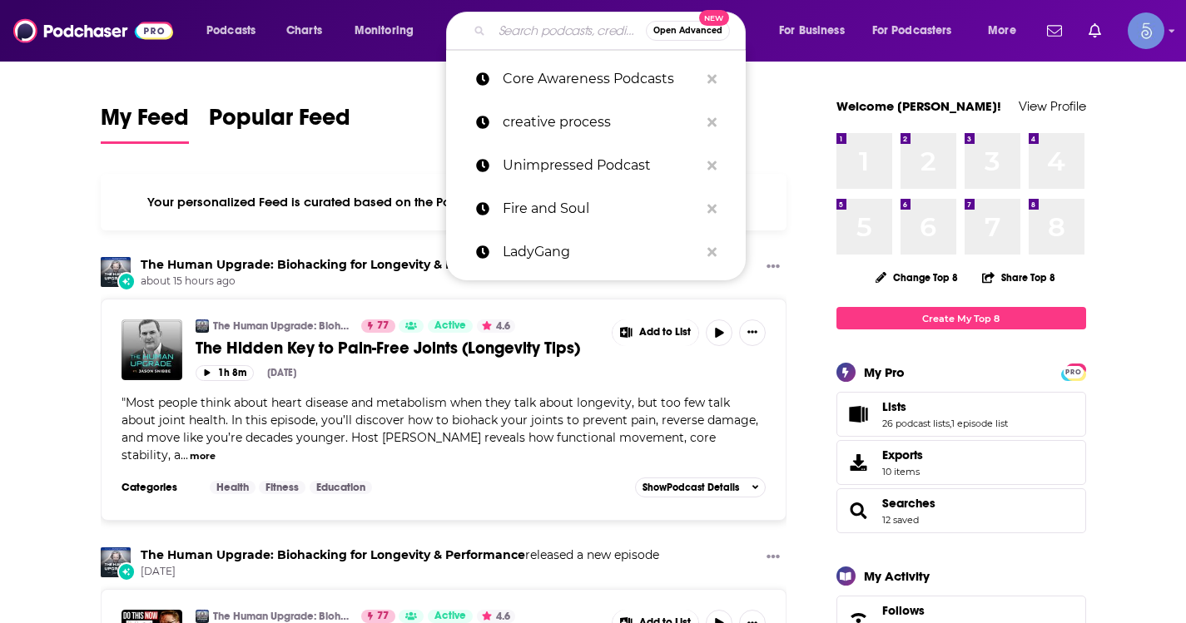
paste input "Darling, Shine!"
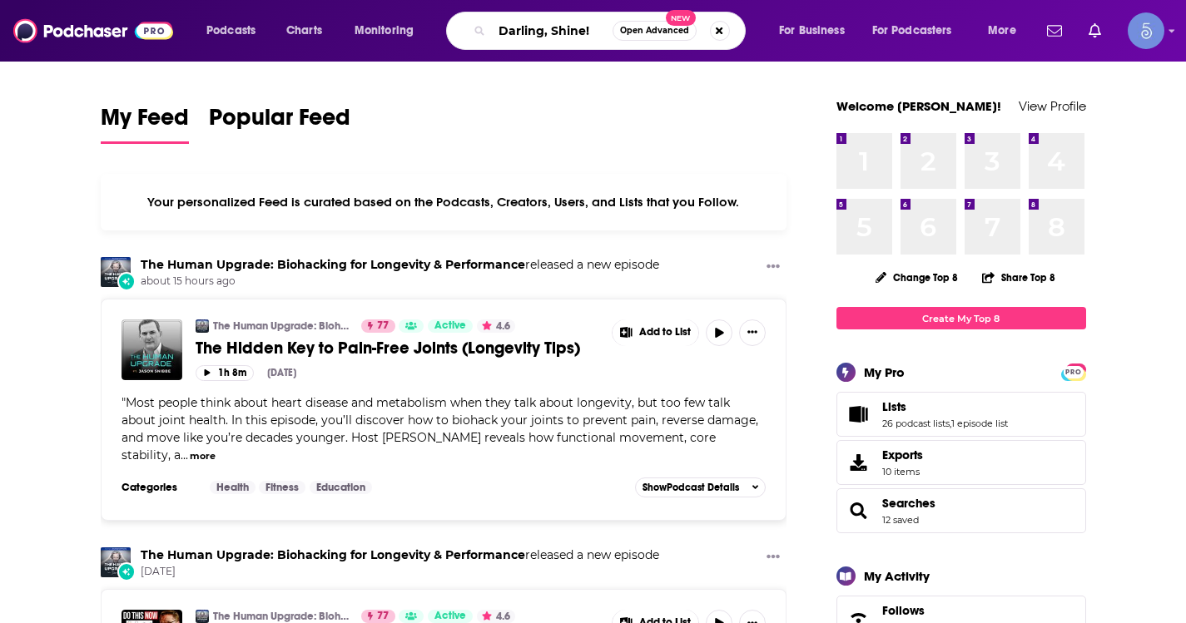
type input "Darling, Shine!"
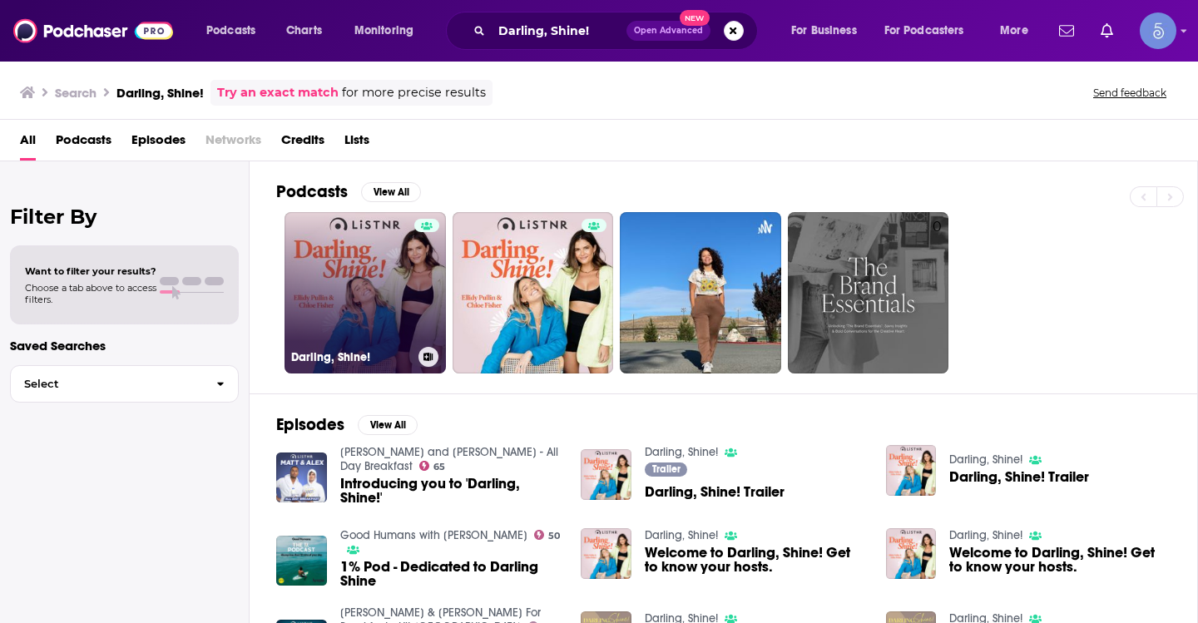
click at [369, 276] on link "Darling, Shine!" at bounding box center [365, 292] width 161 height 161
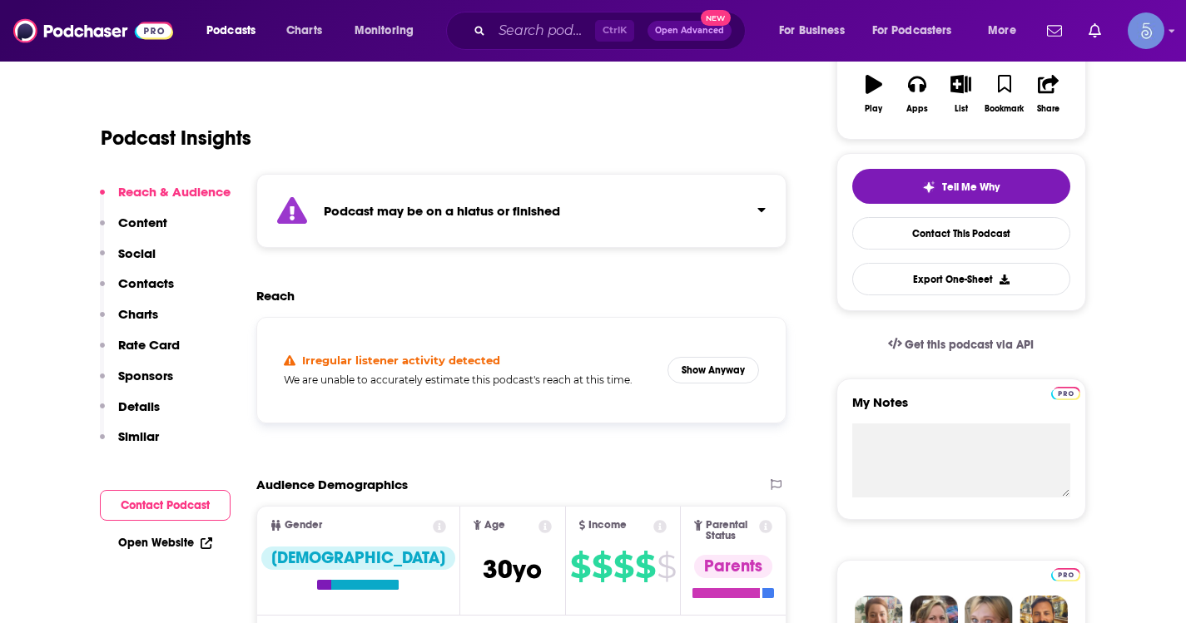
scroll to position [333, 0]
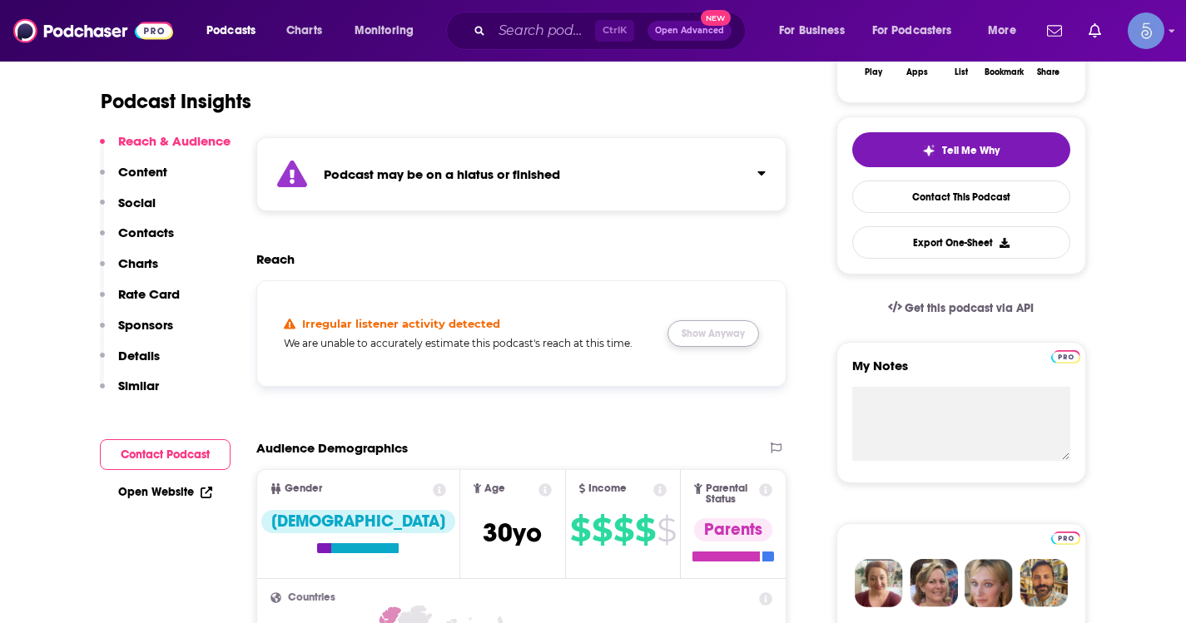
click at [700, 330] on button "Show Anyway" at bounding box center [713, 333] width 92 height 27
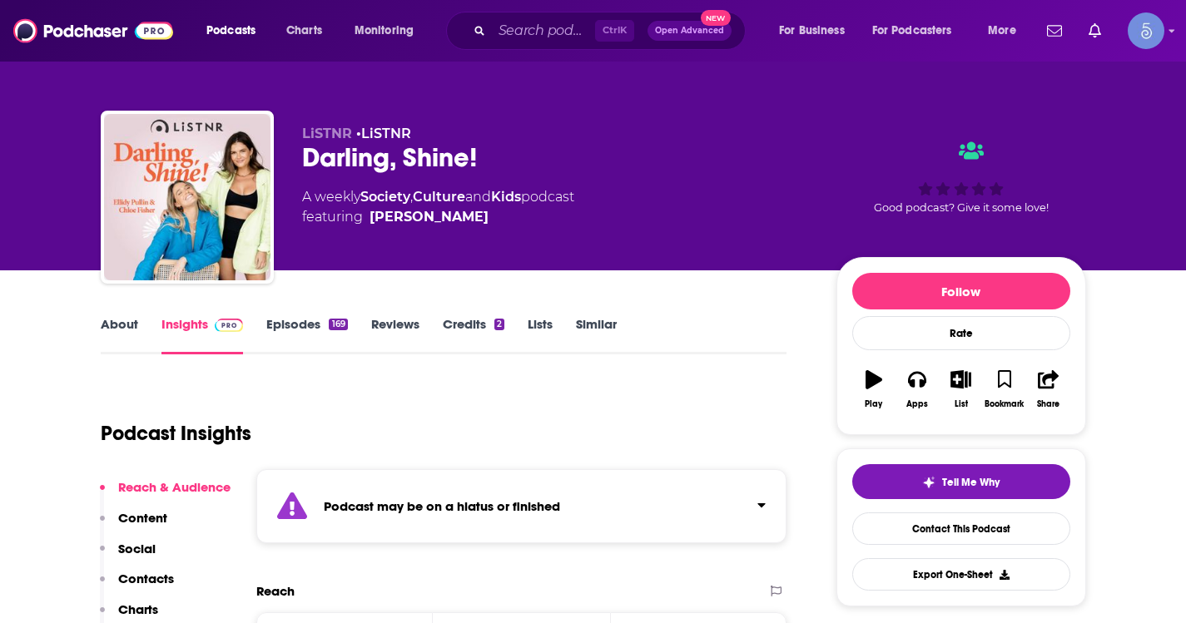
scroll to position [0, 0]
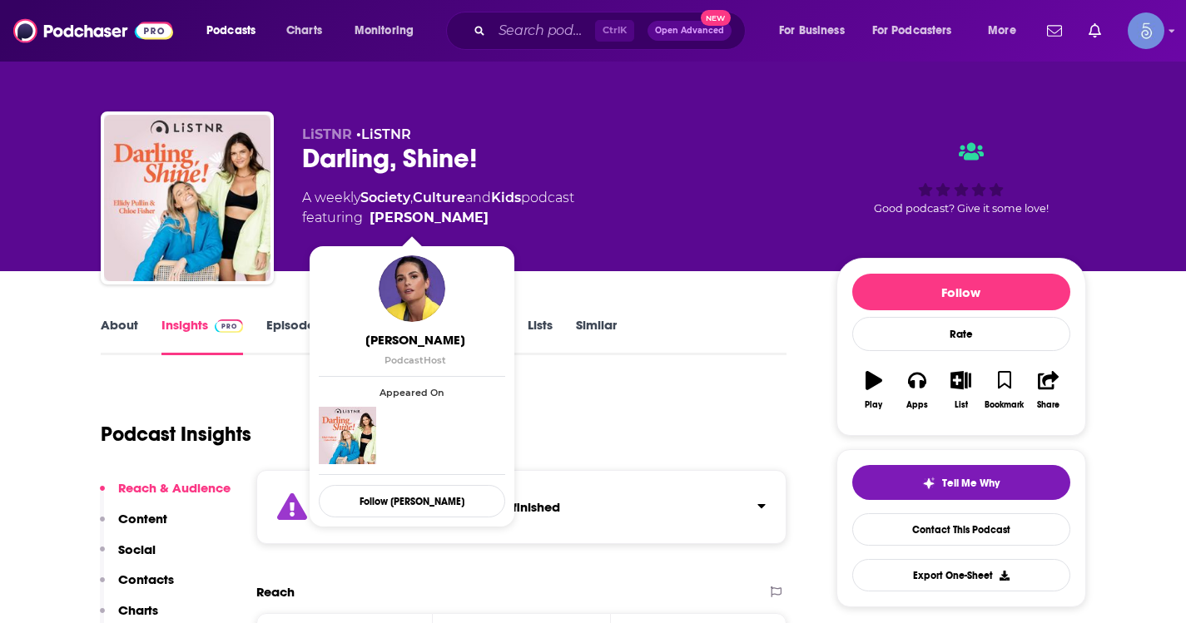
drag, startPoint x: 477, startPoint y: 219, endPoint x: 457, endPoint y: 224, distance: 20.6
click at [457, 224] on span "featuring [PERSON_NAME]" at bounding box center [438, 218] width 272 height 20
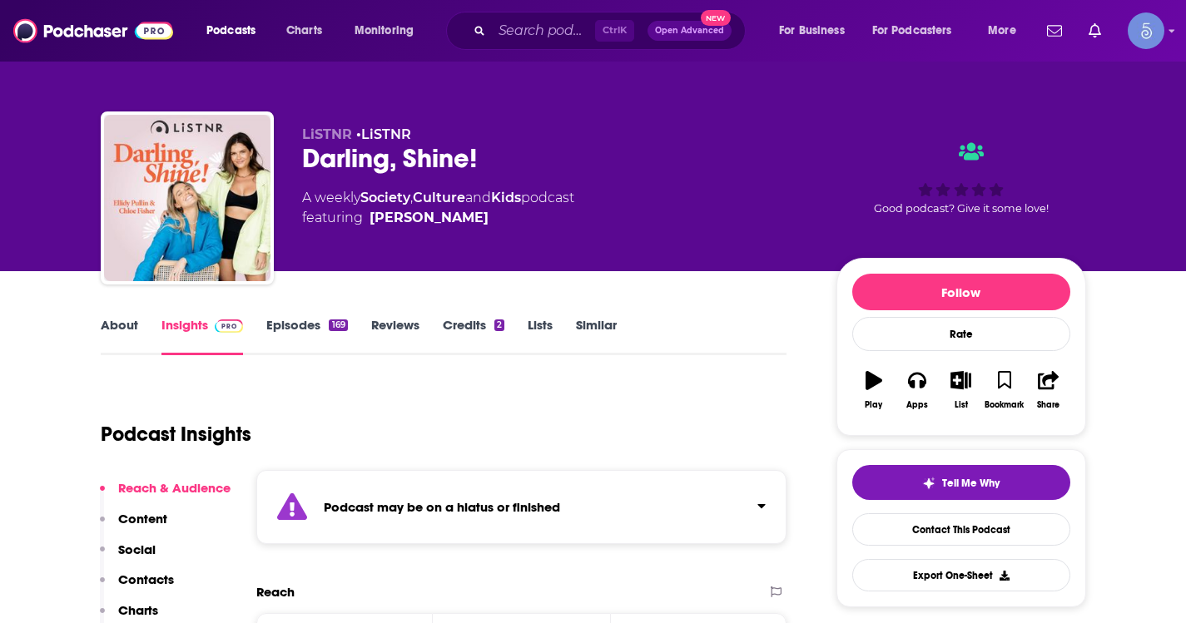
drag, startPoint x: 469, startPoint y: 214, endPoint x: 441, endPoint y: 217, distance: 27.7
click at [452, 216] on span "featuring [PERSON_NAME]" at bounding box center [438, 218] width 272 height 20
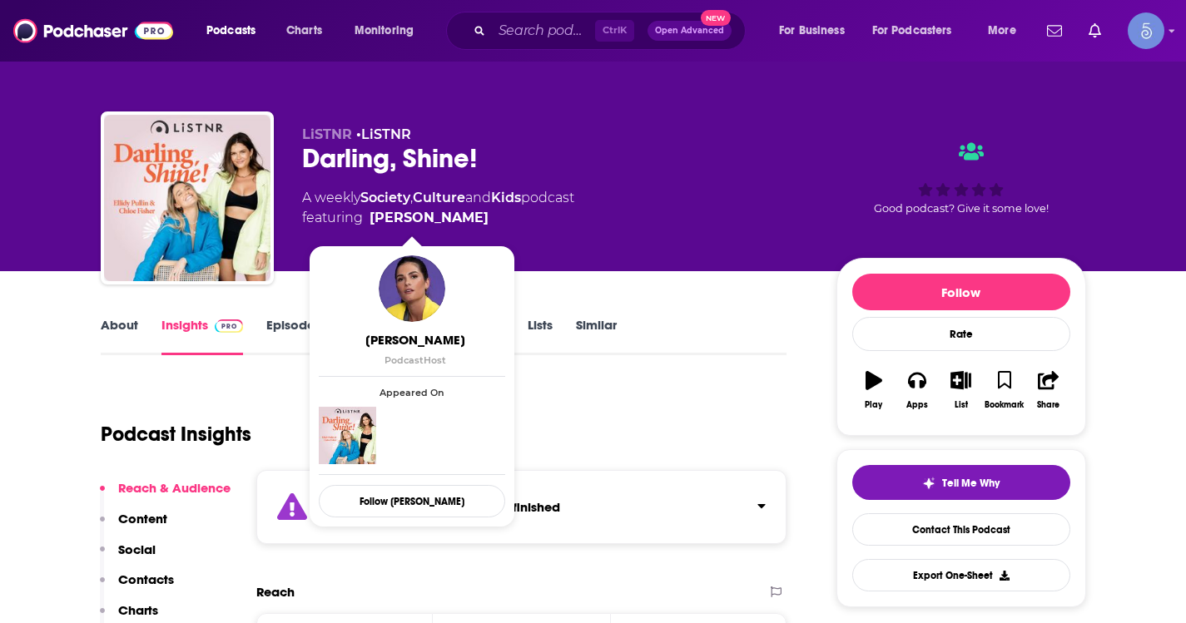
click at [528, 214] on span "featuring [PERSON_NAME]" at bounding box center [438, 218] width 272 height 20
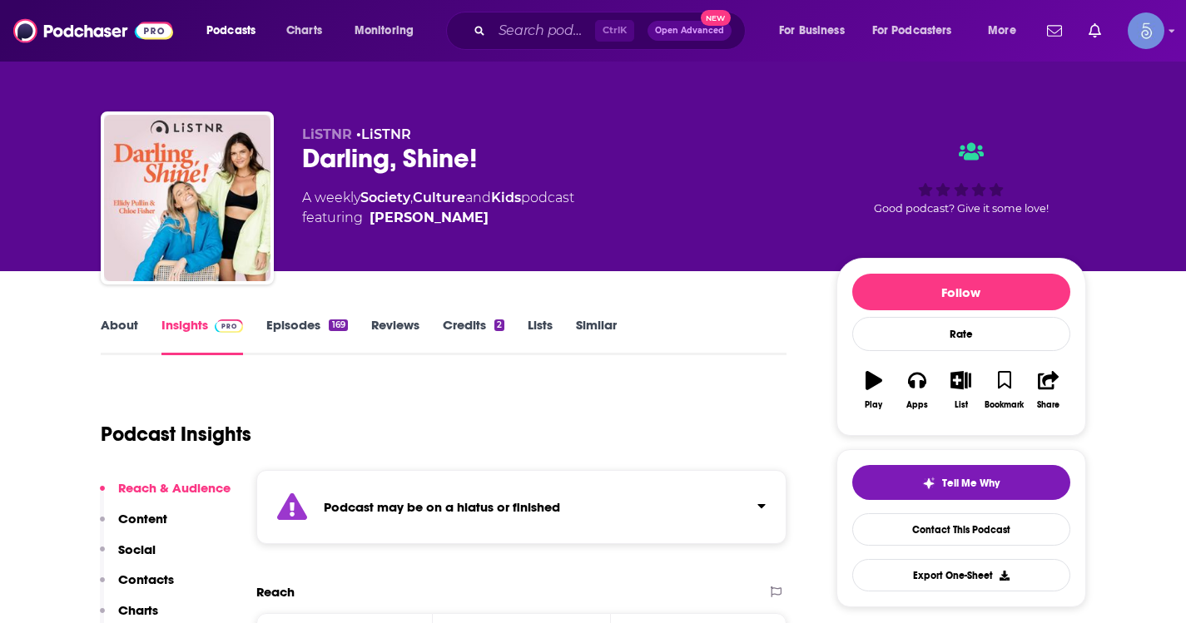
click at [489, 216] on span "featuring [PERSON_NAME]" at bounding box center [438, 218] width 272 height 20
drag, startPoint x: 489, startPoint y: 216, endPoint x: 454, endPoint y: 219, distance: 35.0
click at [454, 219] on span "featuring [PERSON_NAME]" at bounding box center [438, 218] width 272 height 20
copy span "[PERSON_NAME]"
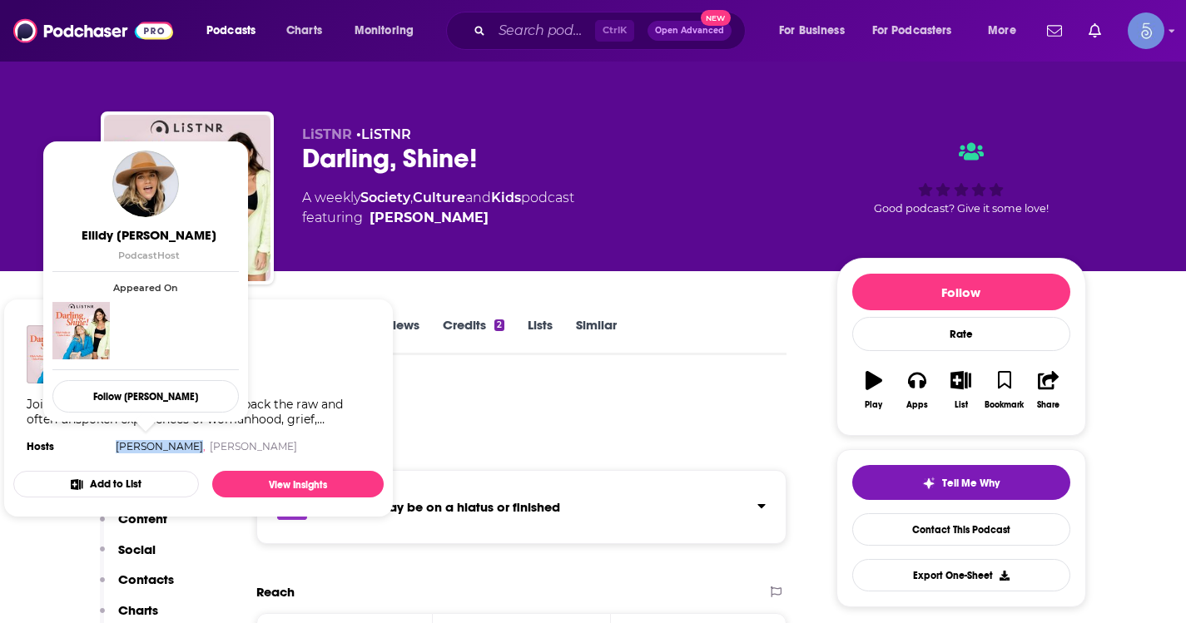
drag, startPoint x: 106, startPoint y: 448, endPoint x: 172, endPoint y: 443, distance: 66.8
click at [172, 443] on section "Hosts [PERSON_NAME], [PERSON_NAME]" at bounding box center [199, 446] width 344 height 13
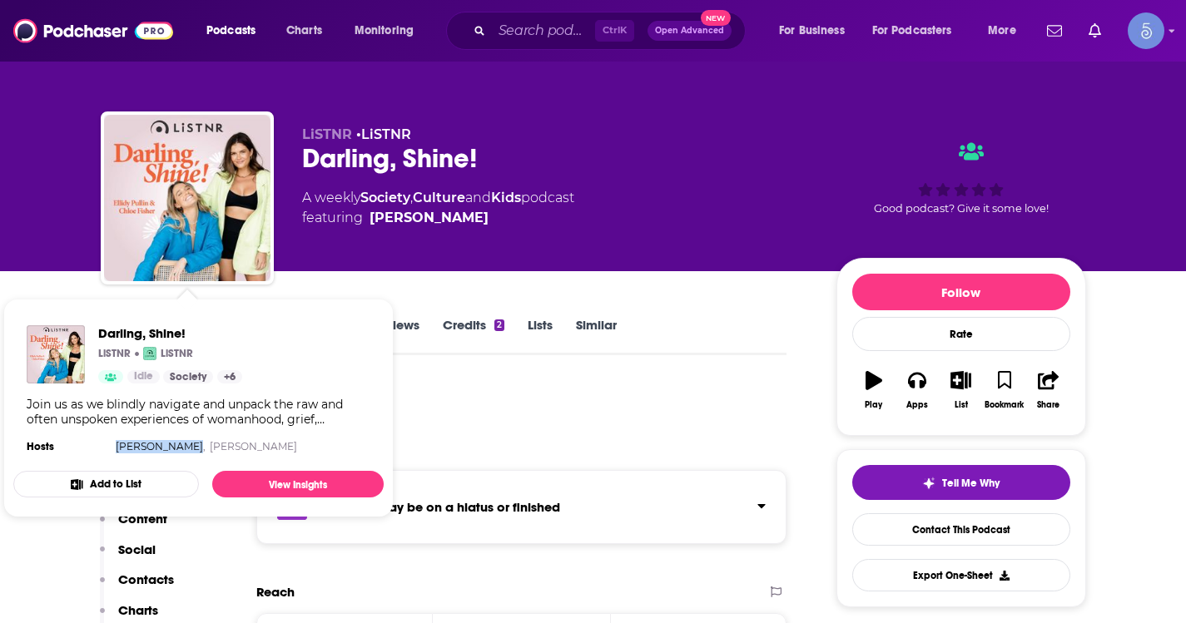
copy link "Ellidy [PERSON_NAME]"
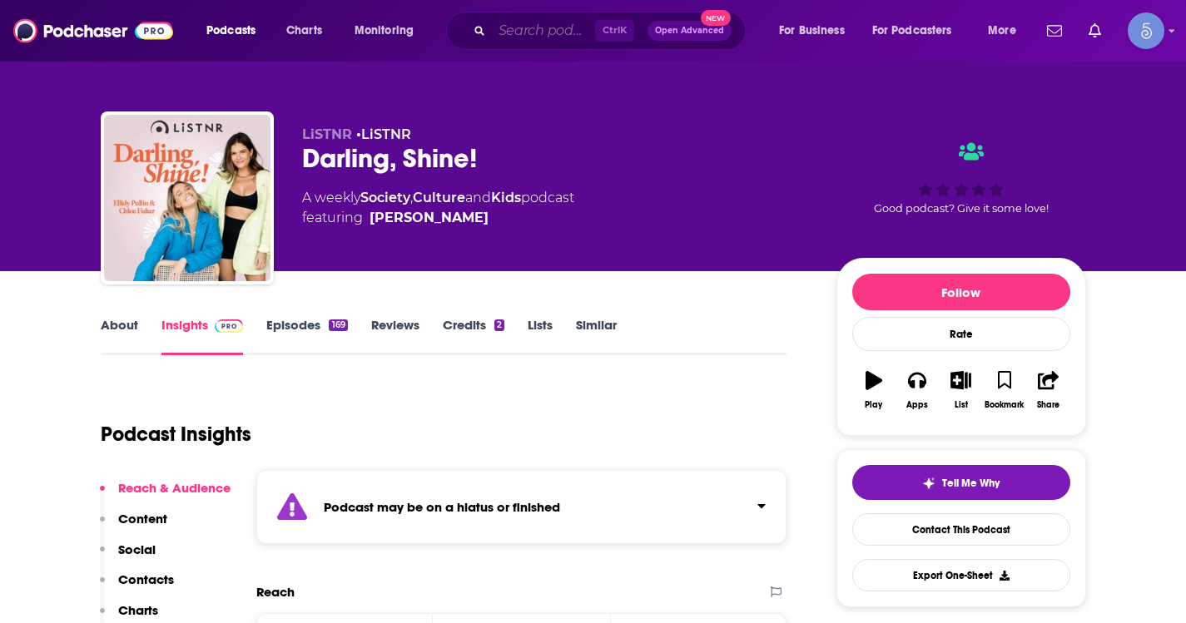
click at [565, 36] on input "Search podcasts, credits, & more..." at bounding box center [543, 30] width 103 height 27
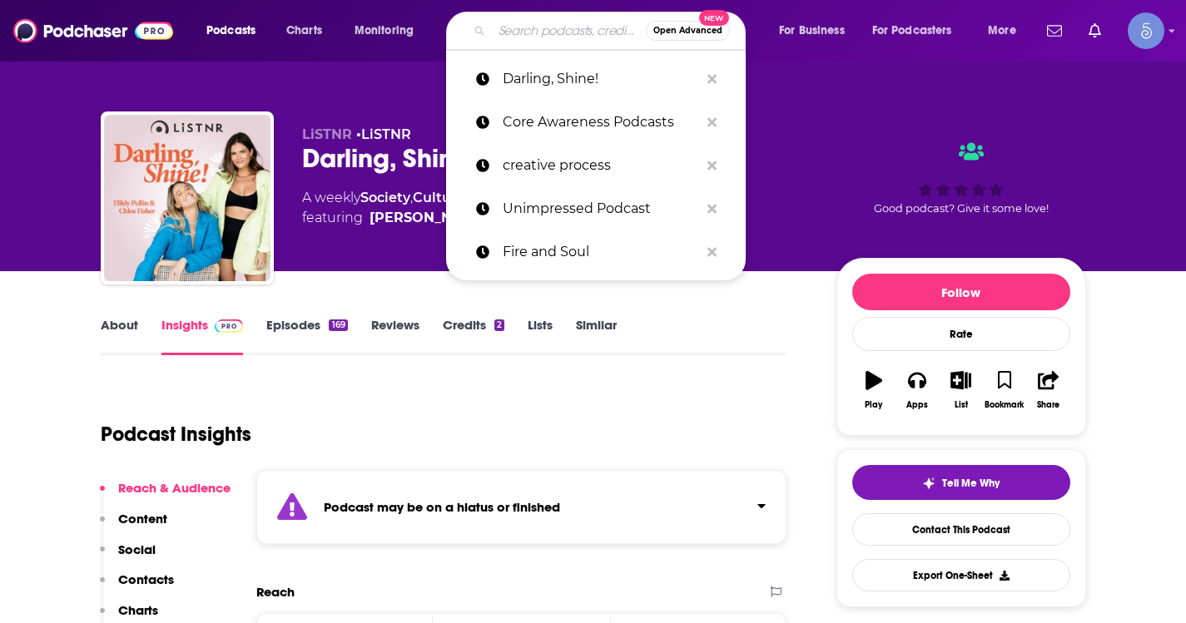
paste input "Relationship Advice"
type input "Relationship Advice"
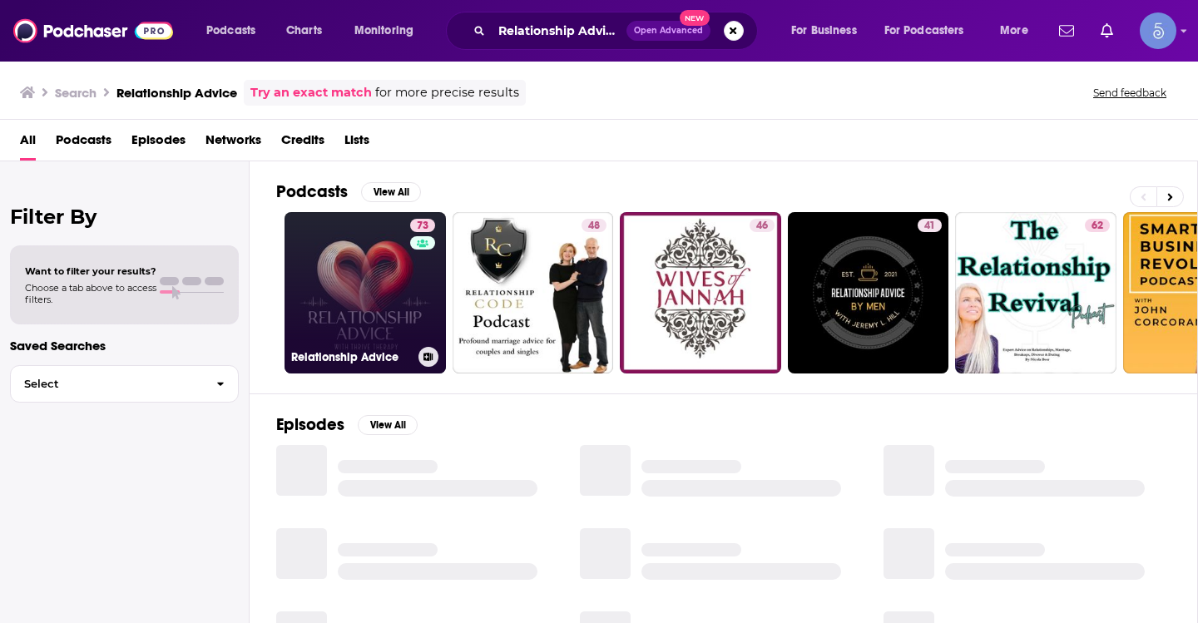
click at [385, 286] on link "73 Relationship Advice" at bounding box center [365, 292] width 161 height 161
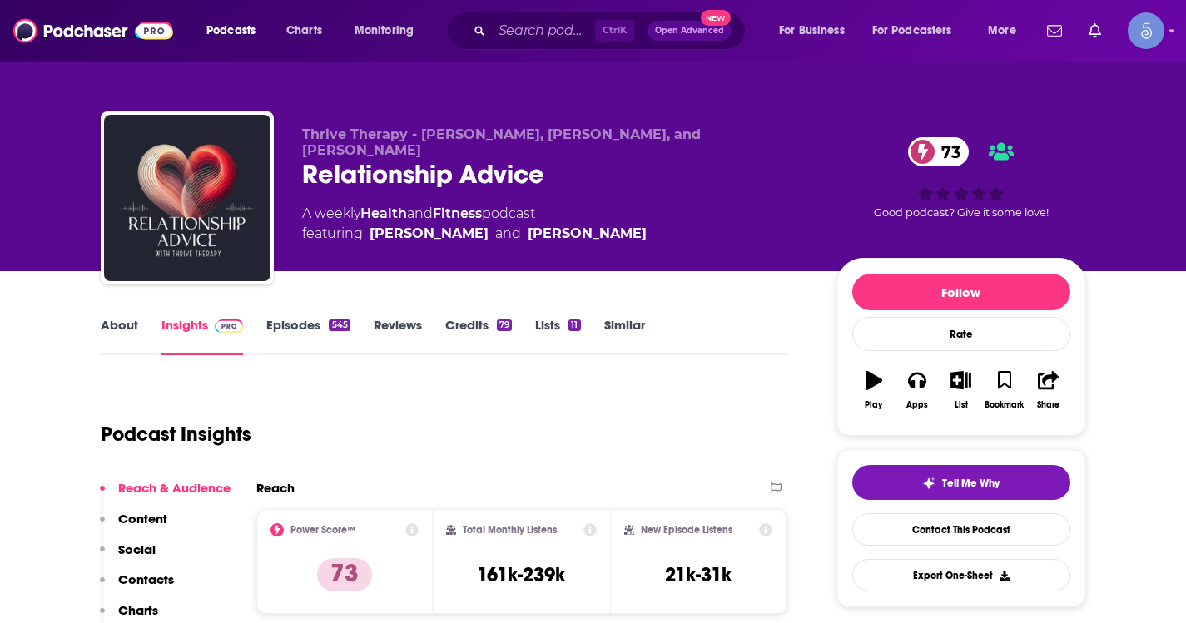
click at [518, 49] on div "Ctrl K Open Advanced New" at bounding box center [596, 31] width 300 height 38
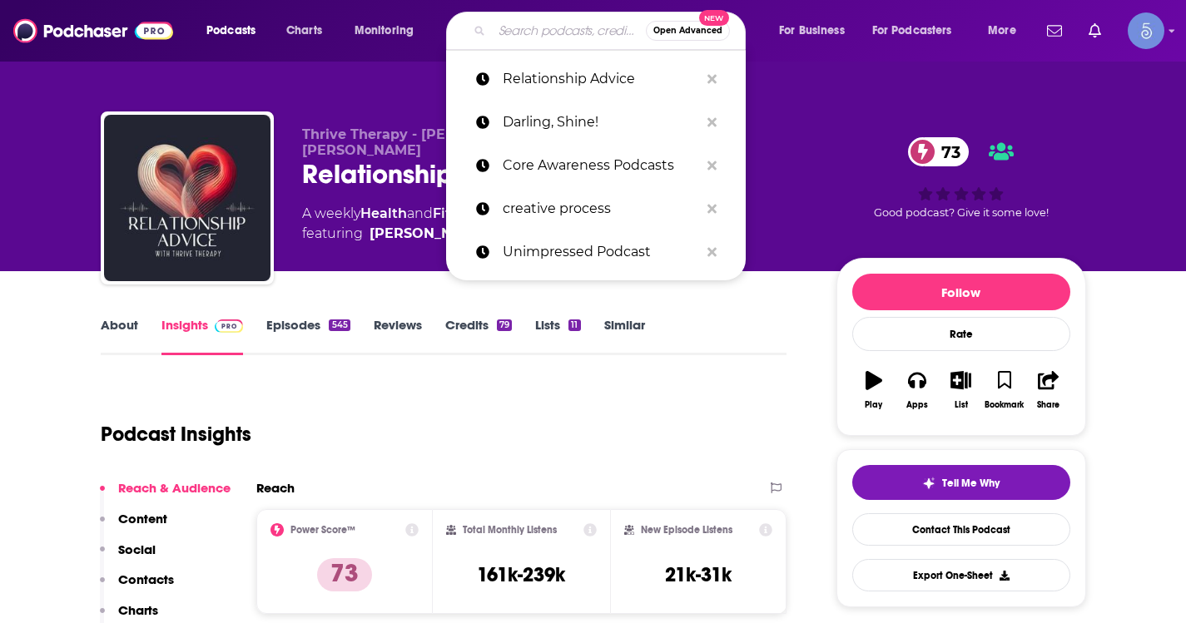
click at [532, 23] on input "Search podcasts, credits, & more..." at bounding box center [569, 30] width 154 height 27
paste input "Cultivating H.E.R. Space: Uplifting Conversations for the Black Woman"
type input "Cultivating H.E.R. Space: Uplifting Conversations for the Black Woman"
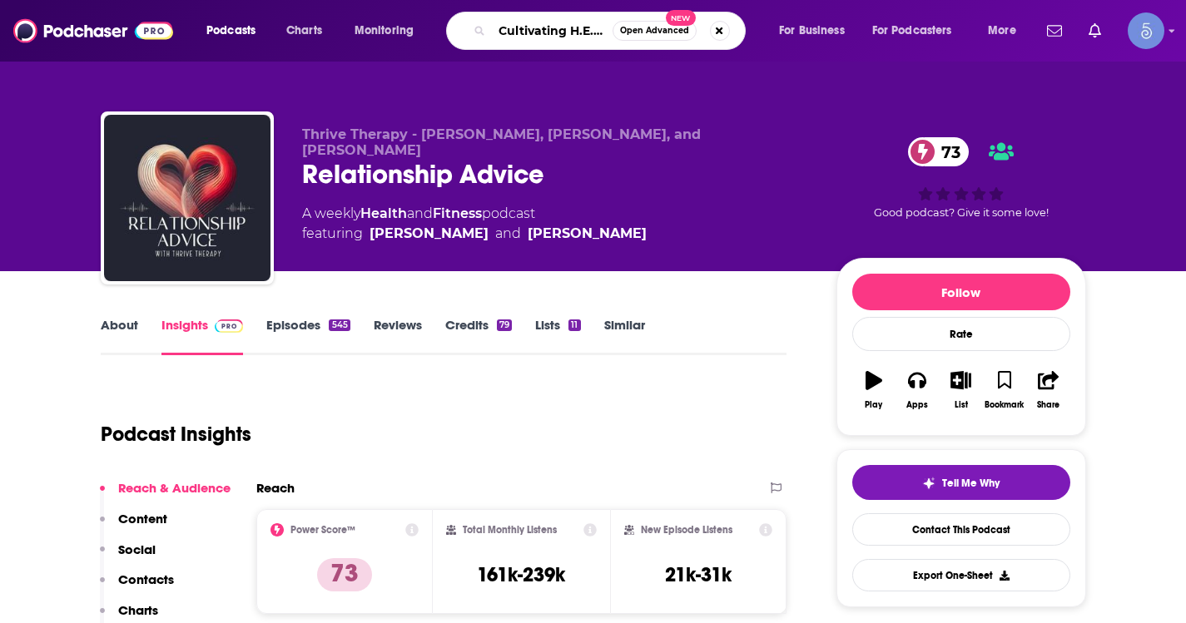
scroll to position [0, 324]
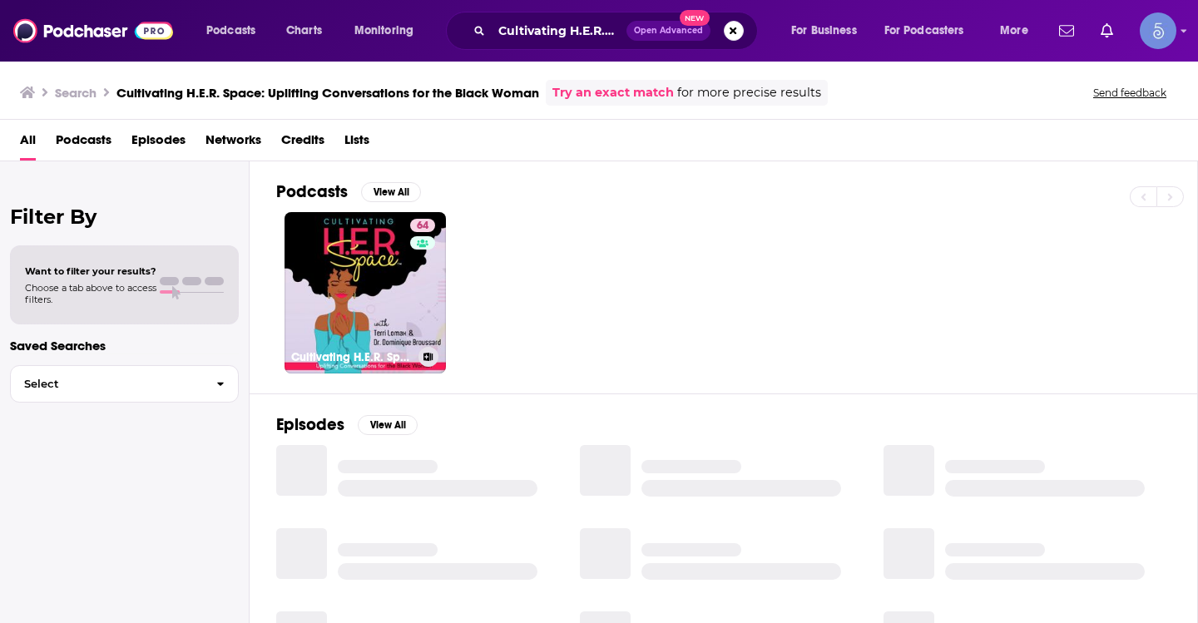
click at [365, 276] on link "64 Cultivating H.E.R. Space: Uplifting Conversations for the Black Woman" at bounding box center [365, 292] width 161 height 161
